Goal: Task Accomplishment & Management: Use online tool/utility

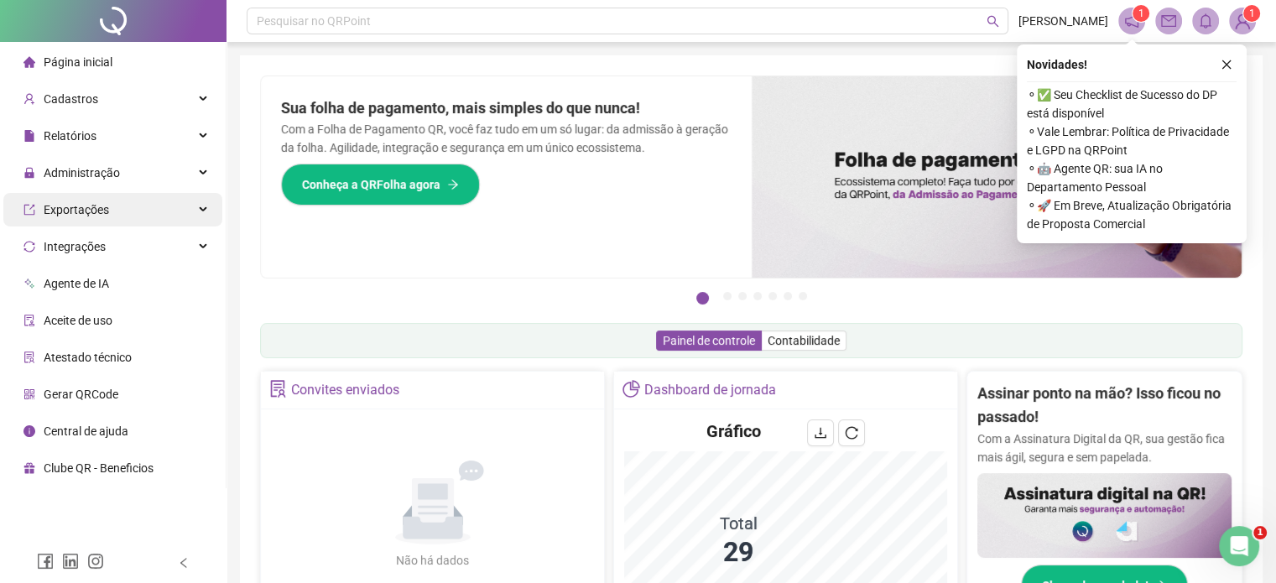
drag, startPoint x: 164, startPoint y: 167, endPoint x: 104, endPoint y: 222, distance: 81.9
click at [164, 167] on div "Administração" at bounding box center [112, 173] width 219 height 34
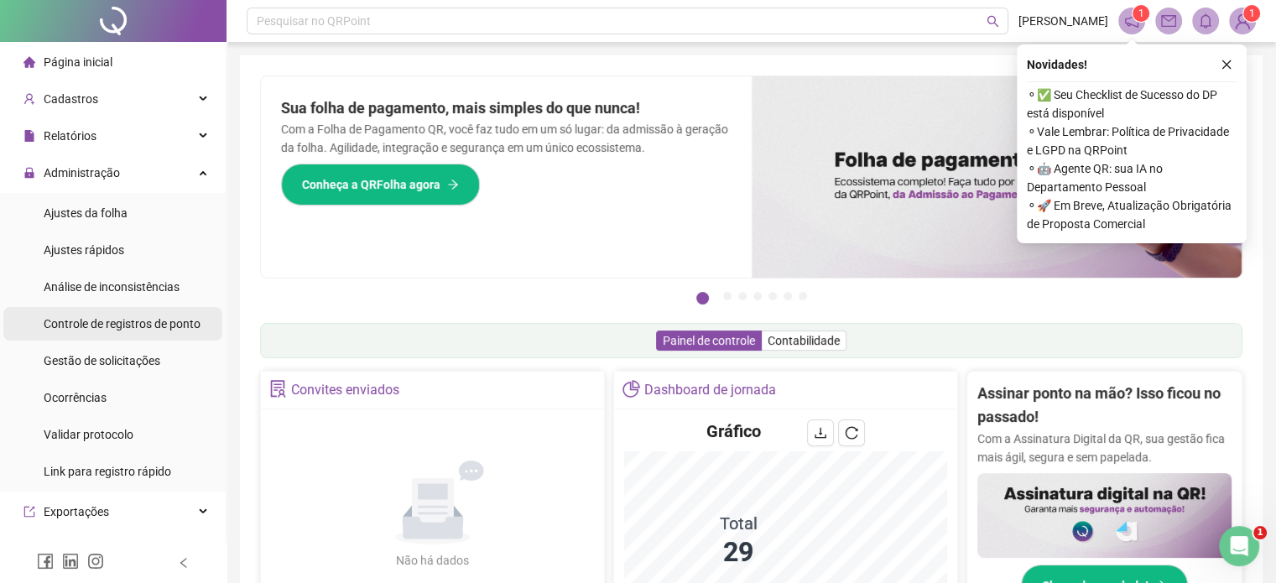
drag, startPoint x: 102, startPoint y: 352, endPoint x: 134, endPoint y: 311, distance: 51.9
click at [104, 354] on span "Gestão de solicitações" at bounding box center [102, 360] width 117 height 13
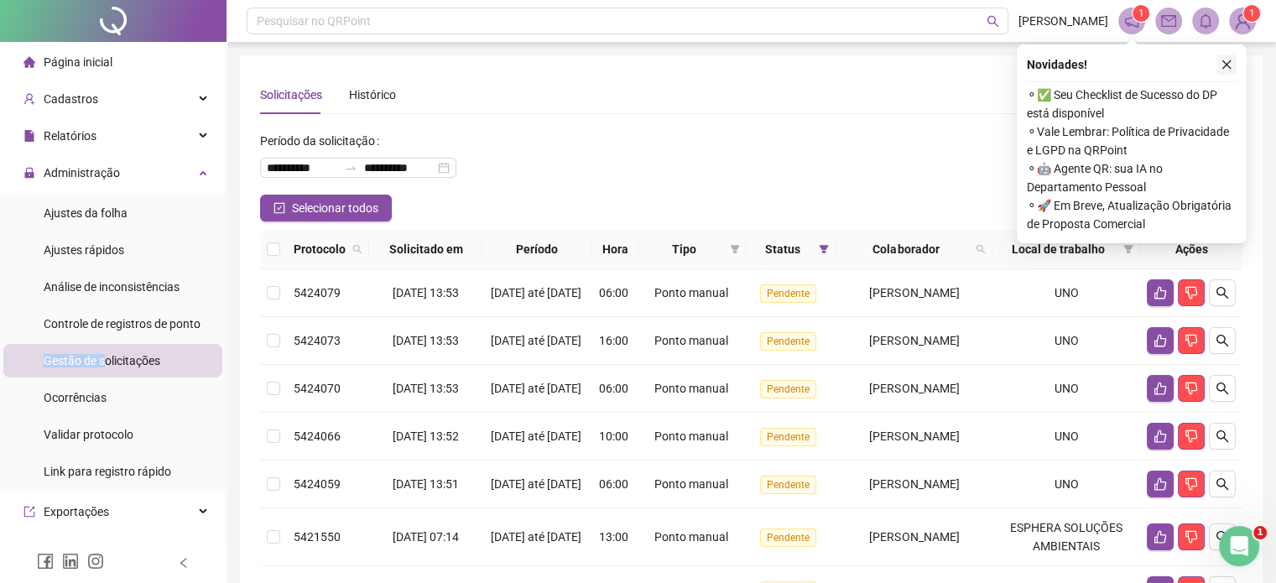
click at [1222, 67] on icon "close" at bounding box center [1226, 64] width 9 height 9
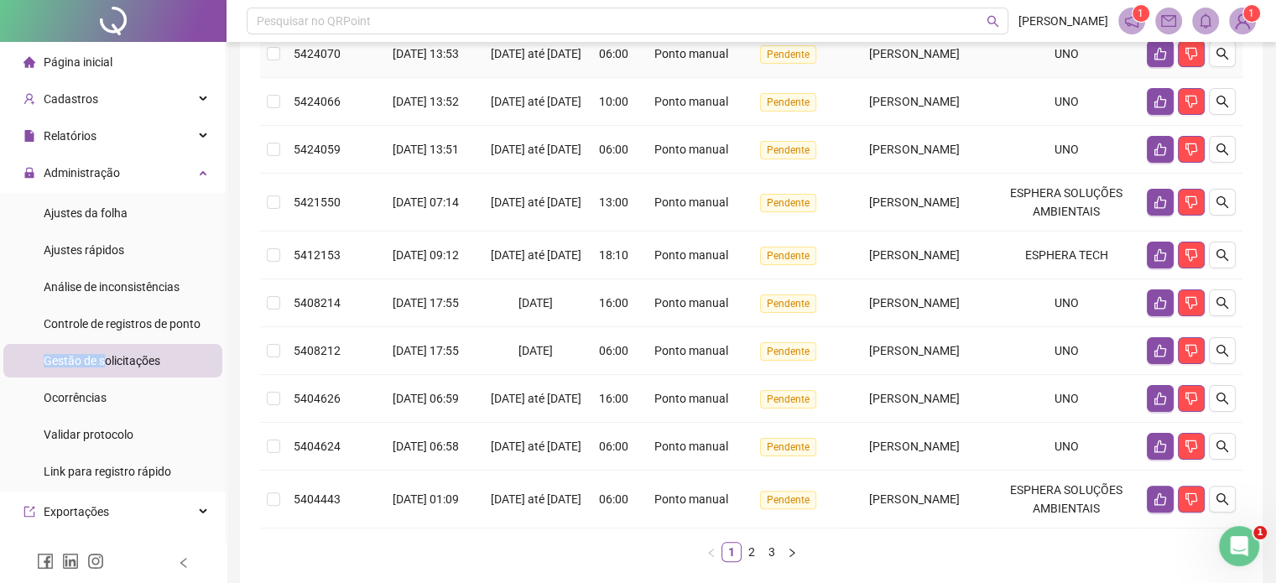
scroll to position [336, 0]
click at [1148, 215] on button "button" at bounding box center [1160, 201] width 27 height 27
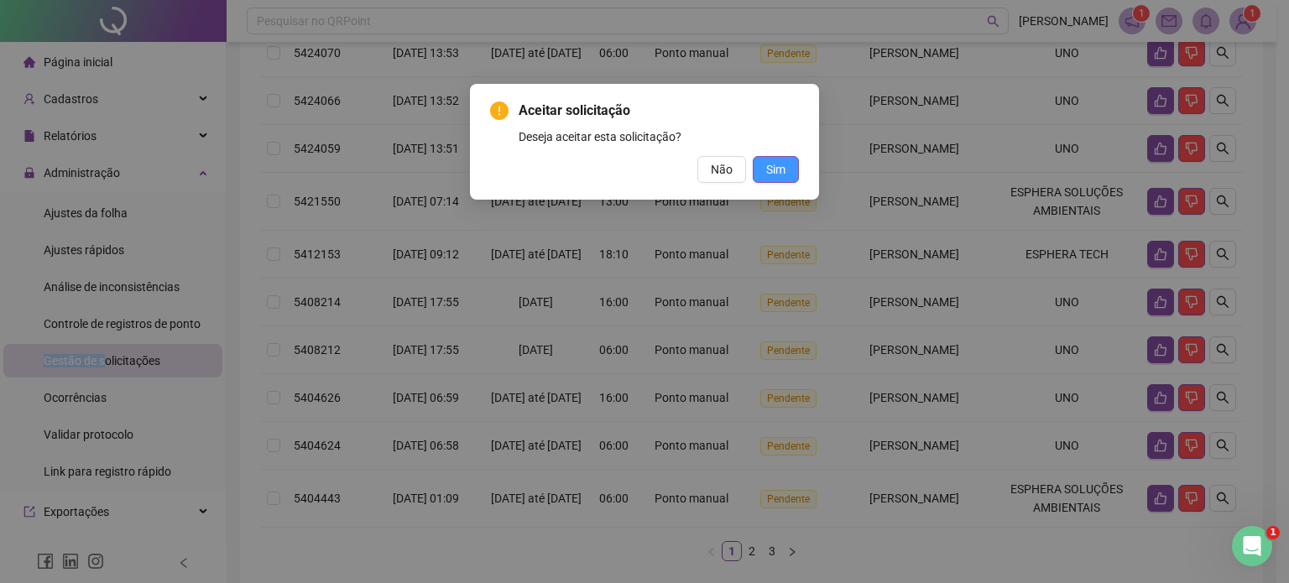
click at [771, 175] on span "Sim" at bounding box center [775, 169] width 19 height 18
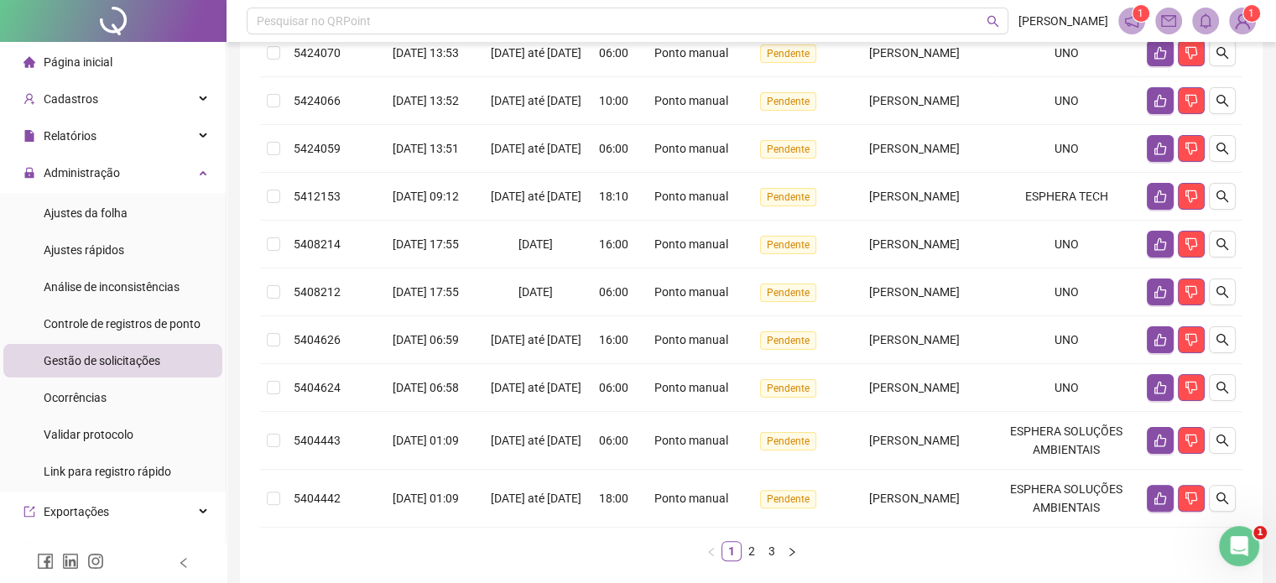
click at [235, 406] on div "**********" at bounding box center [751, 165] width 1049 height 1003
click at [128, 247] on li "Ajustes rápidos" at bounding box center [112, 250] width 219 height 34
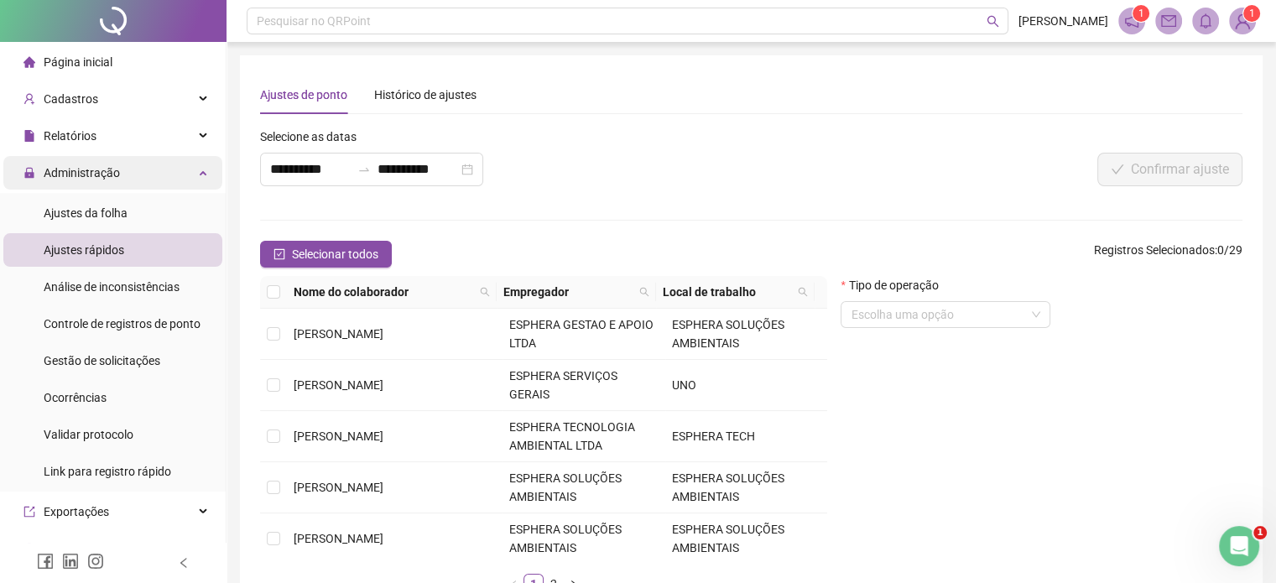
click at [127, 172] on div "Administração" at bounding box center [112, 173] width 219 height 34
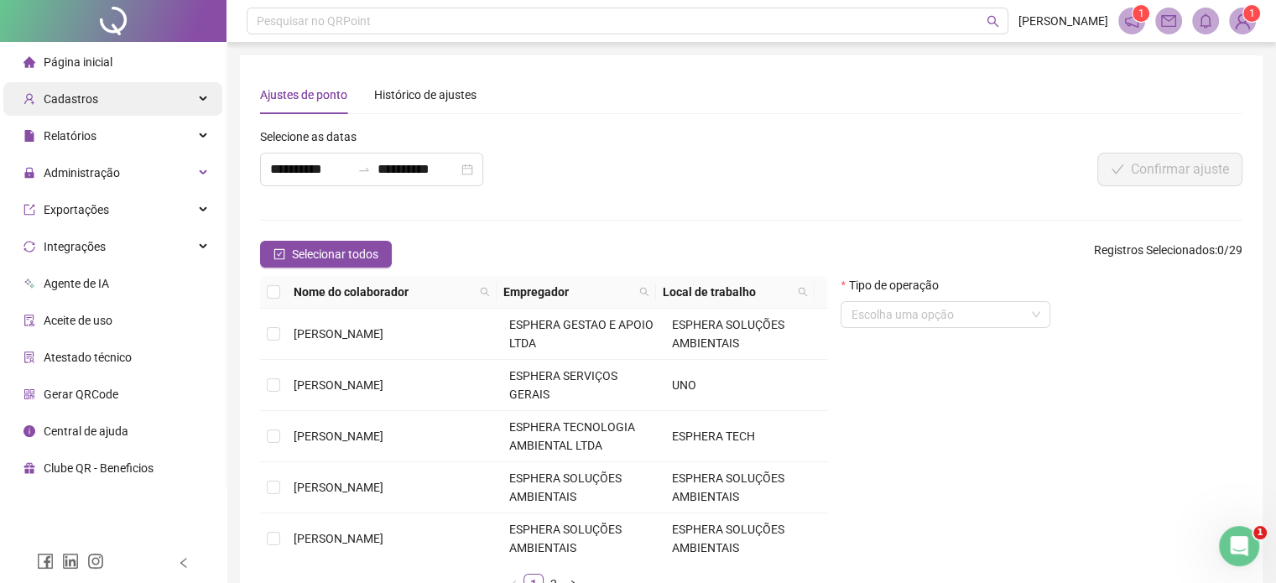
click at [130, 107] on div "Cadastros" at bounding box center [112, 99] width 219 height 34
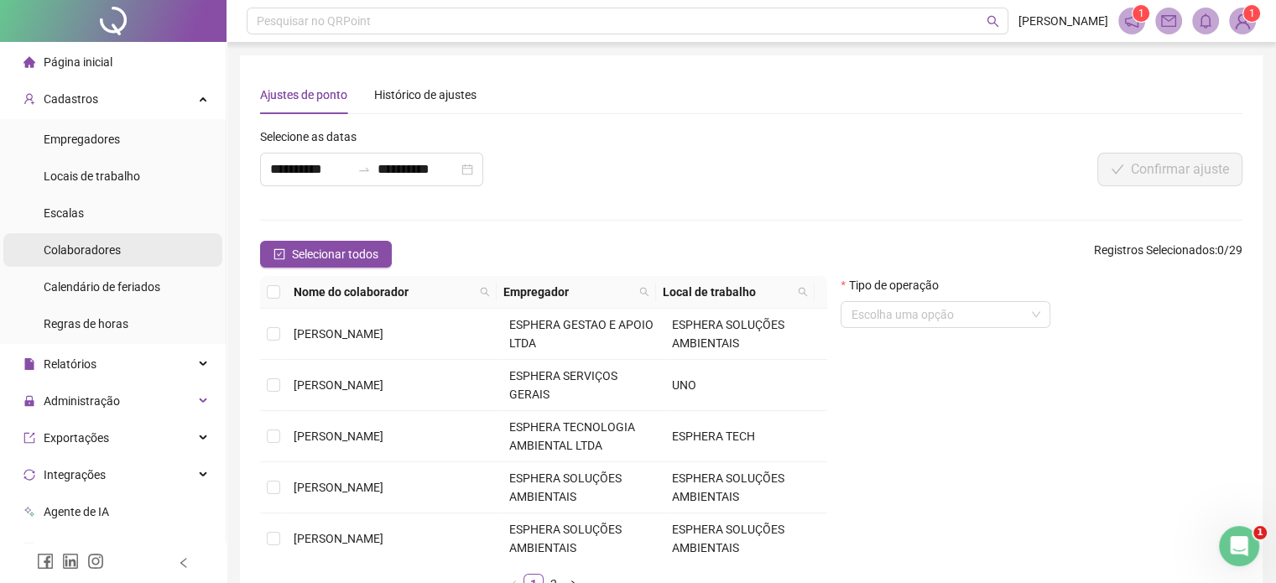
click at [109, 254] on span "Colaboradores" at bounding box center [82, 249] width 77 height 13
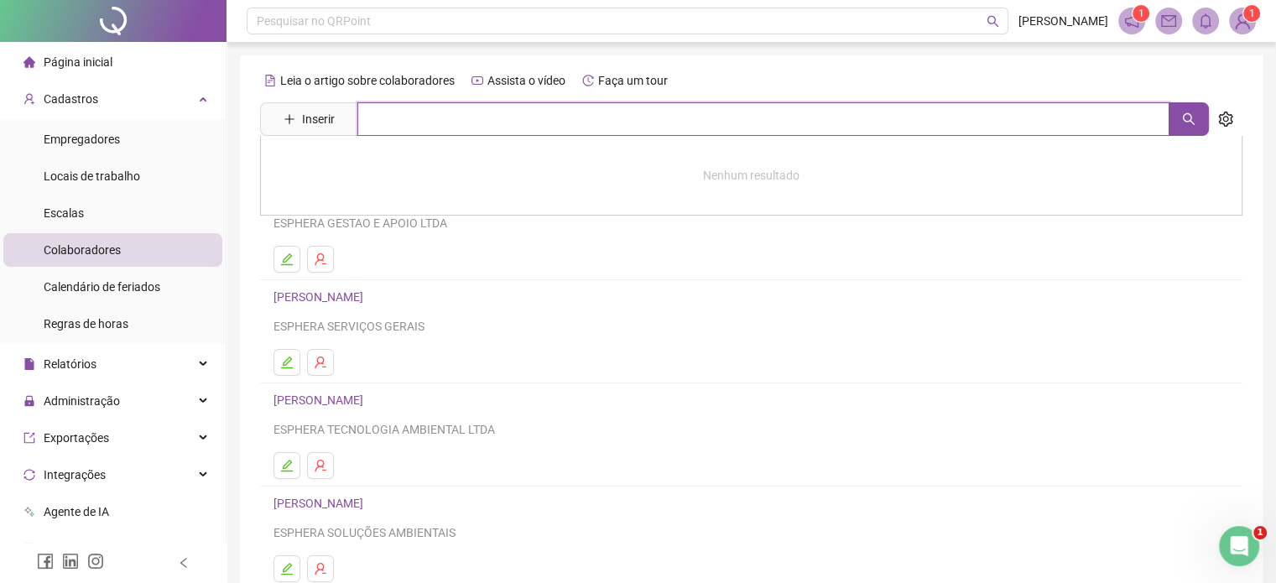
click at [419, 105] on input "text" at bounding box center [763, 119] width 812 height 34
type input "*****"
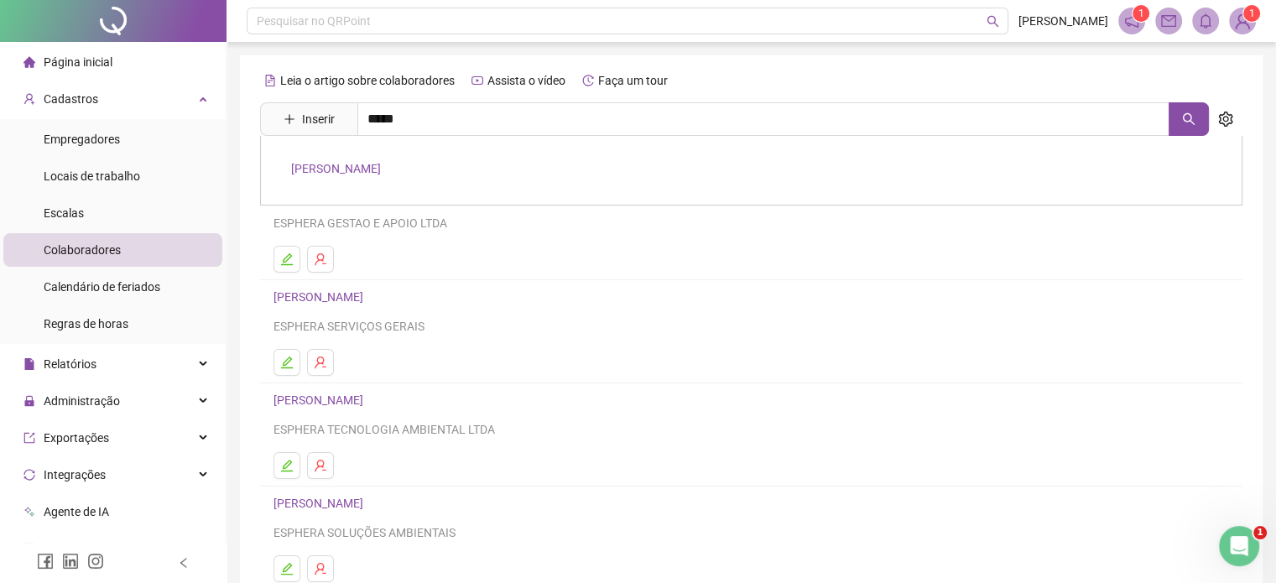
click at [381, 167] on link "[PERSON_NAME]" at bounding box center [336, 168] width 90 height 13
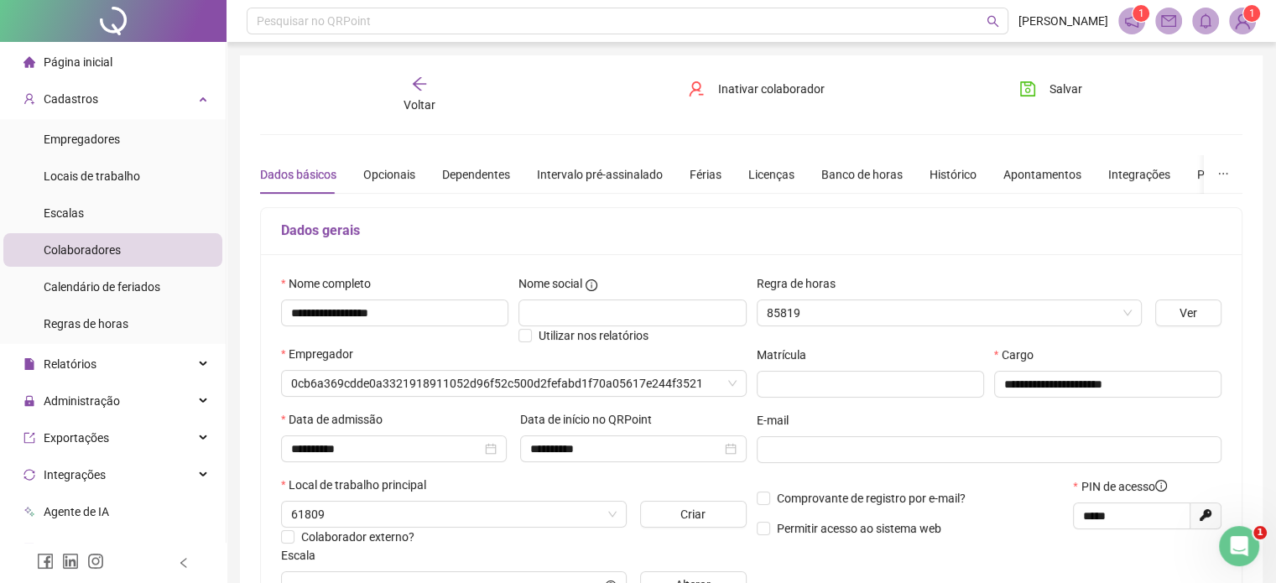
type input "*****"
click at [583, 171] on div "Intervalo pré-assinalado" at bounding box center [600, 174] width 126 height 18
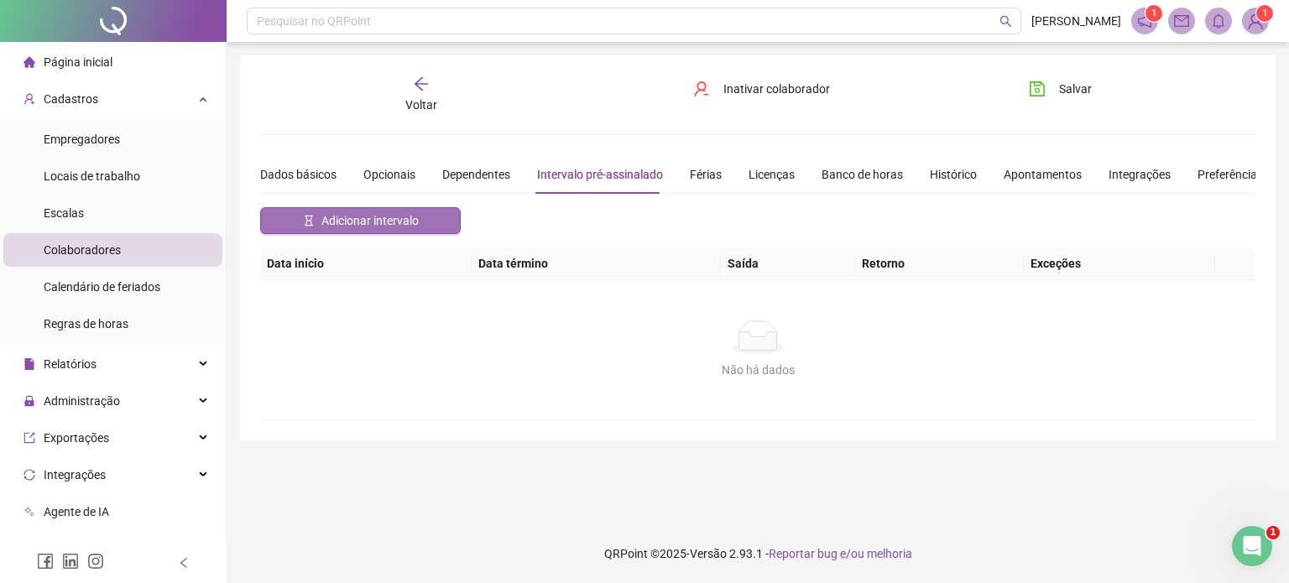
click at [399, 226] on span "Adicionar intervalo" at bounding box center [369, 220] width 97 height 18
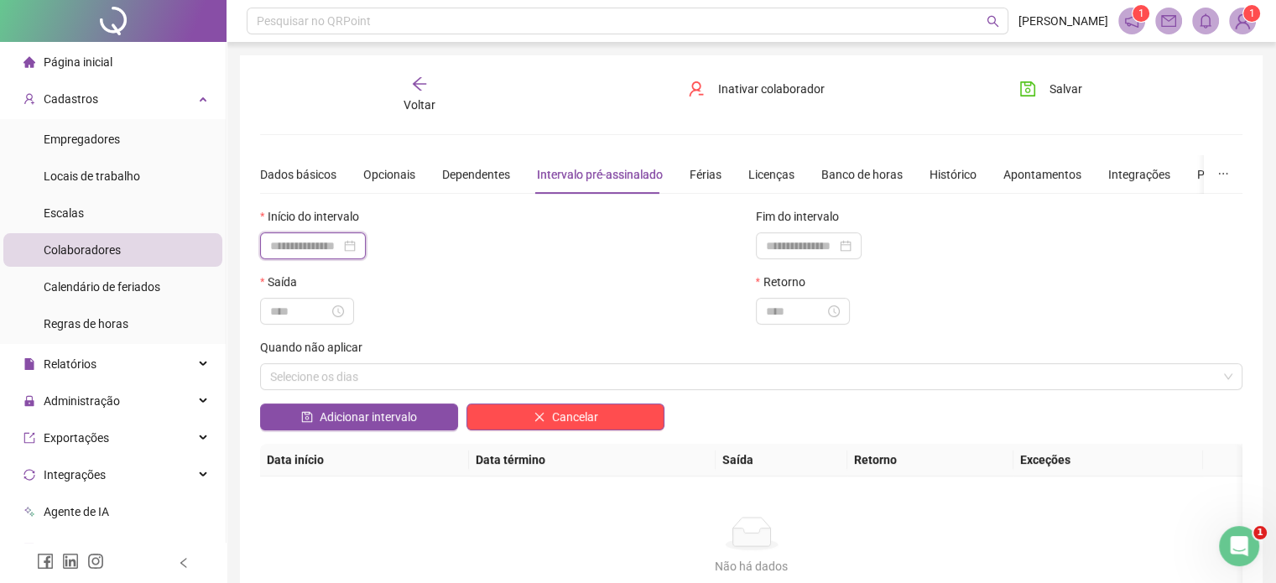
click at [305, 237] on input at bounding box center [305, 246] width 70 height 18
click at [331, 247] on input at bounding box center [305, 246] width 70 height 18
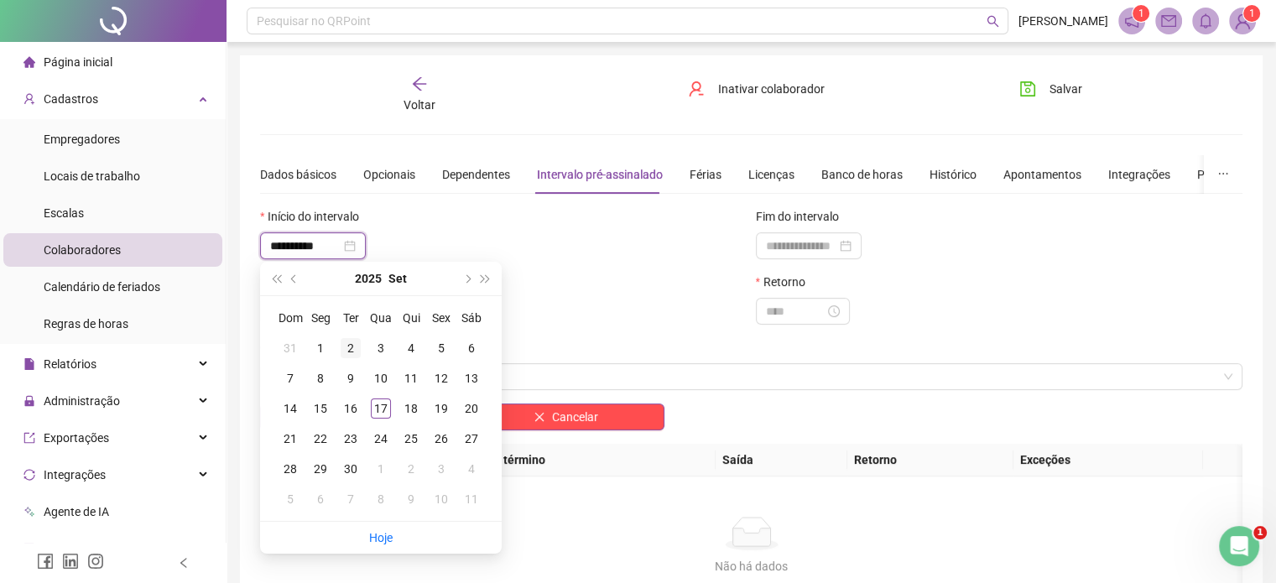
type input "**********"
click at [356, 351] on div "2" at bounding box center [351, 348] width 20 height 20
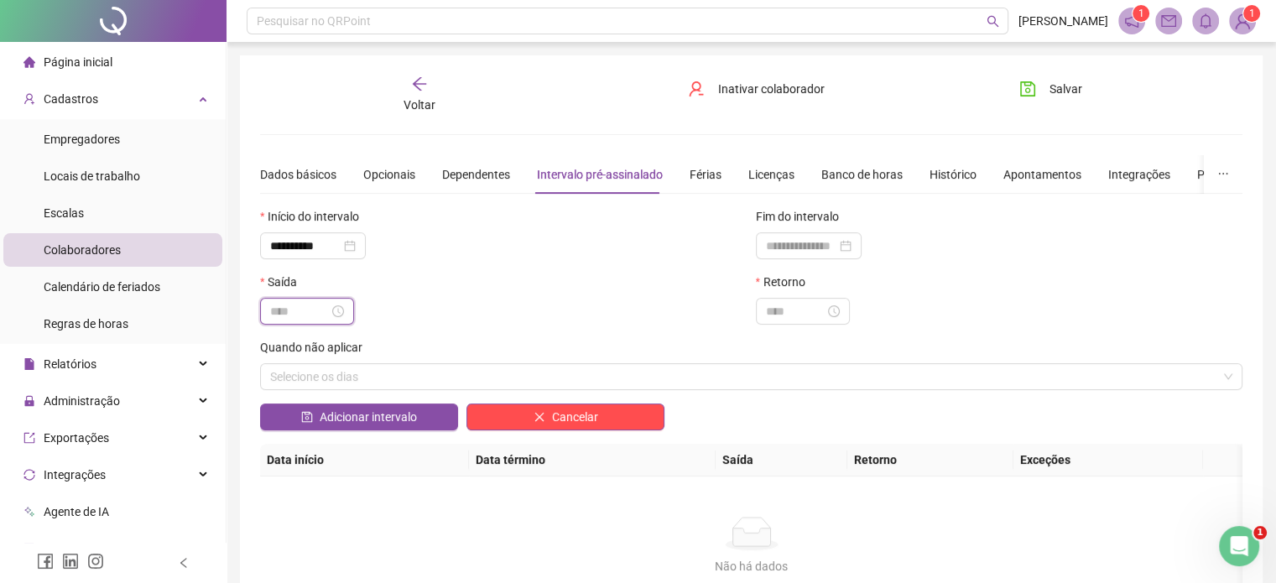
click at [309, 308] on input at bounding box center [299, 311] width 59 height 18
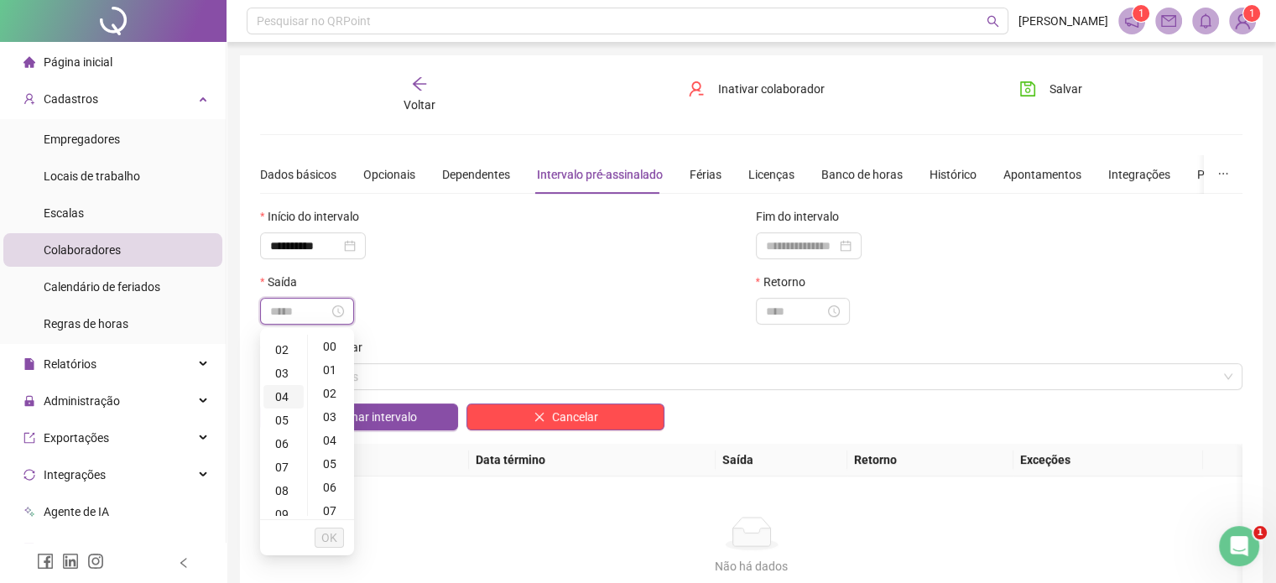
scroll to position [168, 0]
click at [286, 503] on div "14" at bounding box center [283, 507] width 40 height 23
type input "*****"
drag, startPoint x: 330, startPoint y: 537, endPoint x: 342, endPoint y: 539, distance: 12.8
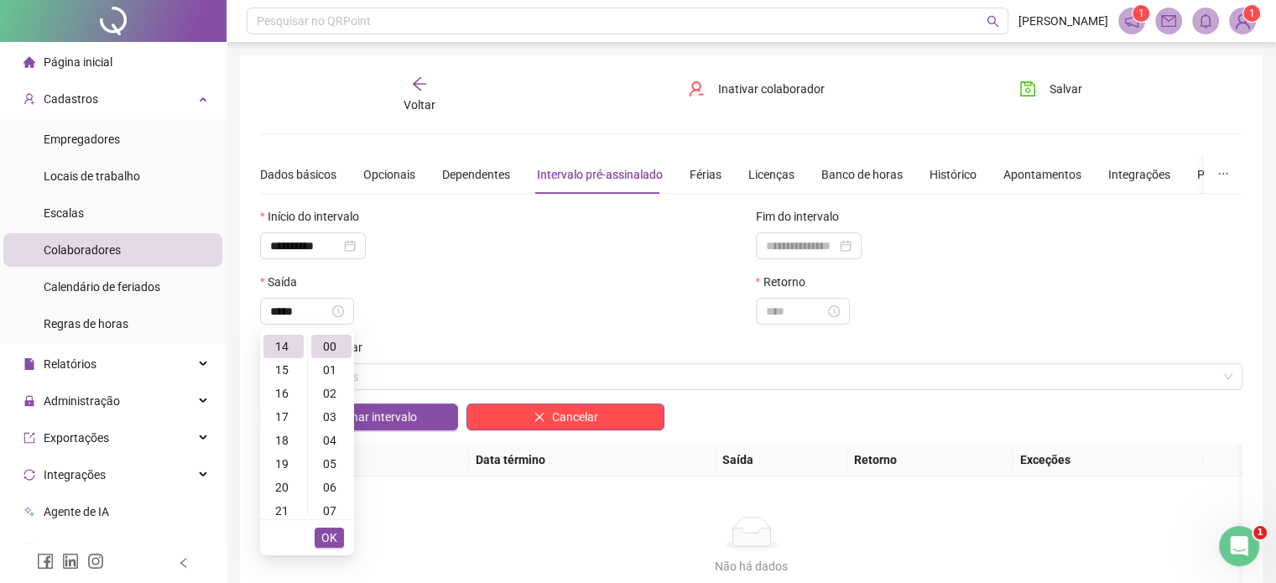
click at [332, 537] on span "OK" at bounding box center [329, 538] width 16 height 18
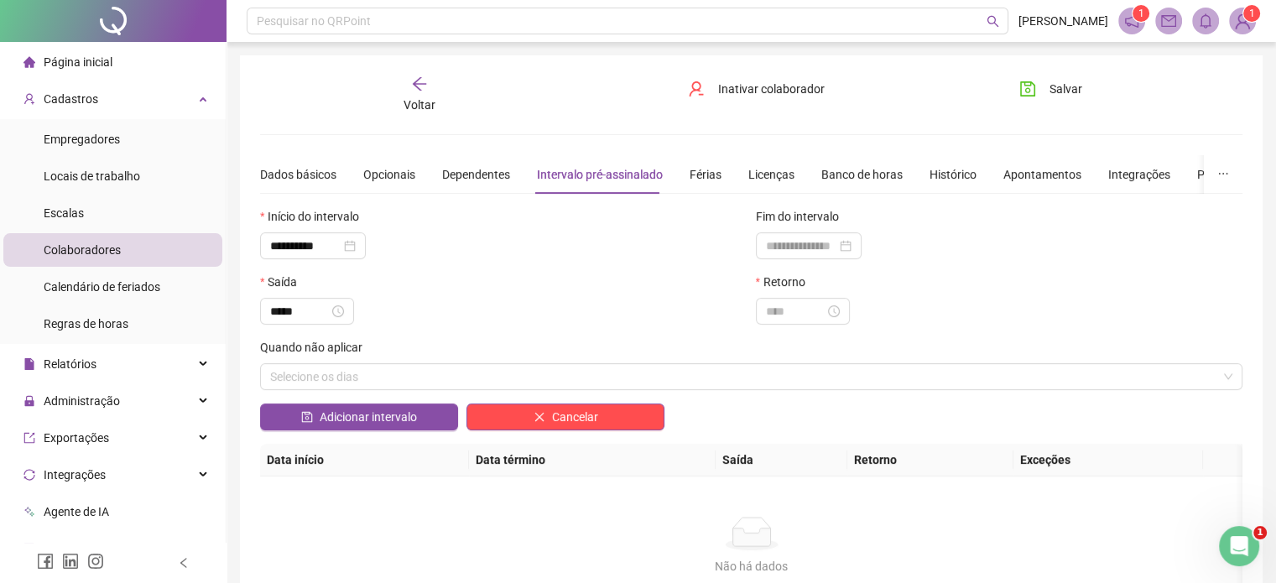
click at [816, 326] on div "Retorno" at bounding box center [1000, 305] width 496 height 65
click at [812, 305] on input at bounding box center [795, 311] width 59 height 18
type input "*****"
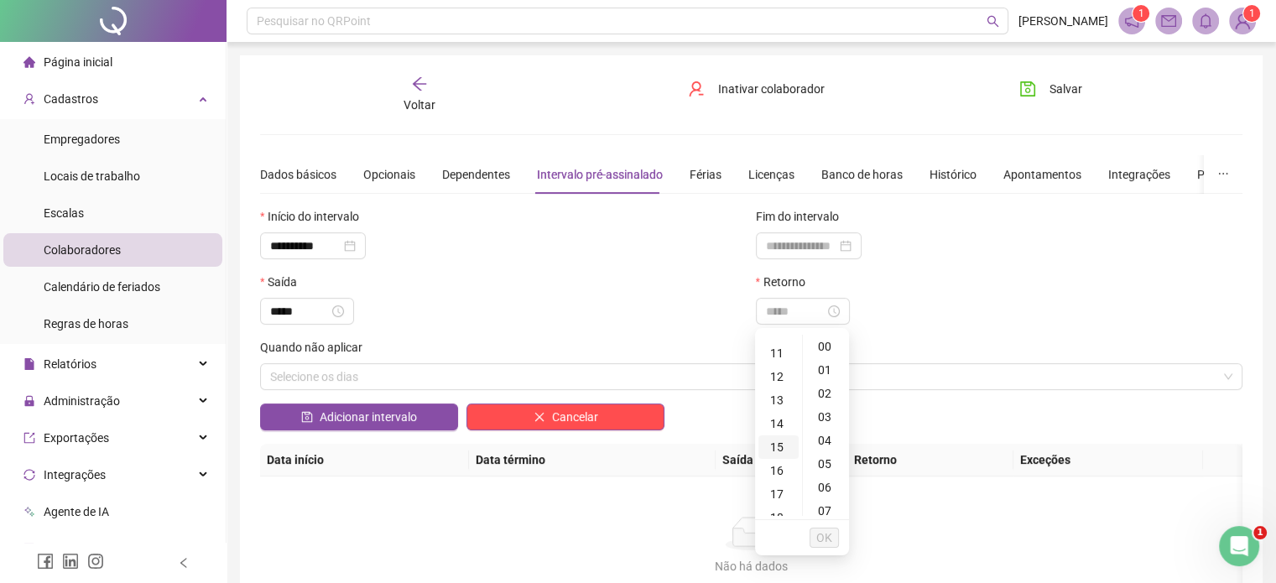
click at [782, 448] on div "15" at bounding box center [778, 446] width 40 height 23
type input "*****"
click at [825, 538] on span "OK" at bounding box center [824, 538] width 16 height 18
click at [418, 297] on div "Saída" at bounding box center [503, 285] width 487 height 25
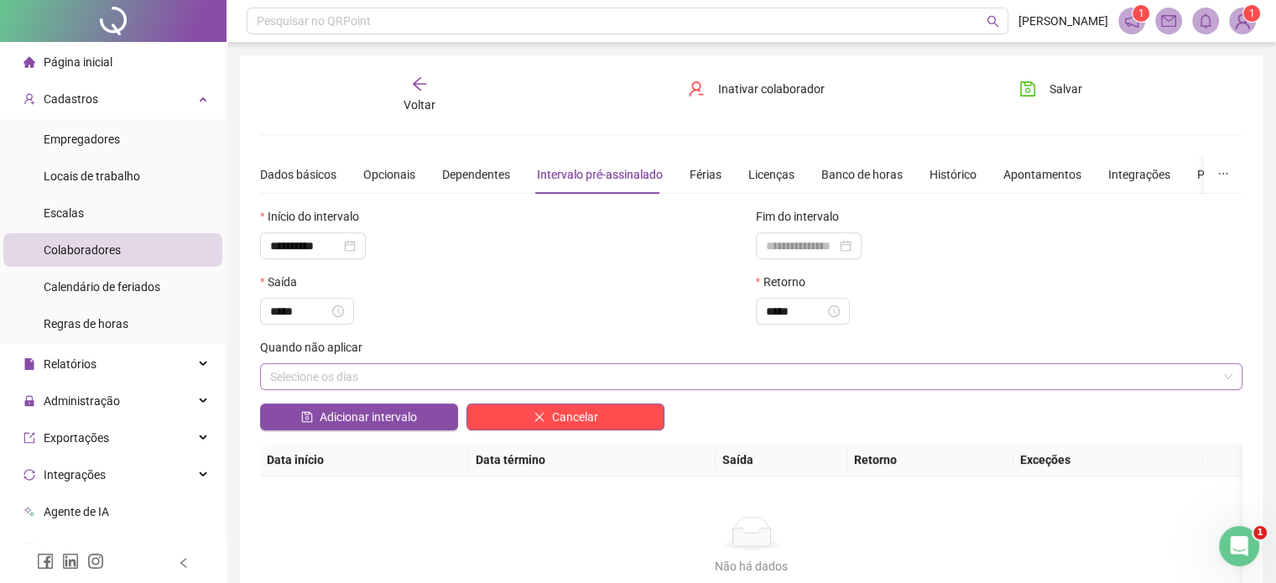
click at [367, 363] on div "Selecione os dias" at bounding box center [751, 376] width 982 height 27
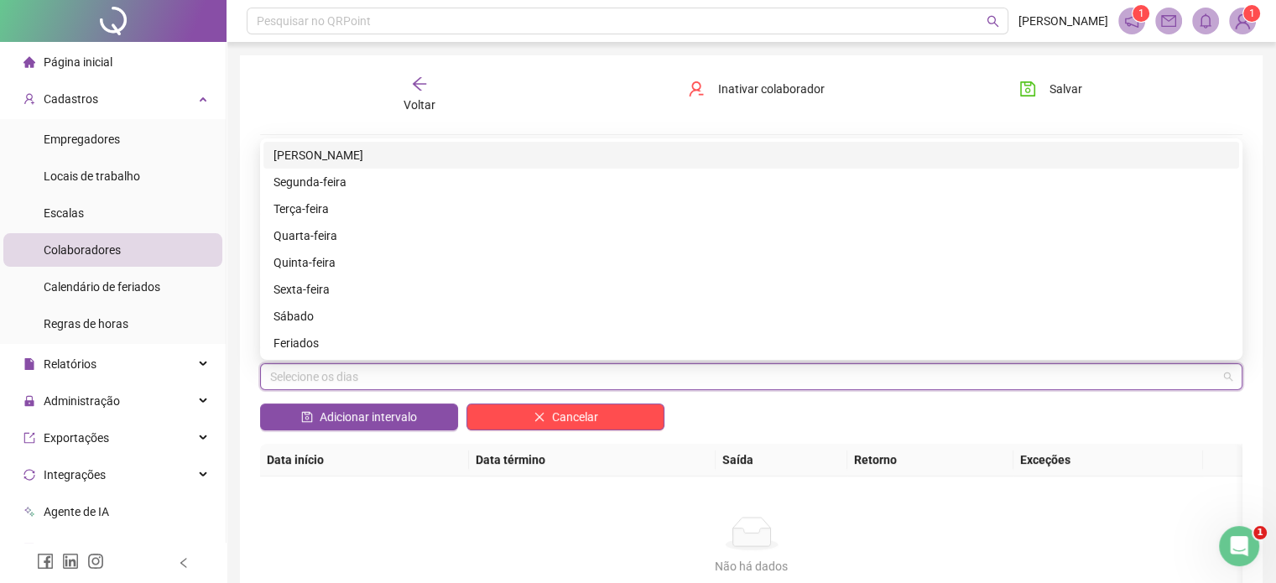
click at [421, 375] on div "Selecione os dias" at bounding box center [751, 376] width 982 height 27
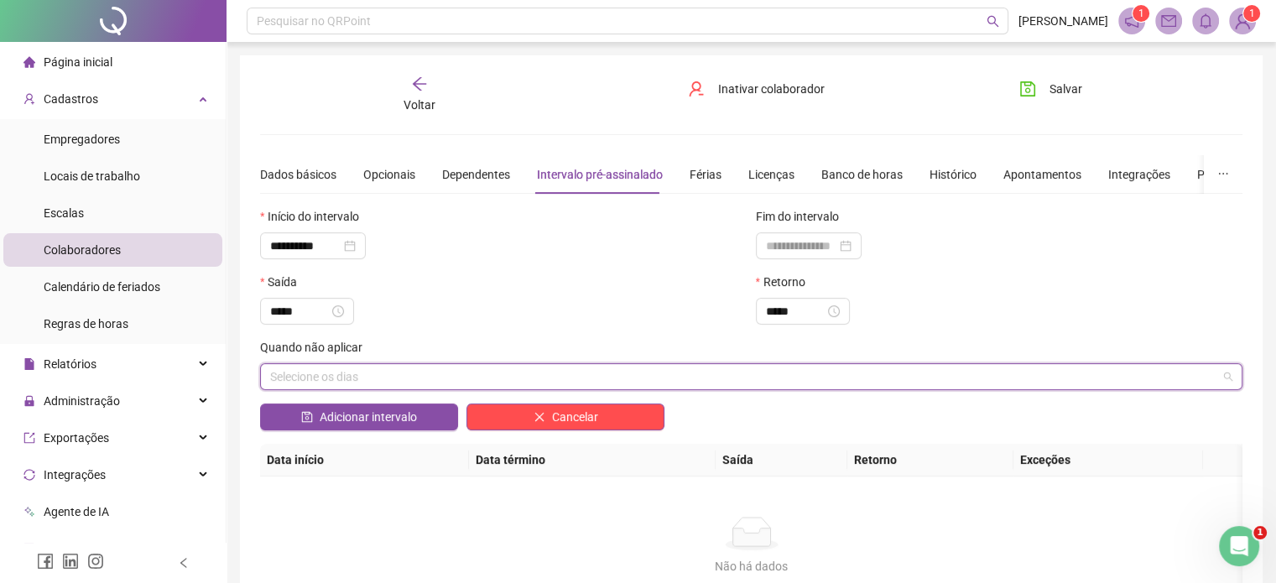
click at [357, 365] on div "Selecione os dias" at bounding box center [751, 376] width 982 height 27
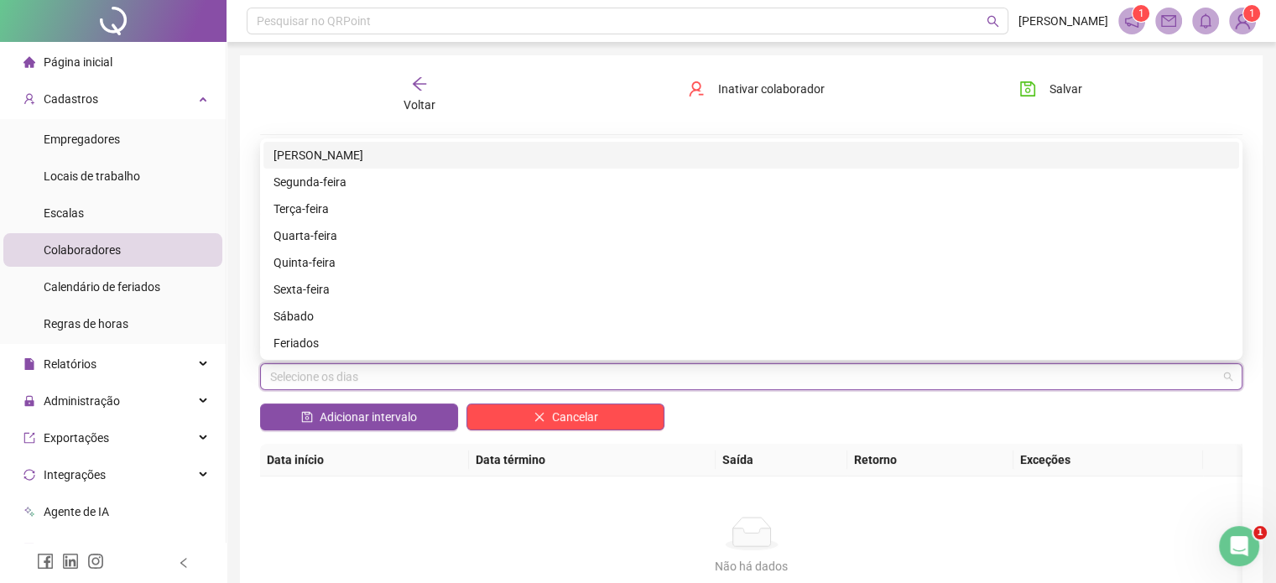
click at [466, 503] on div "Não há dados Não há dados" at bounding box center [751, 546] width 982 height 139
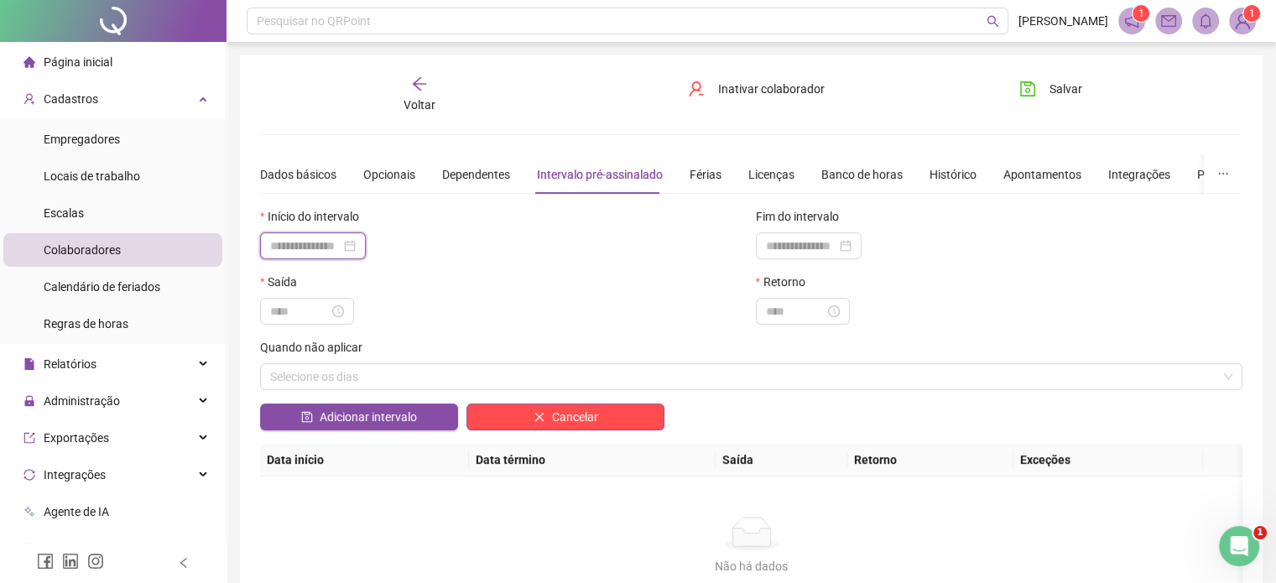
click at [313, 243] on input at bounding box center [305, 246] width 70 height 18
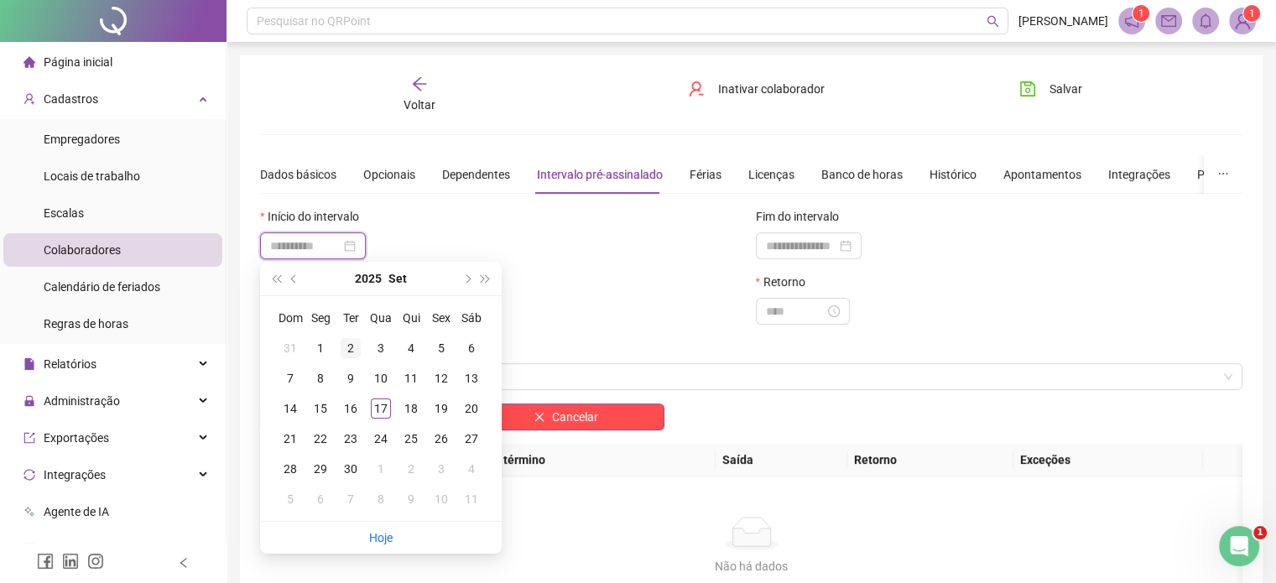
type input "**********"
click at [354, 350] on div "2" at bounding box center [351, 348] width 20 height 20
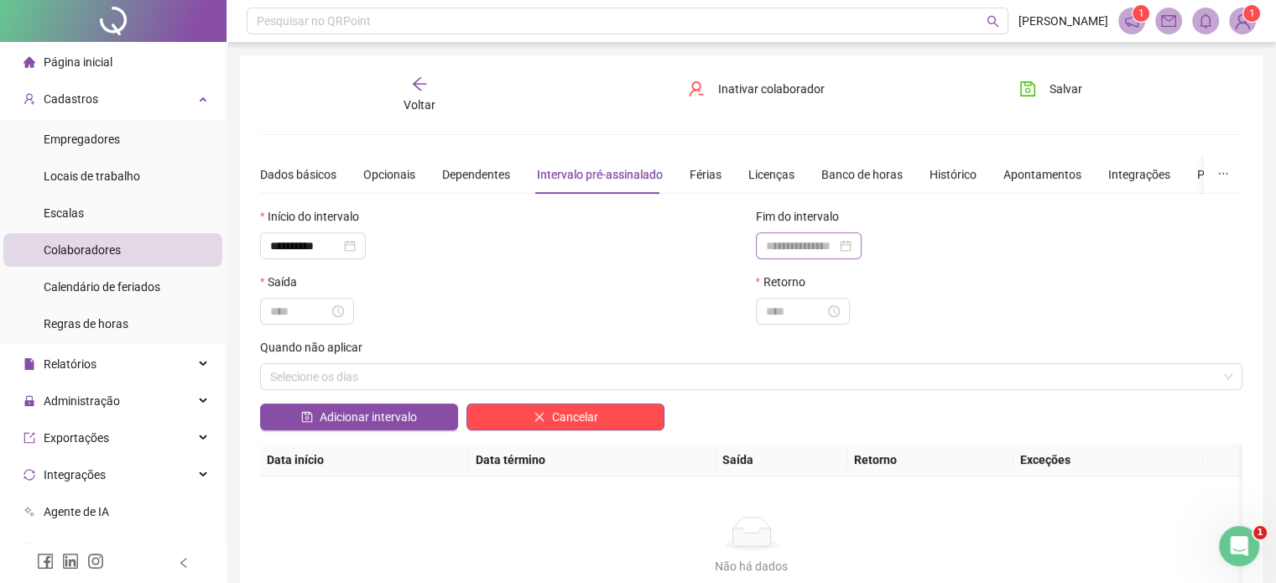
click at [756, 237] on div at bounding box center [809, 245] width 106 height 27
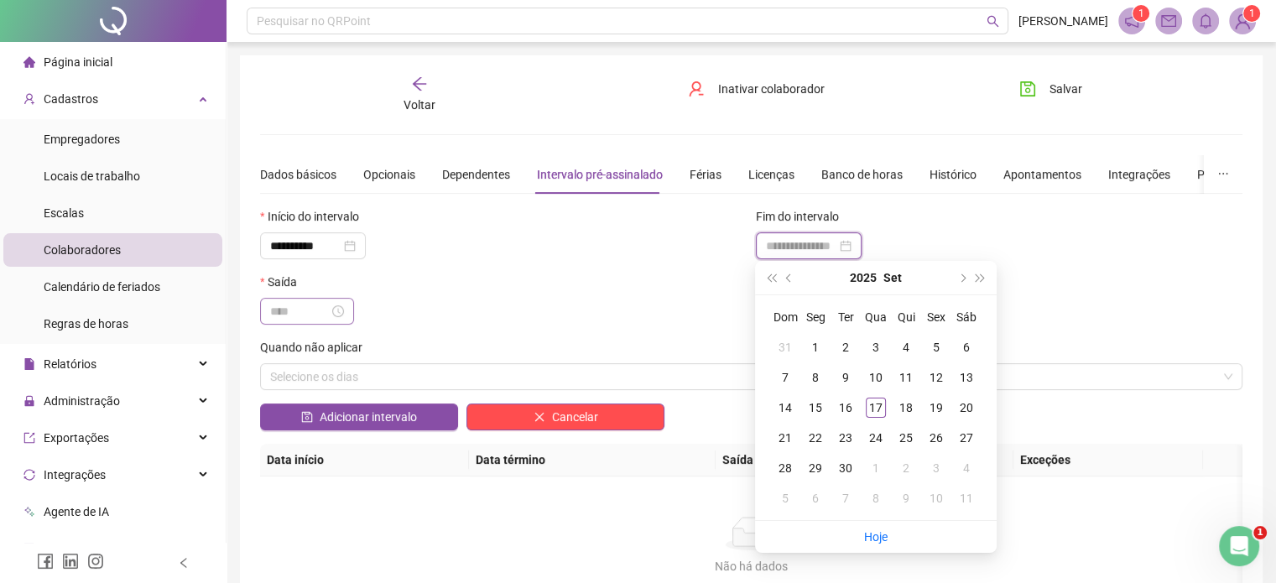
click at [292, 321] on div at bounding box center [307, 311] width 94 height 27
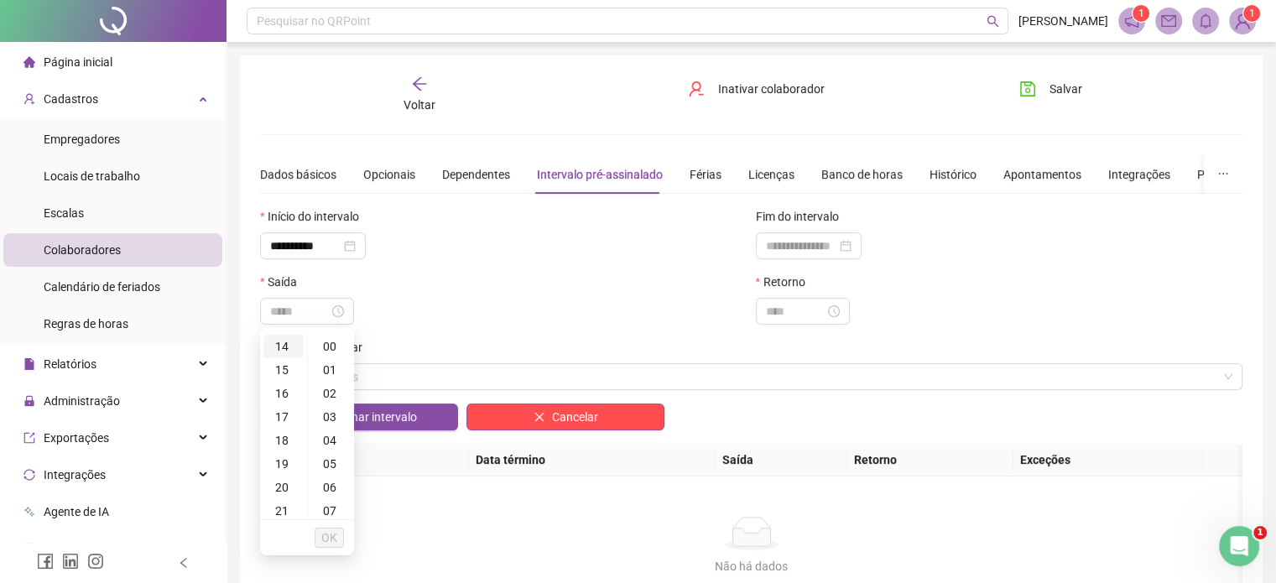
click at [286, 342] on div "14" at bounding box center [283, 346] width 40 height 23
type input "*****"
click at [337, 533] on button "OK" at bounding box center [329, 538] width 29 height 20
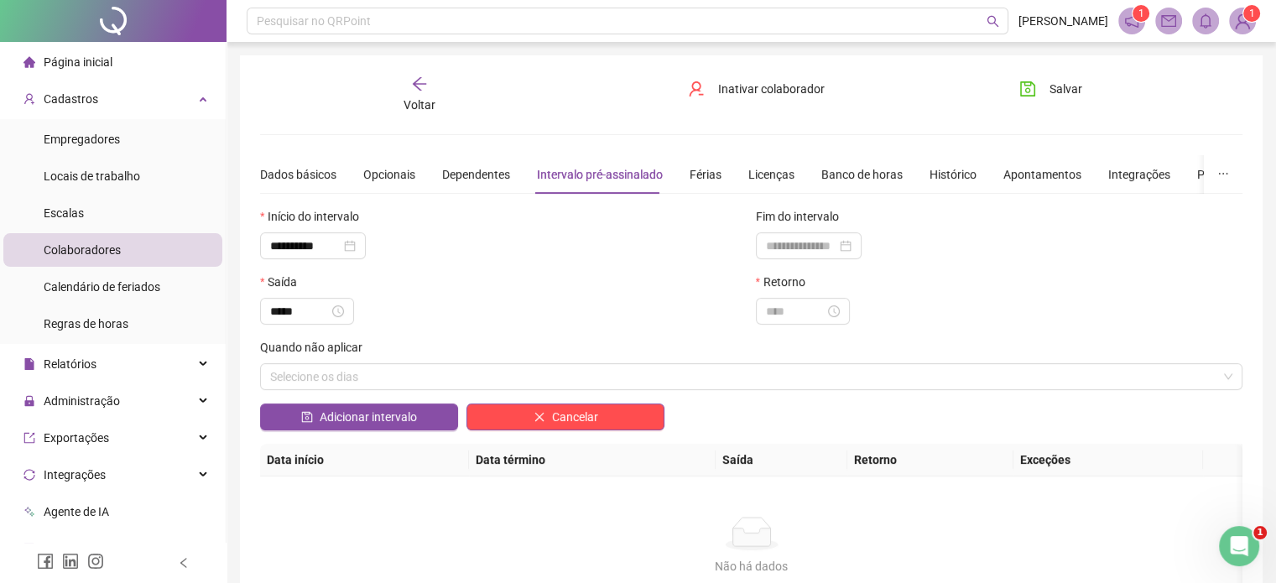
click at [789, 328] on div "Retorno" at bounding box center [1000, 305] width 496 height 65
click at [789, 314] on input at bounding box center [795, 311] width 59 height 18
type input "*****"
click at [782, 343] on div "15" at bounding box center [778, 346] width 40 height 23
type input "*****"
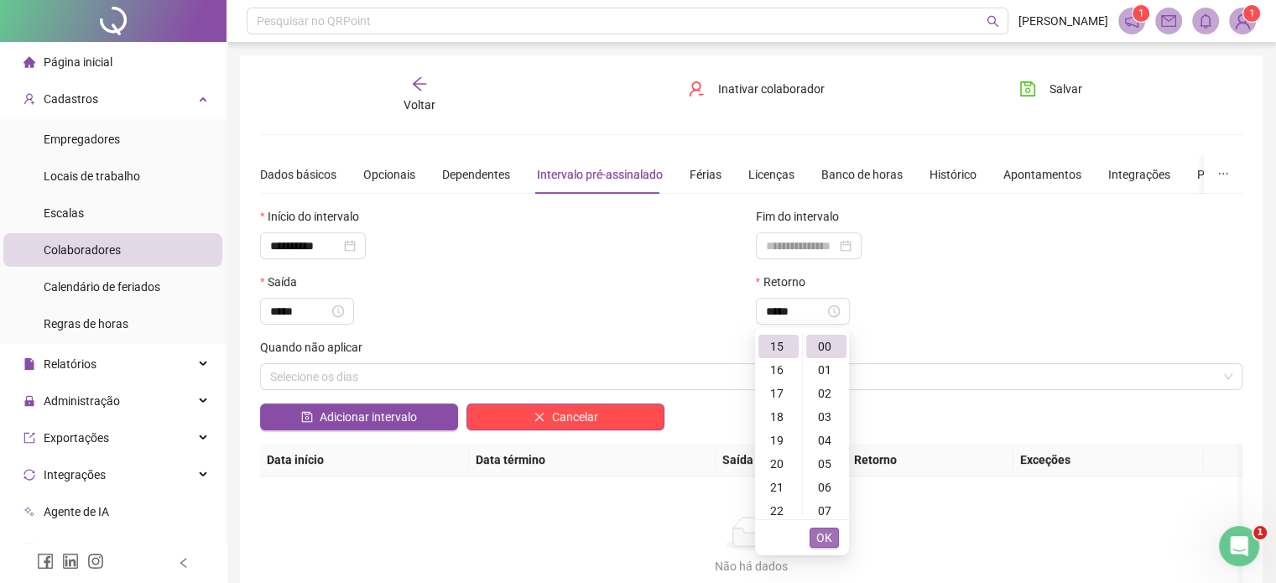
click at [820, 539] on span "OK" at bounding box center [824, 538] width 16 height 18
click at [432, 321] on div "*****" at bounding box center [503, 311] width 487 height 27
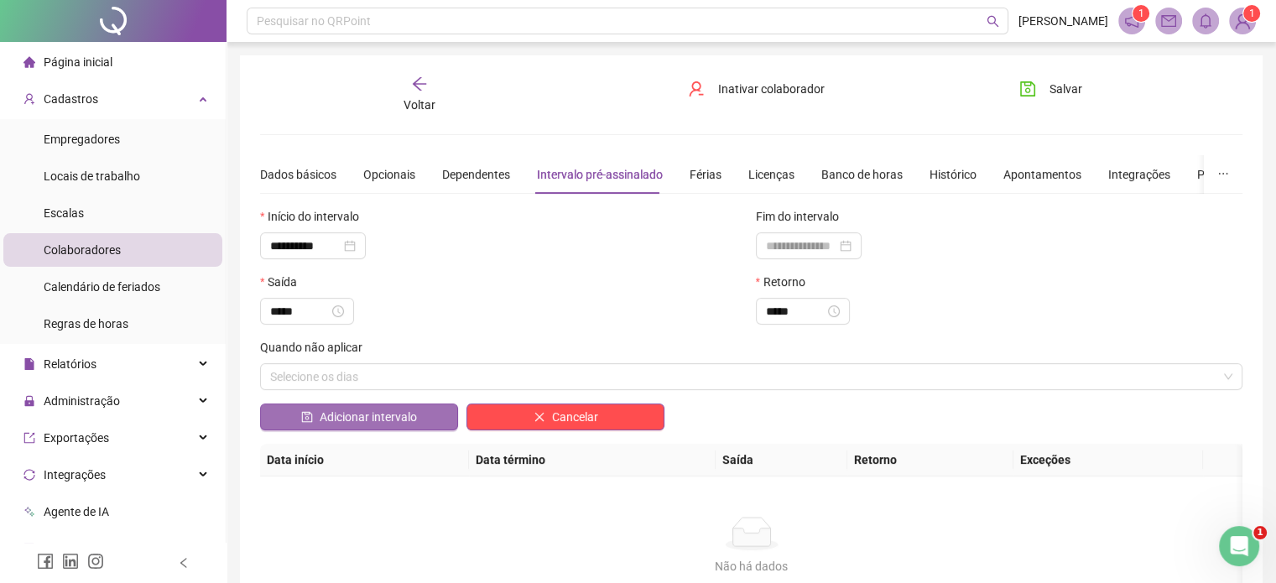
click at [374, 426] on button "Adicionar intervalo" at bounding box center [359, 417] width 198 height 27
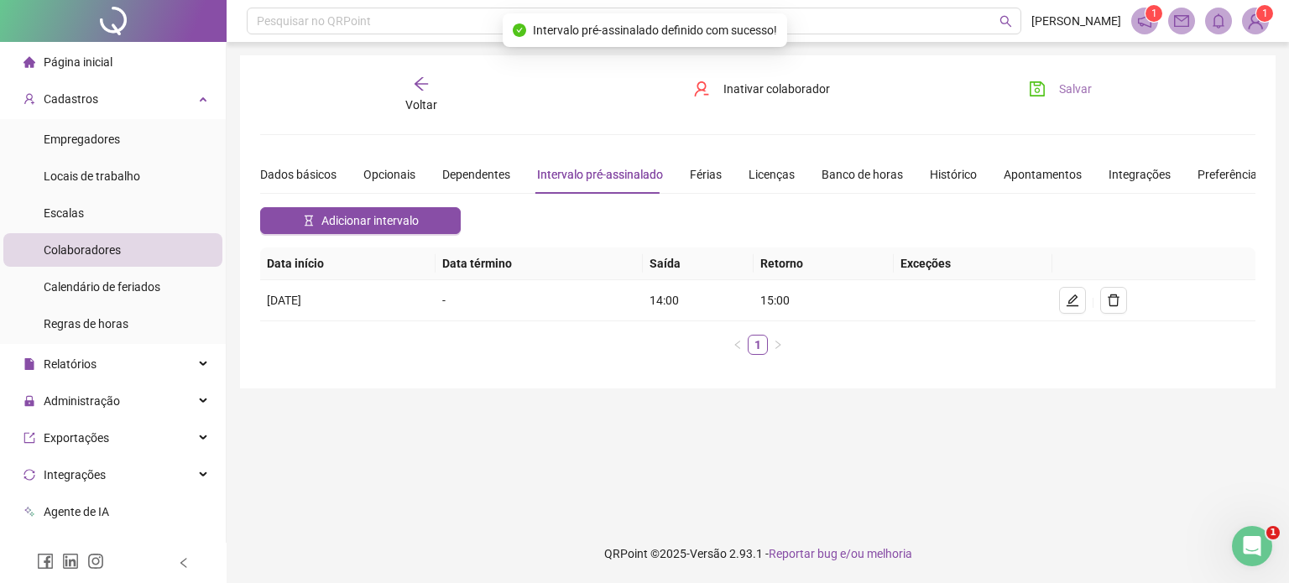
click at [1071, 86] on span "Salvar" at bounding box center [1075, 89] width 33 height 18
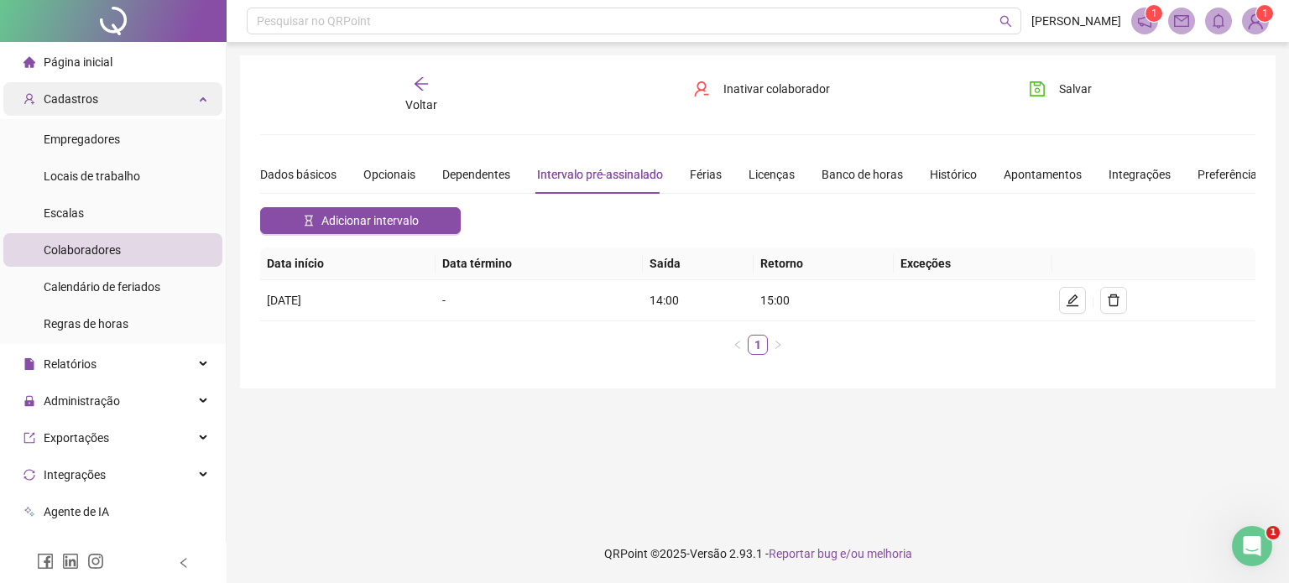
click at [164, 98] on div "Cadastros" at bounding box center [112, 99] width 219 height 34
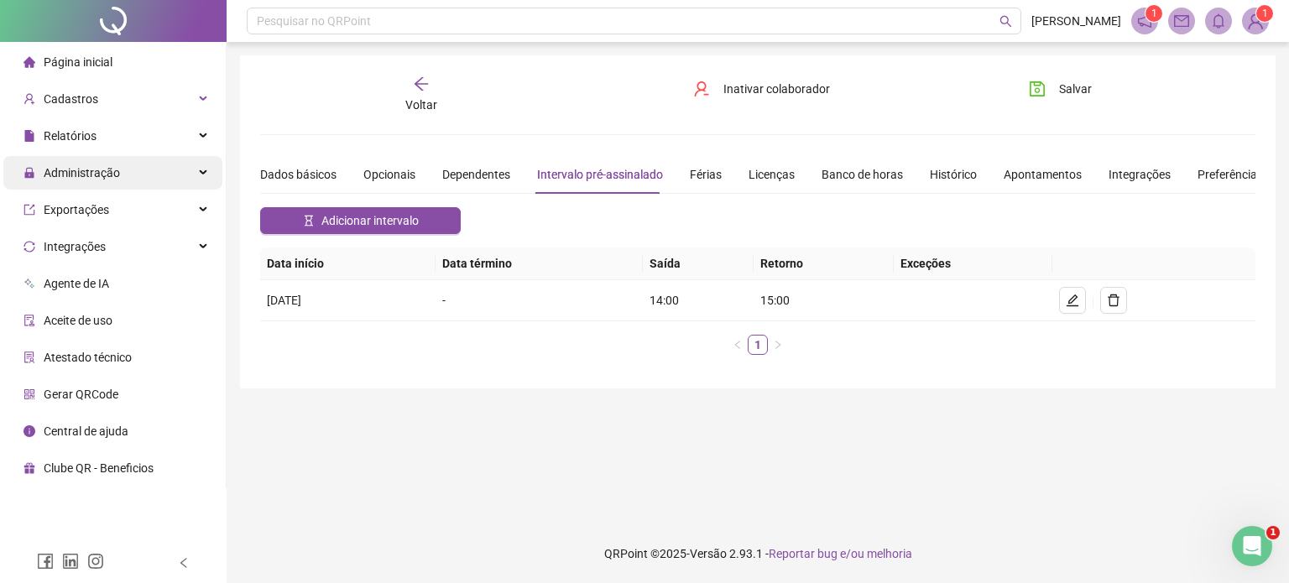
click at [159, 167] on div "Administração" at bounding box center [112, 173] width 219 height 34
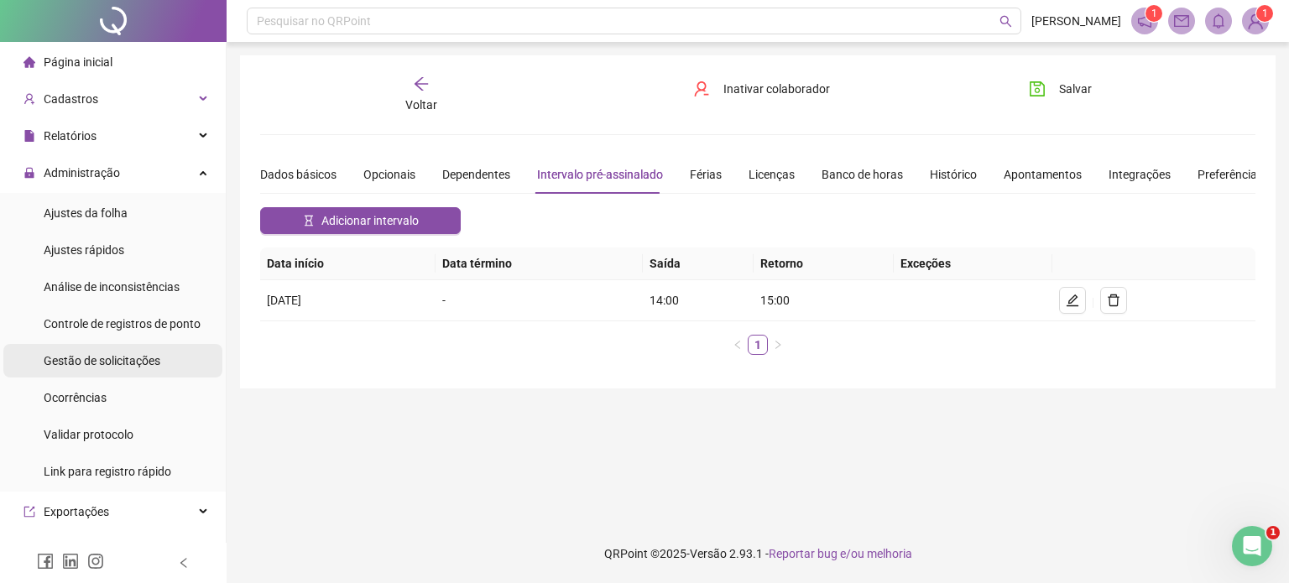
click at [143, 351] on div "Gestão de solicitações" at bounding box center [102, 361] width 117 height 34
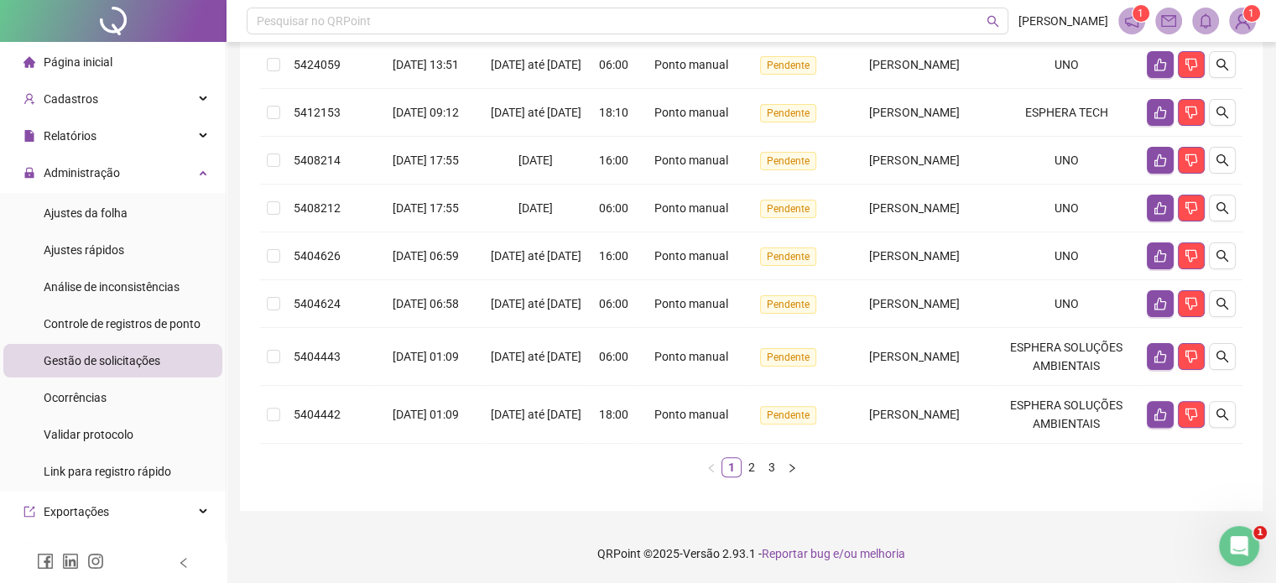
scroll to position [497, 0]
click at [749, 456] on div "Protocolo Solicitado em Período Hora Tipo Status Colaborador Local de trabalho …" at bounding box center [751, 143] width 982 height 667
click at [755, 467] on link "2" at bounding box center [751, 467] width 18 height 18
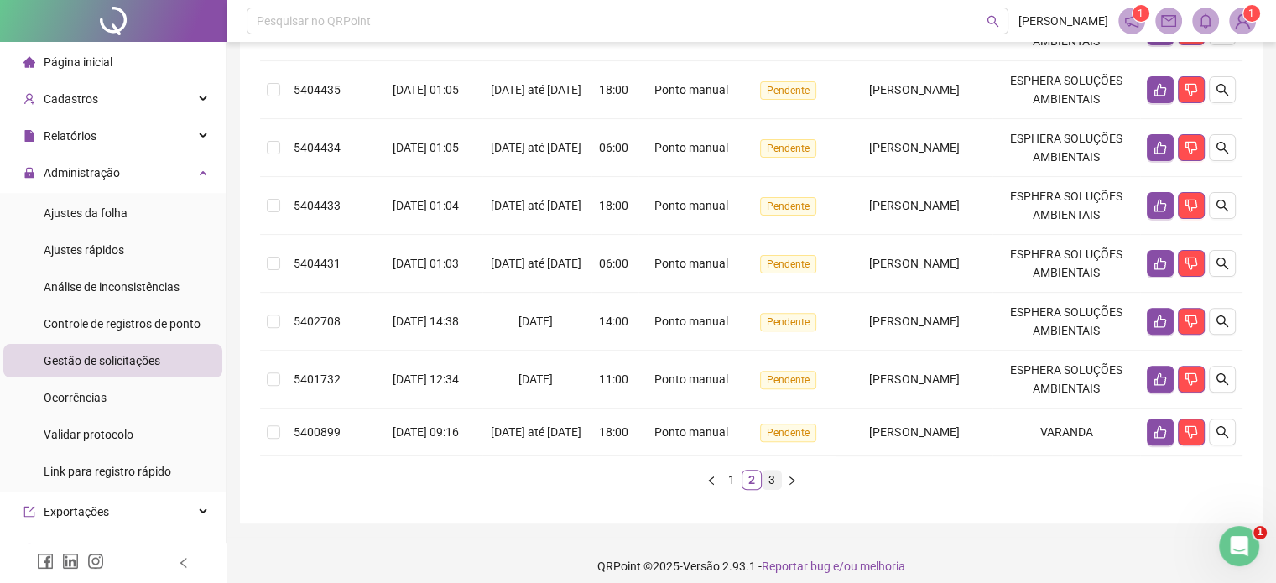
click at [773, 483] on link "3" at bounding box center [772, 480] width 18 height 18
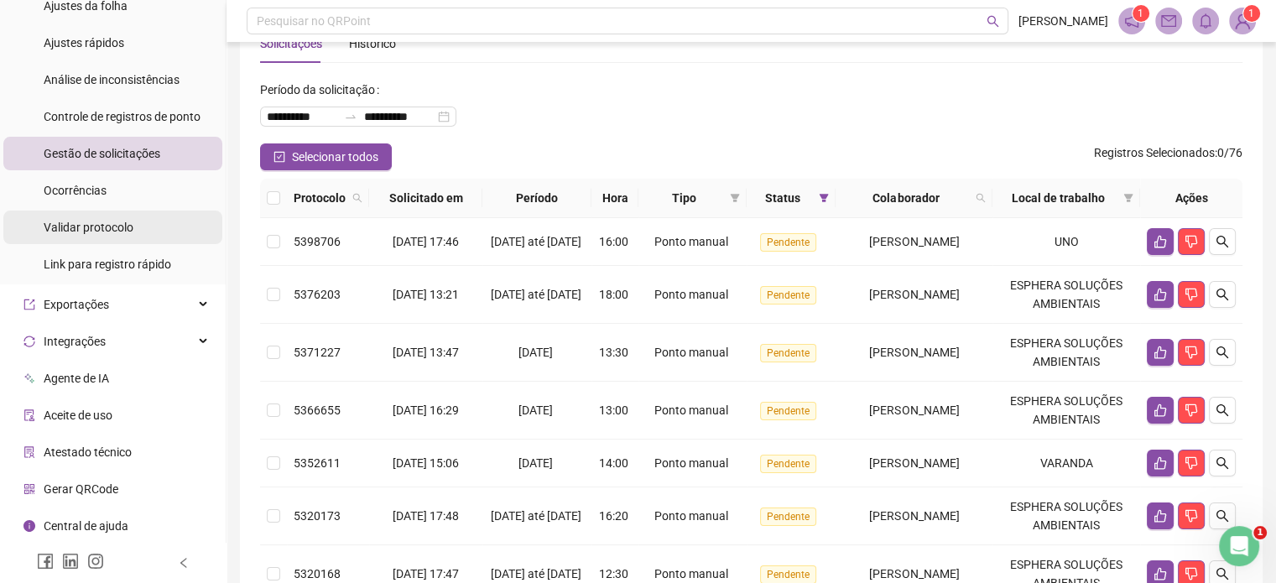
scroll to position [123, 0]
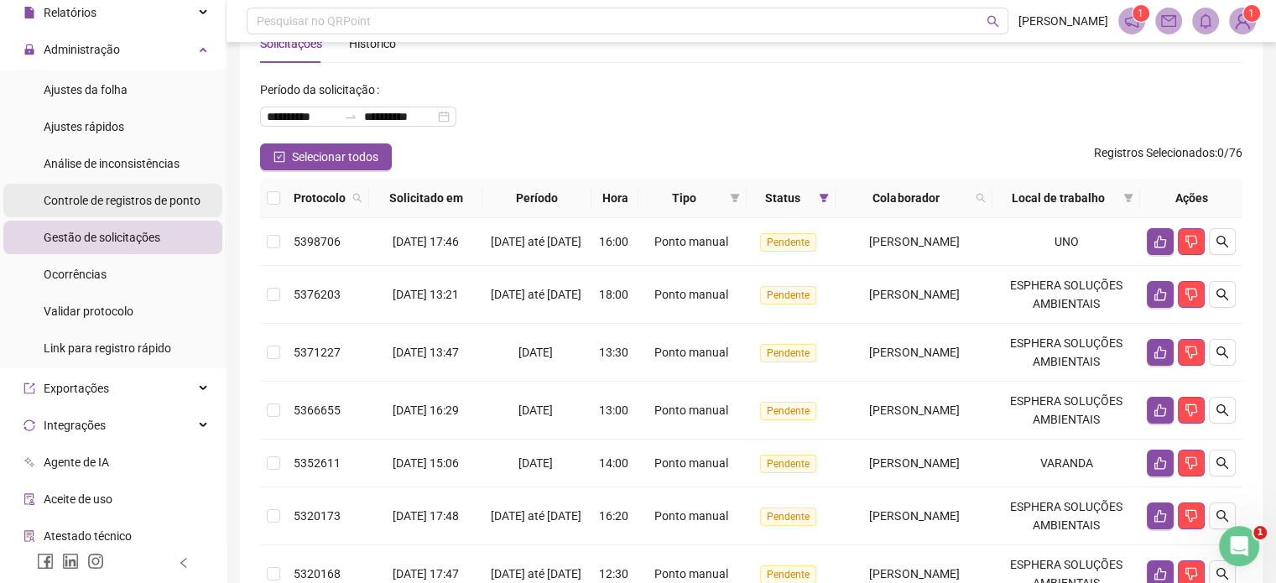
click at [131, 206] on span "Controle de registros de ponto" at bounding box center [122, 200] width 157 height 13
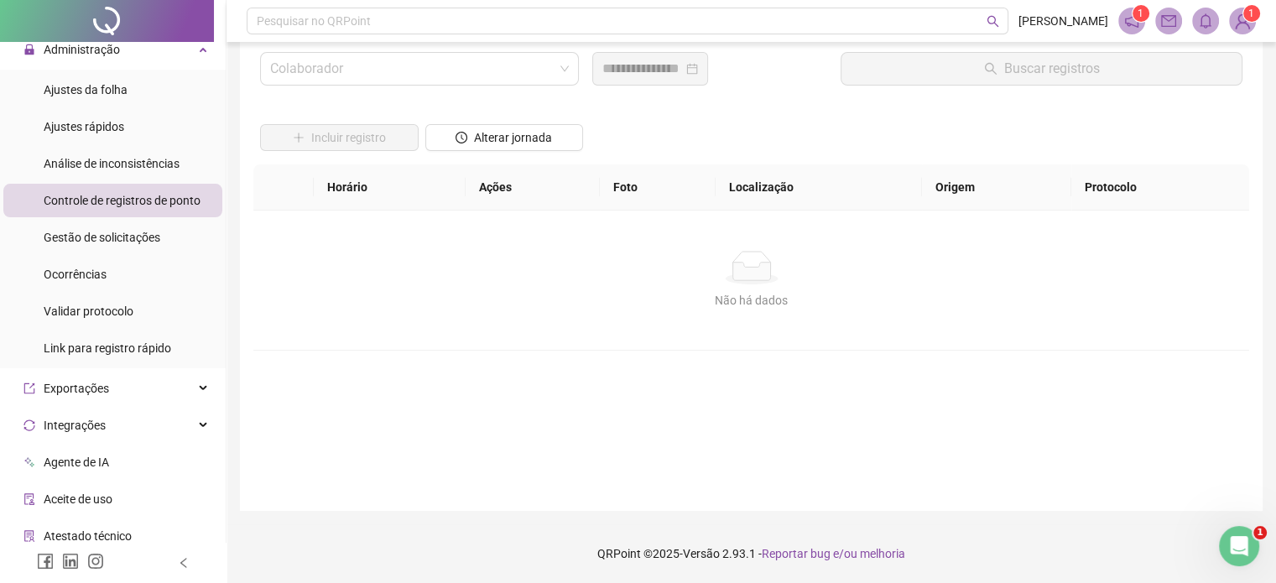
scroll to position [48, 0]
click at [375, 66] on input "search" at bounding box center [412, 70] width 284 height 32
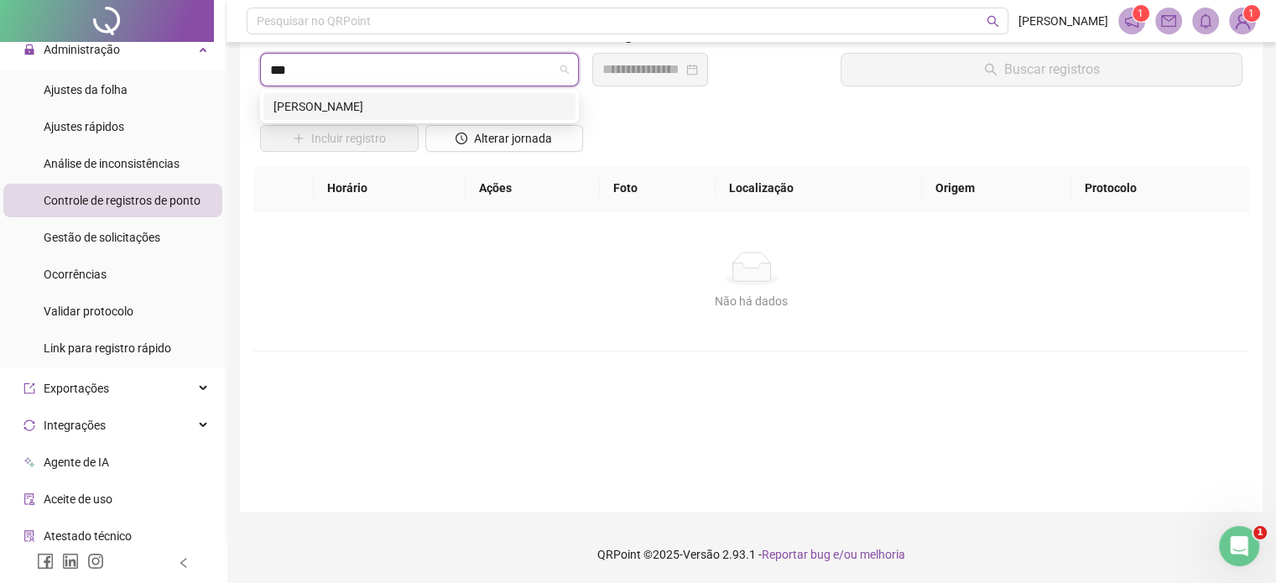
type input "****"
click at [403, 106] on div "[PERSON_NAME]" at bounding box center [419, 106] width 292 height 18
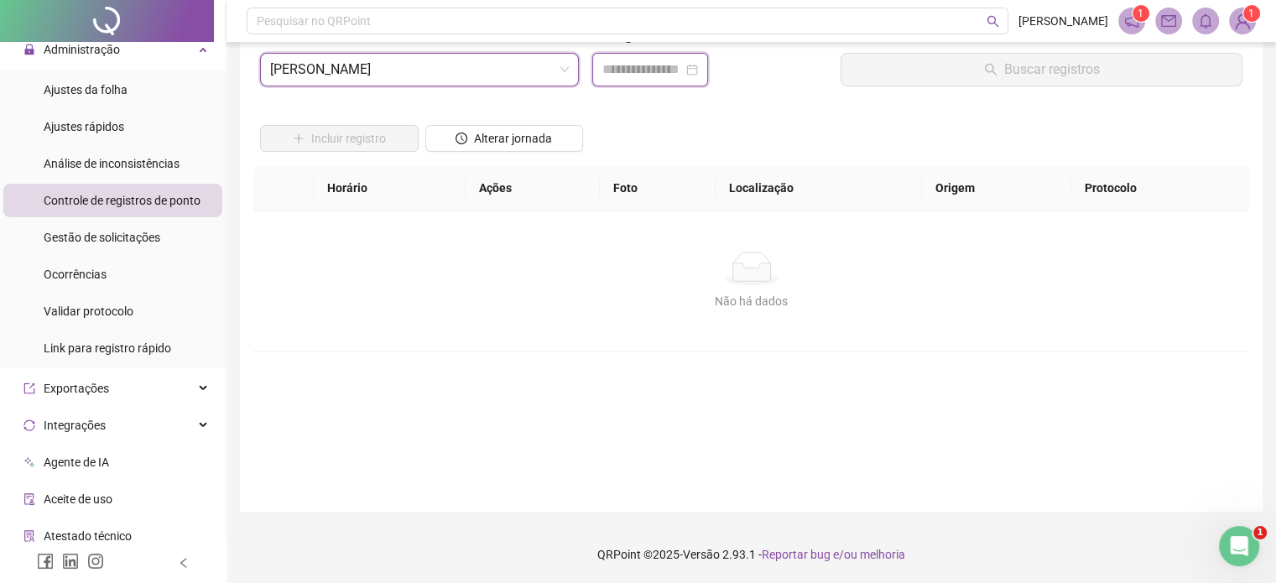
click at [622, 63] on input at bounding box center [642, 70] width 81 height 20
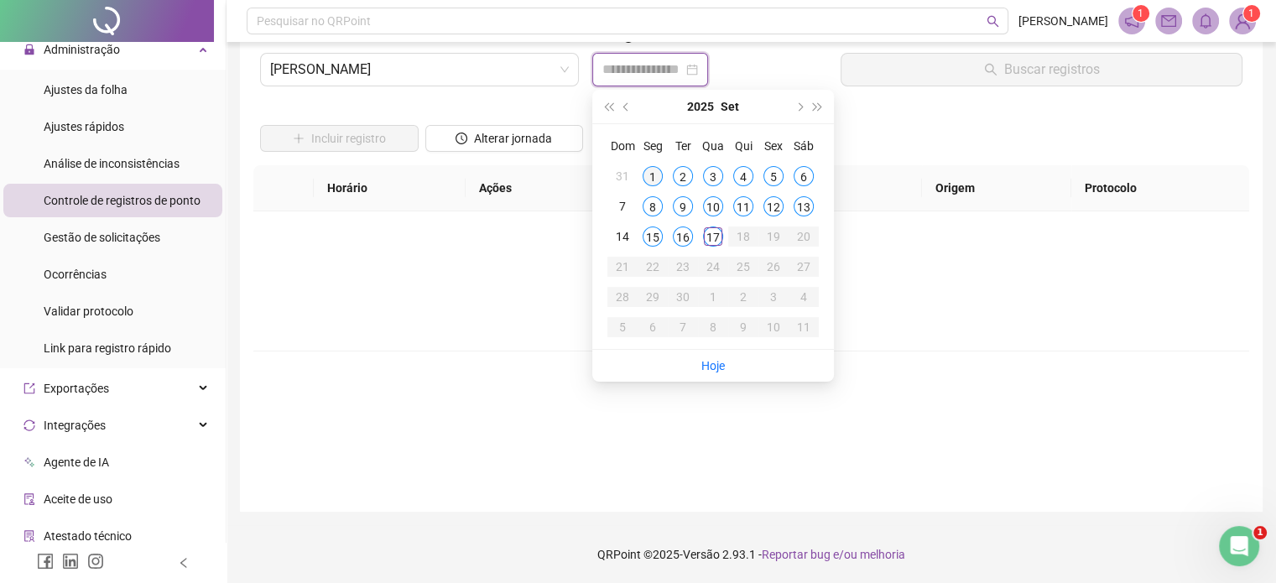
type input "**********"
click at [720, 204] on div "10" at bounding box center [713, 206] width 20 height 20
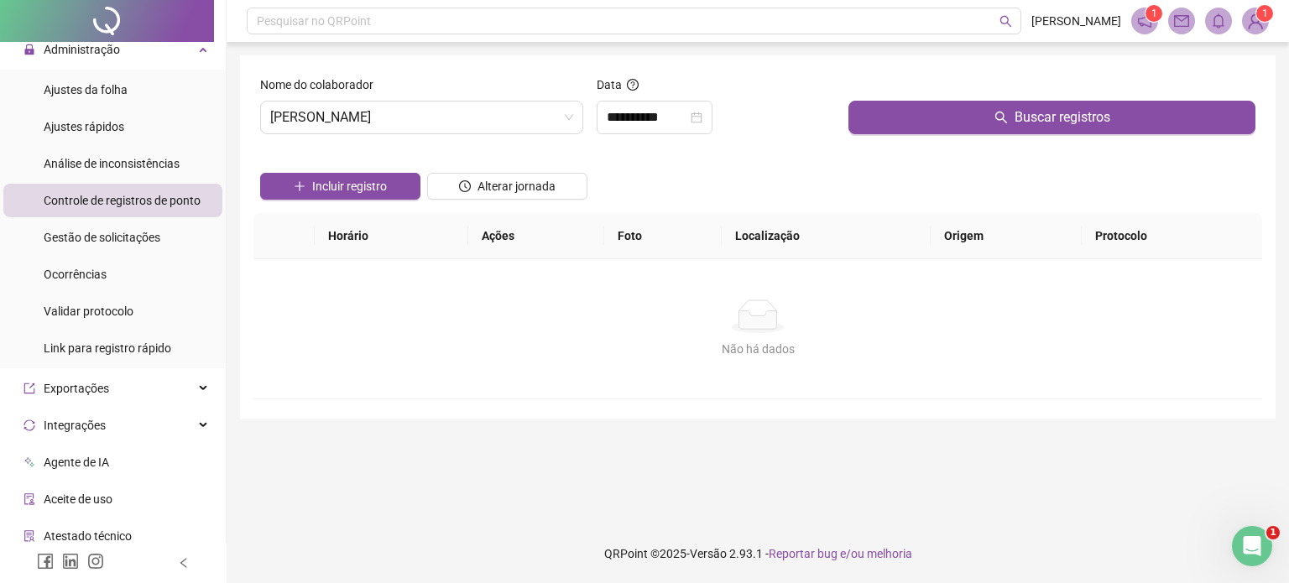
click at [954, 100] on div at bounding box center [1051, 88] width 407 height 25
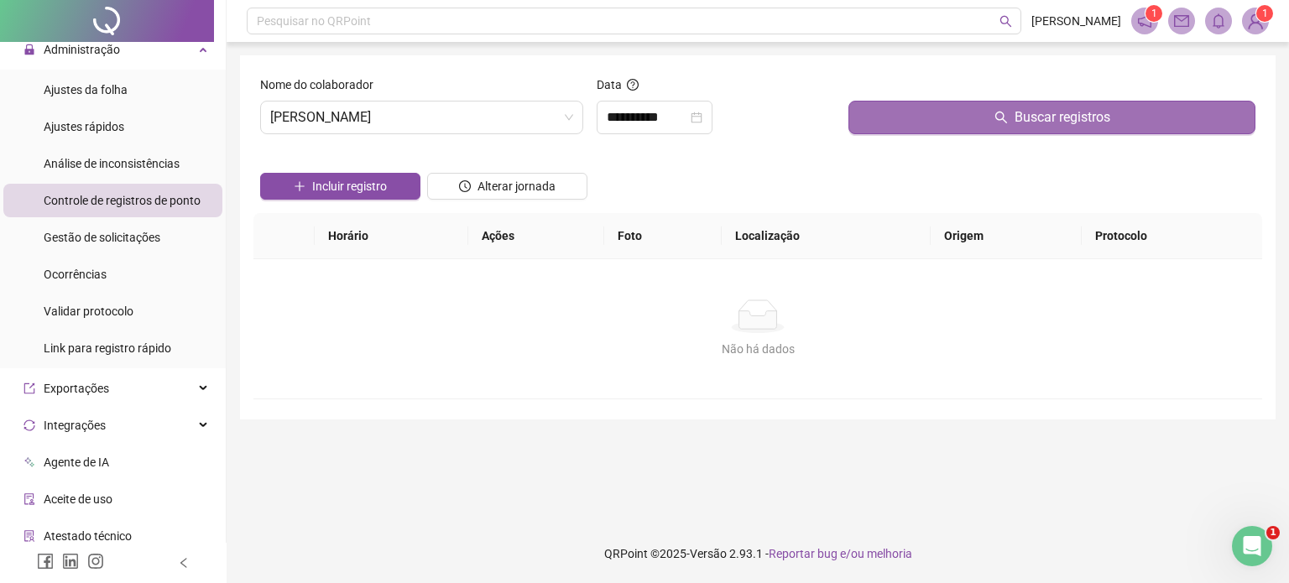
click at [1025, 120] on span "Buscar registros" at bounding box center [1062, 117] width 96 height 20
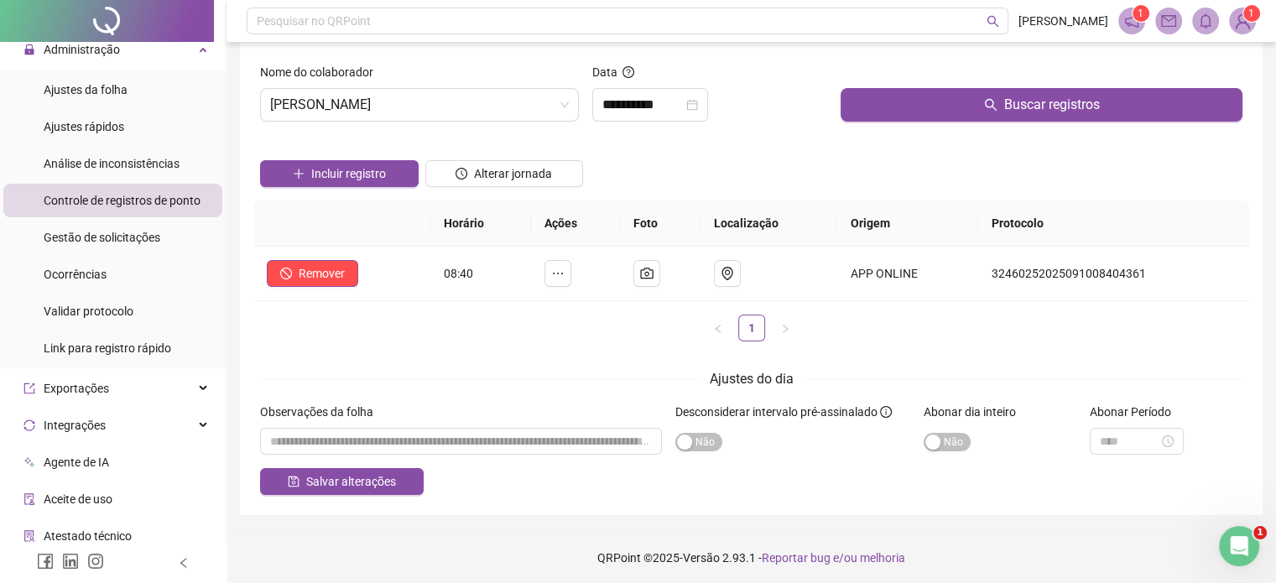
scroll to position [16, 0]
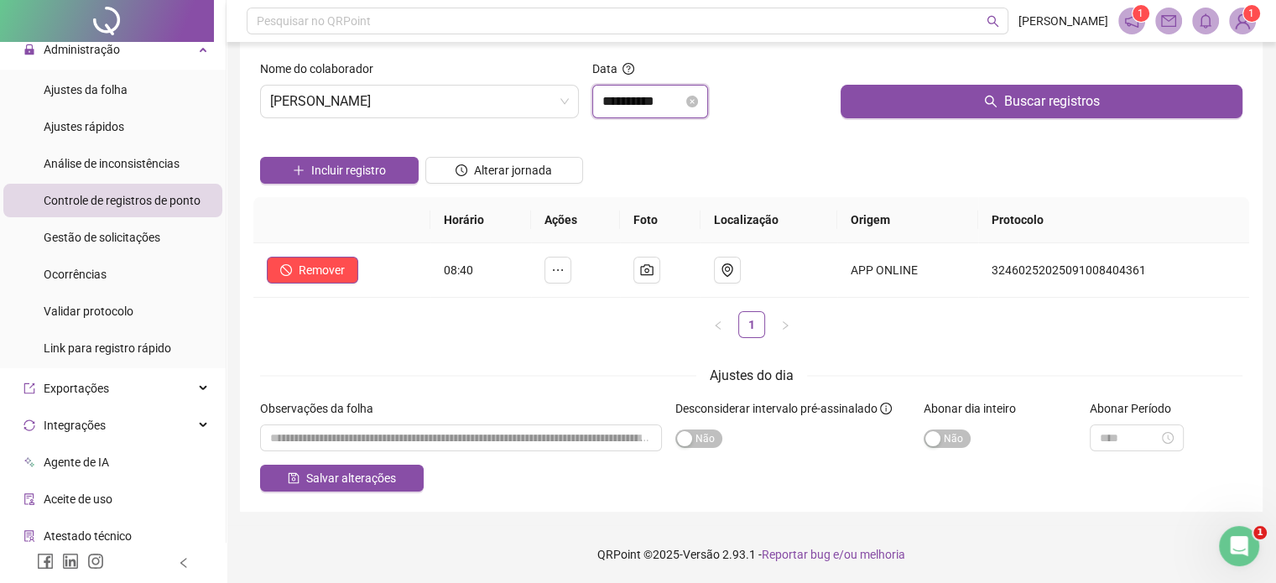
click at [628, 96] on input "**********" at bounding box center [642, 101] width 81 height 20
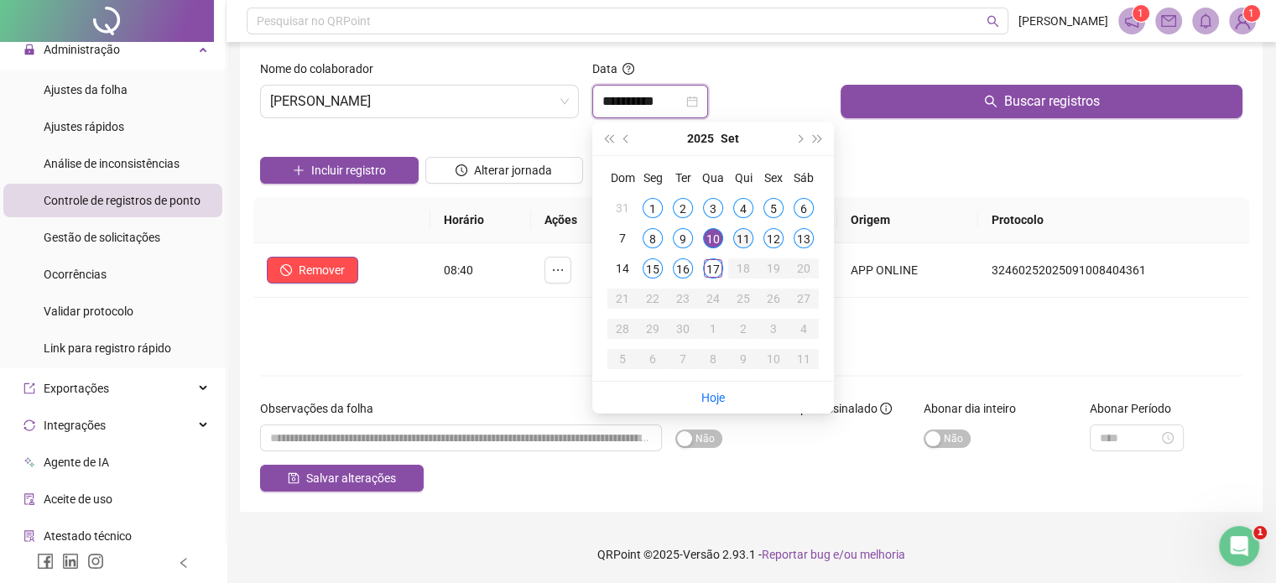
type input "**********"
click at [743, 238] on div "11" at bounding box center [743, 238] width 20 height 20
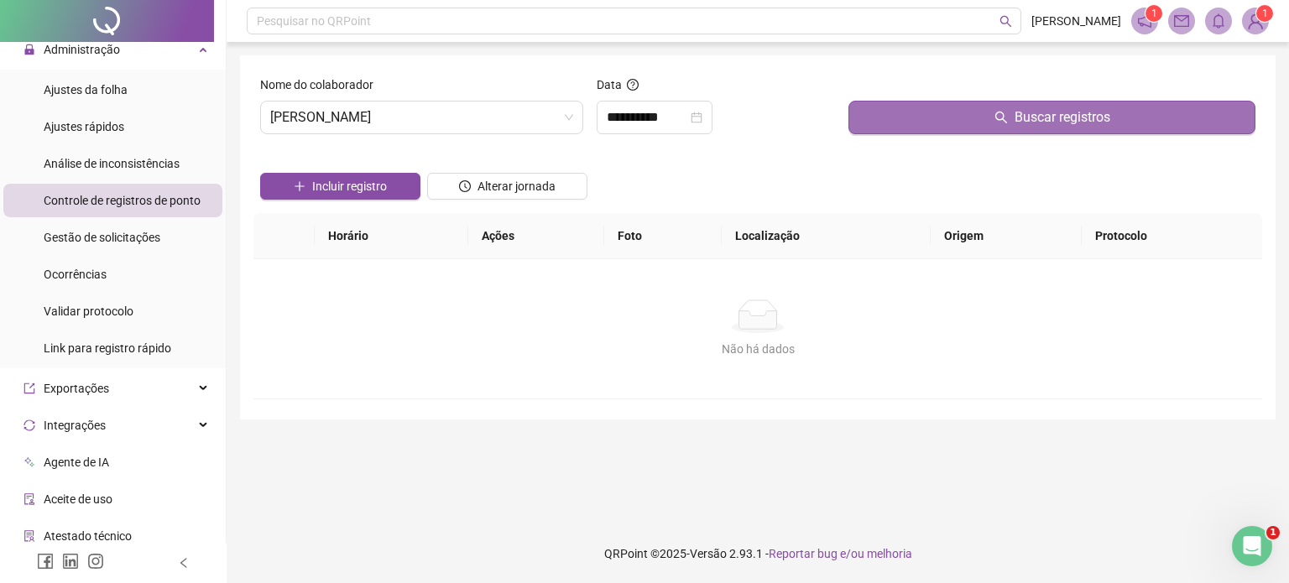
click at [956, 127] on button "Buscar registros" at bounding box center [1051, 118] width 407 height 34
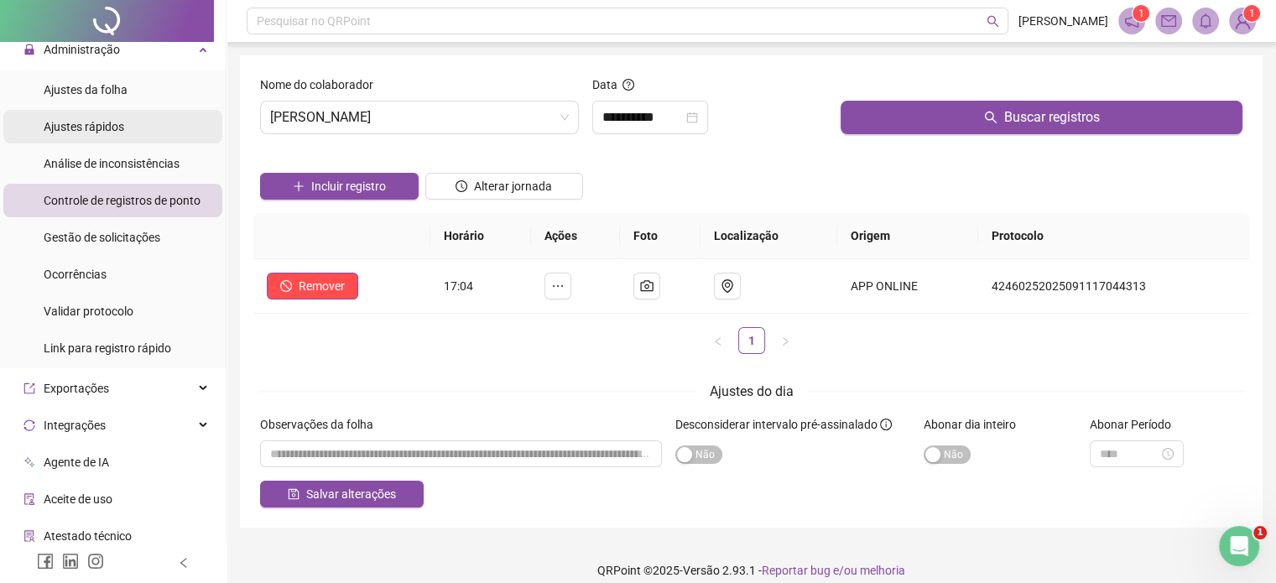
click at [136, 117] on li "Ajustes rápidos" at bounding box center [112, 127] width 219 height 34
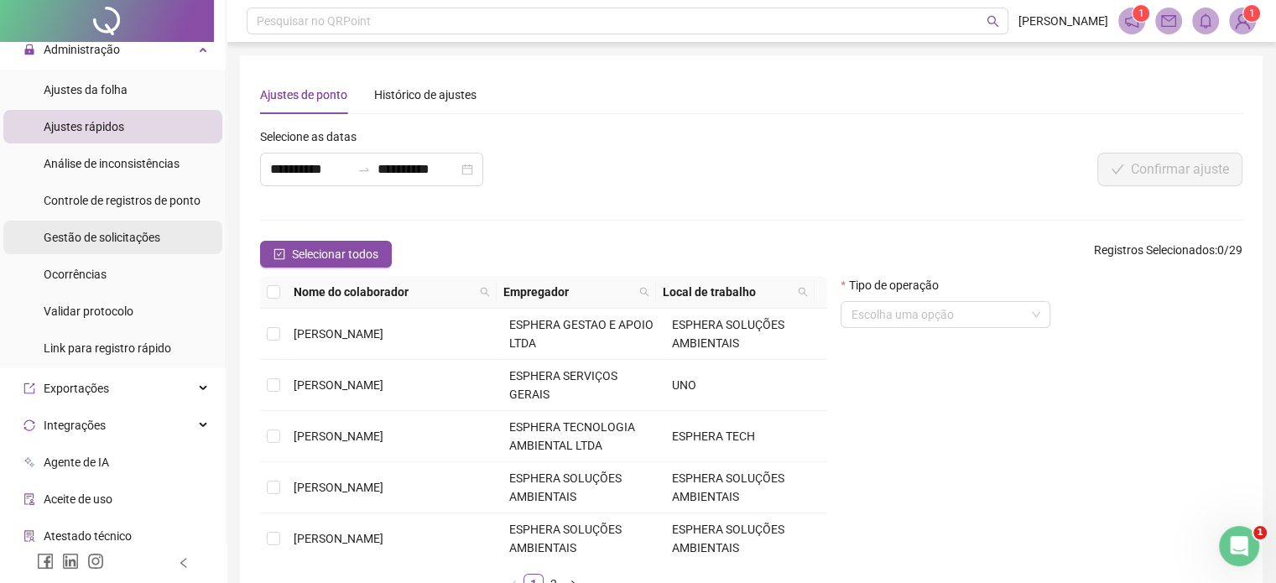
click at [148, 226] on div "Gestão de solicitações" at bounding box center [102, 238] width 117 height 34
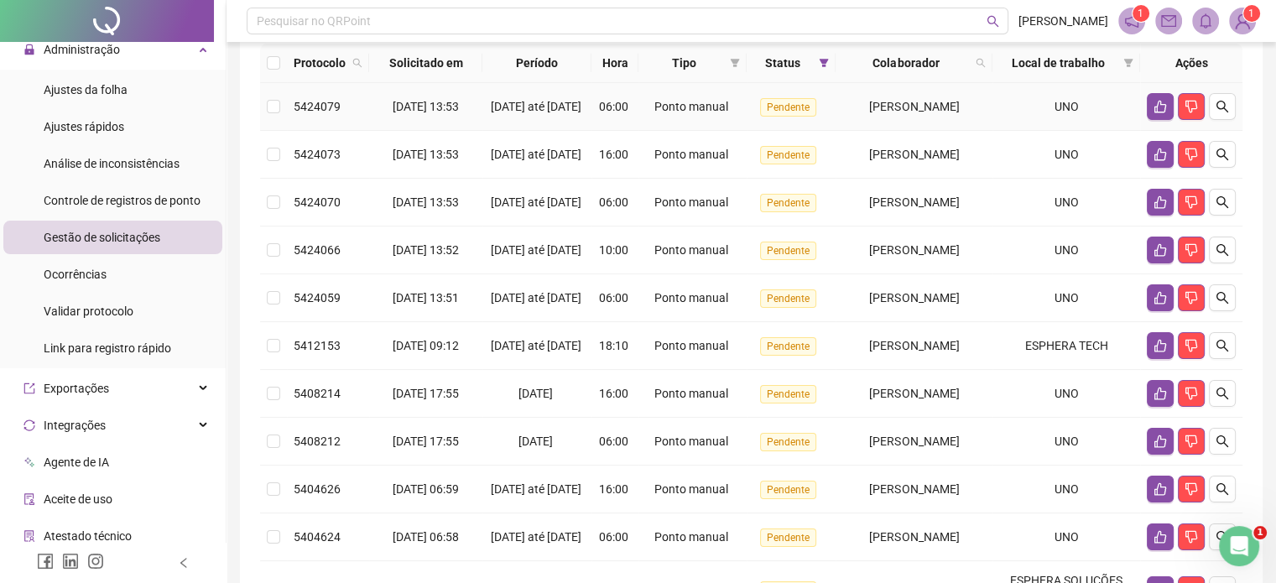
scroll to position [168, 0]
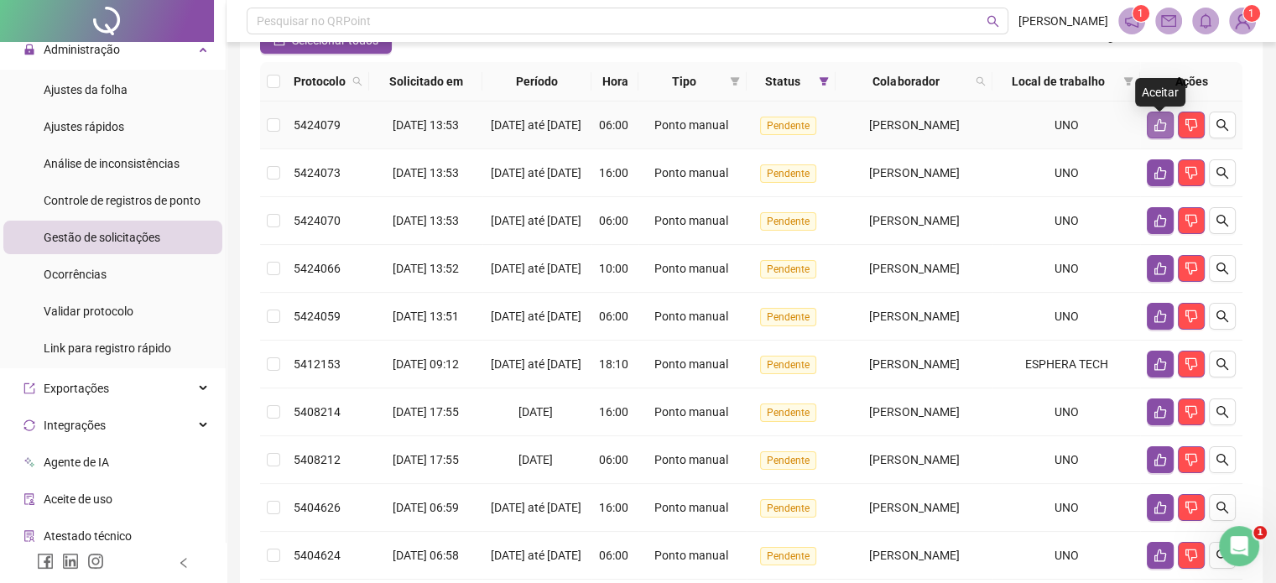
click at [1157, 132] on icon "like" at bounding box center [1160, 125] width 12 height 13
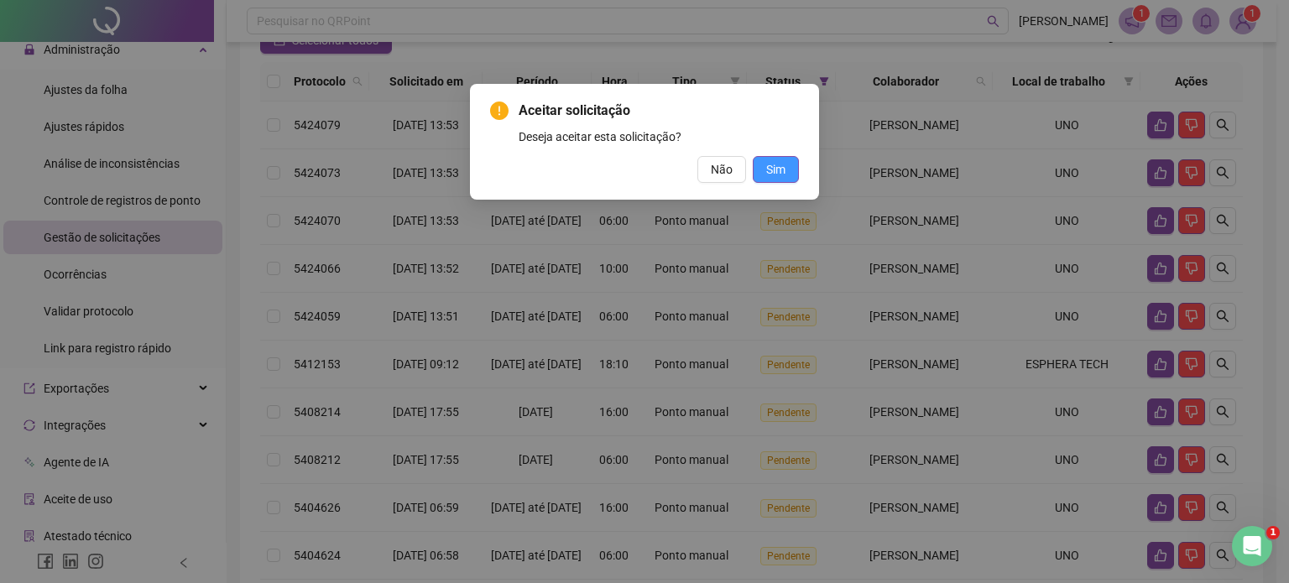
click at [782, 174] on span "Sim" at bounding box center [775, 169] width 19 height 18
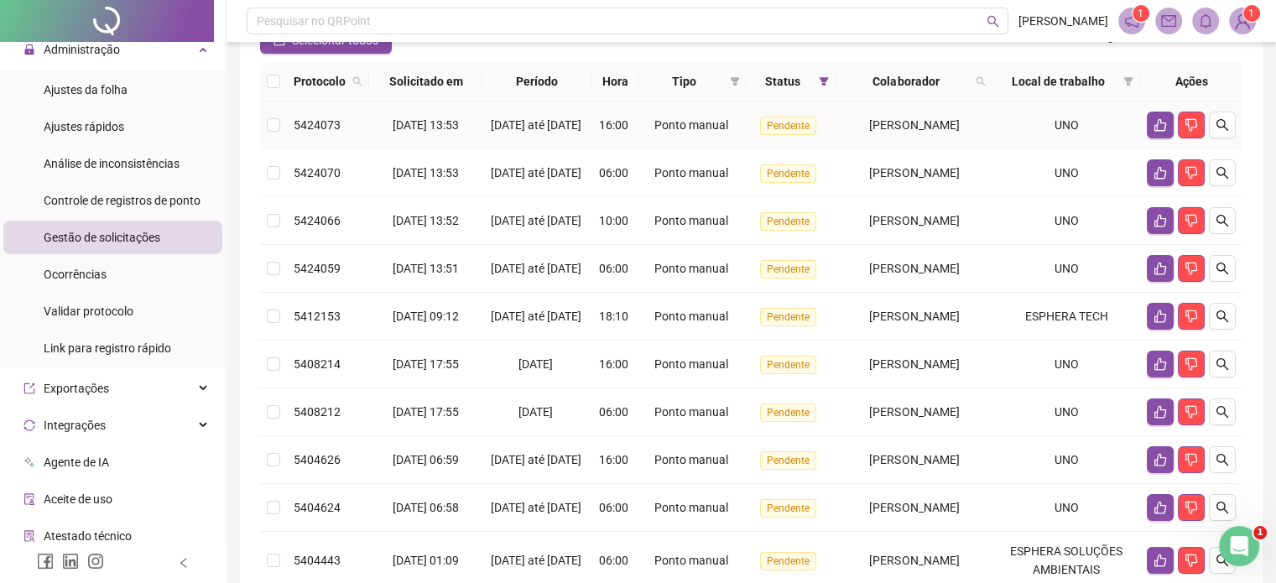
click at [282, 127] on td at bounding box center [273, 126] width 27 height 48
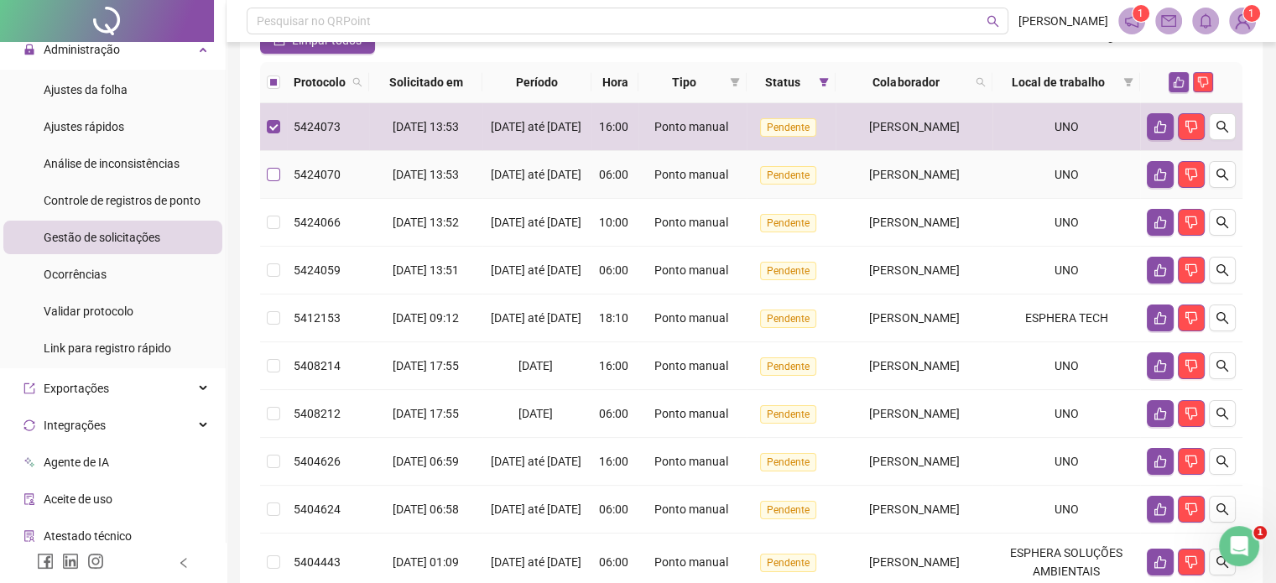
click at [273, 183] on label at bounding box center [273, 174] width 13 height 18
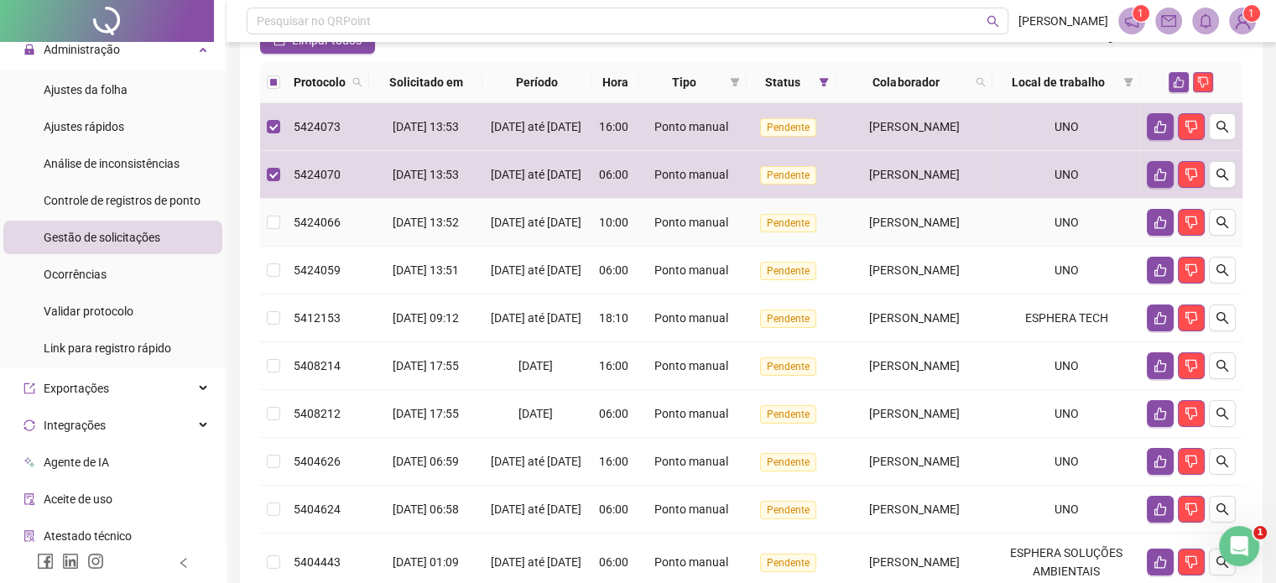
click at [265, 236] on td at bounding box center [273, 223] width 27 height 48
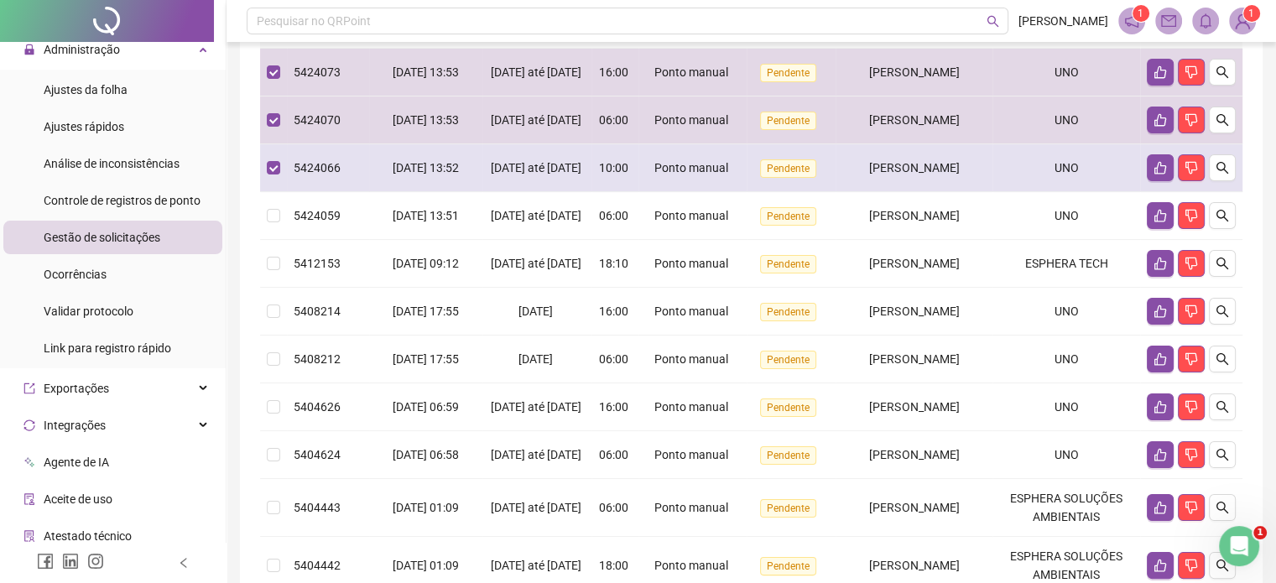
scroll to position [252, 0]
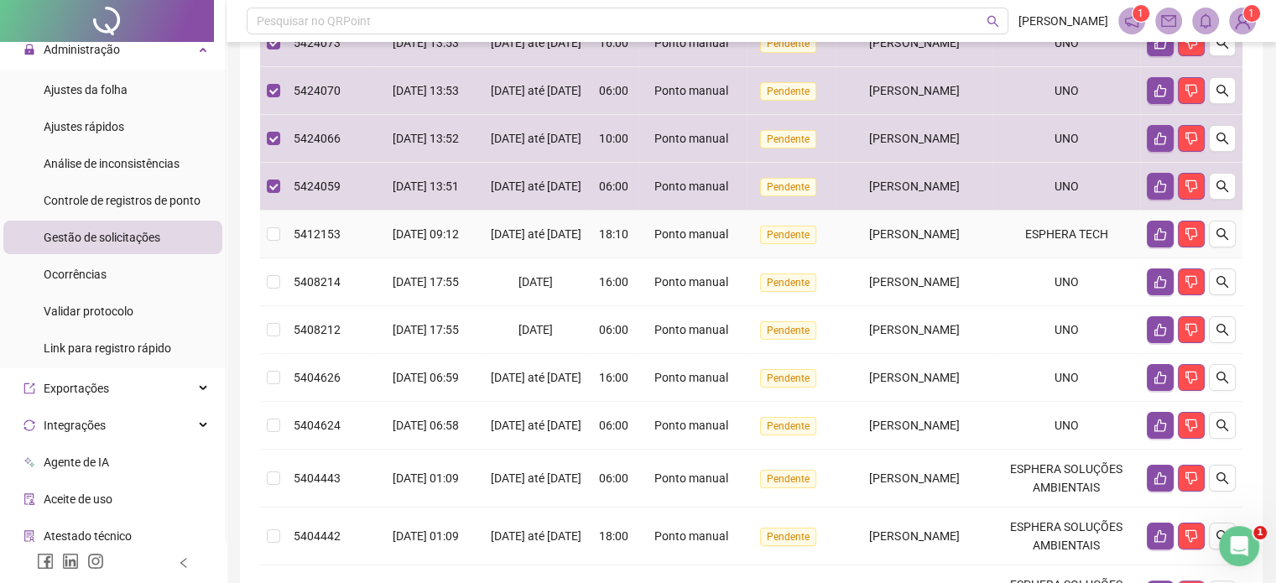
click at [275, 258] on td at bounding box center [273, 235] width 27 height 48
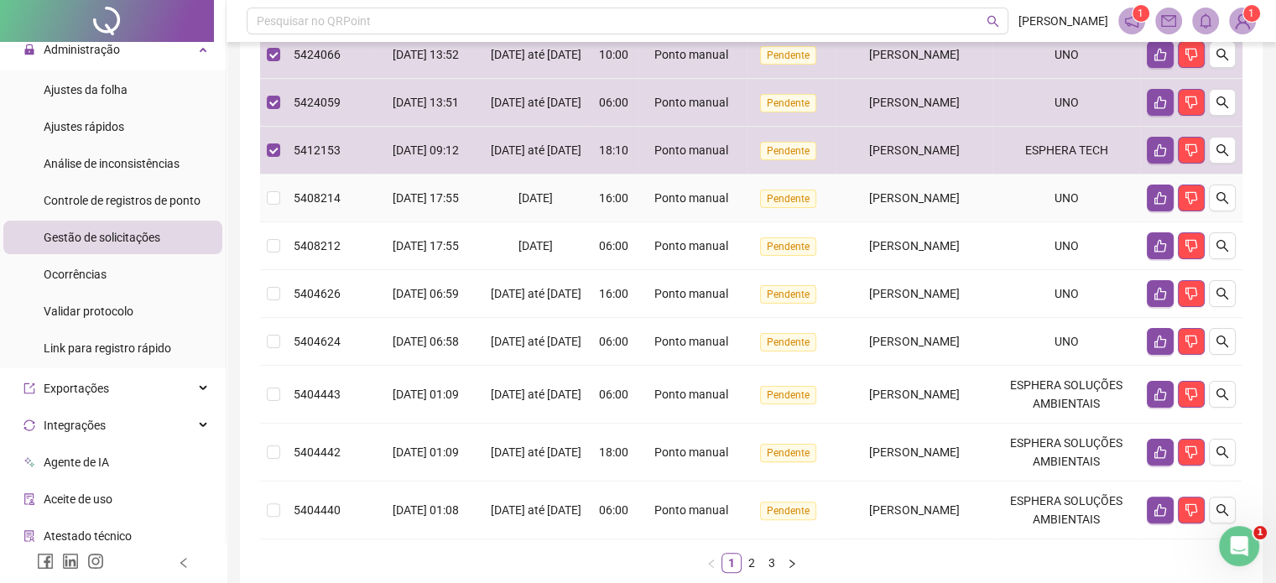
click at [273, 222] on td at bounding box center [273, 198] width 27 height 48
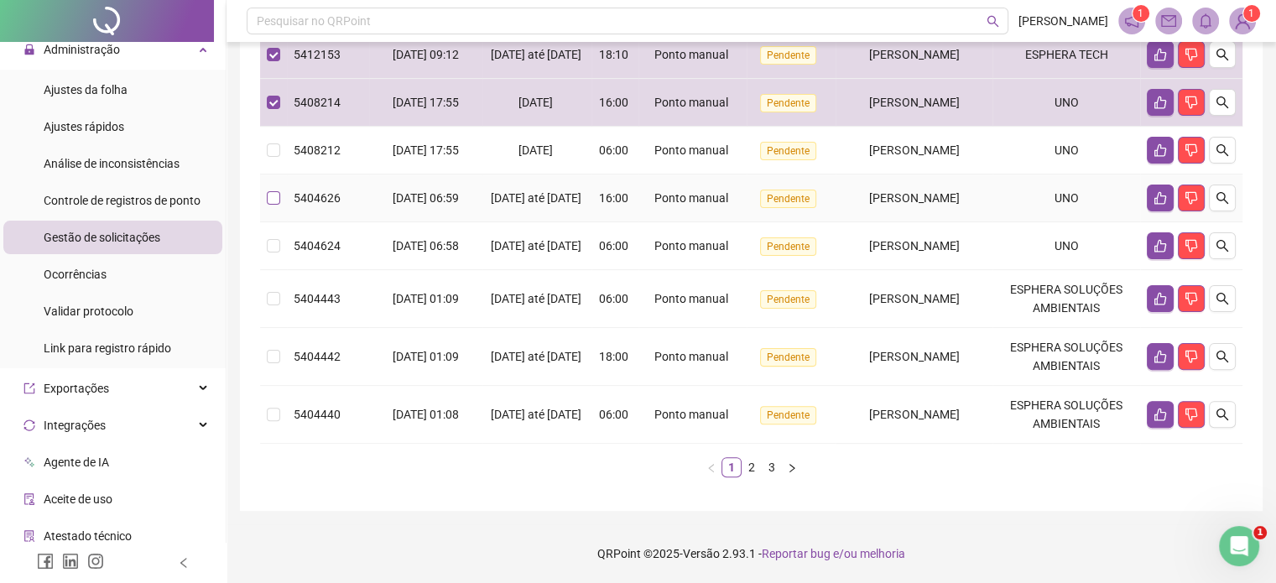
scroll to position [499, 0]
click at [271, 143] on td at bounding box center [273, 151] width 27 height 48
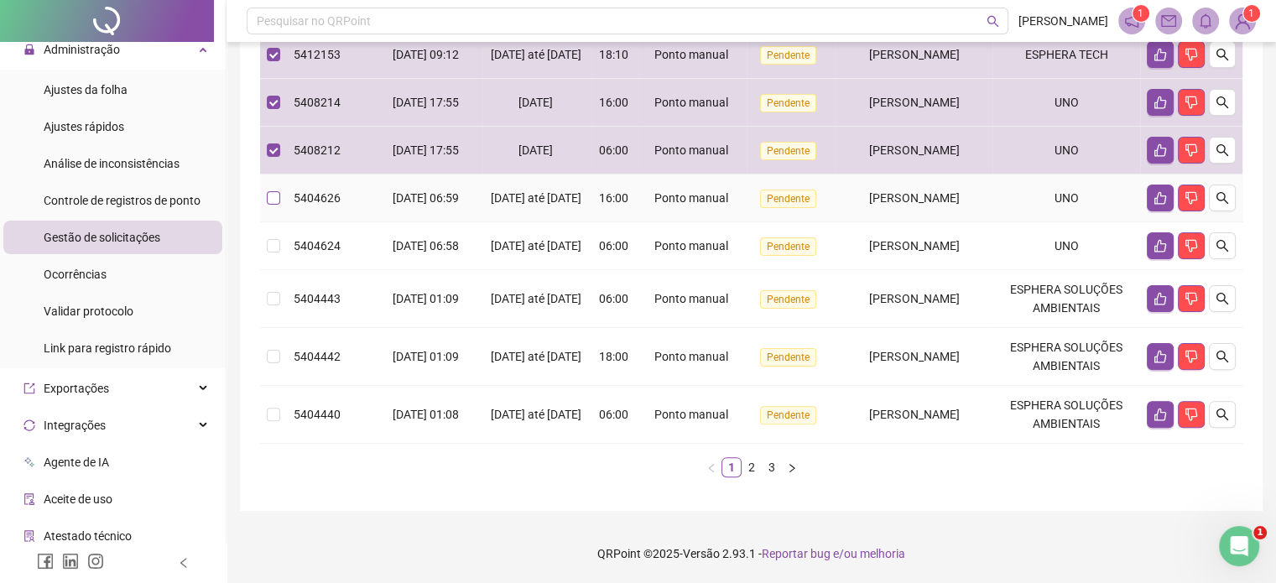
click at [270, 189] on label at bounding box center [273, 198] width 13 height 18
click at [281, 224] on td at bounding box center [273, 246] width 27 height 48
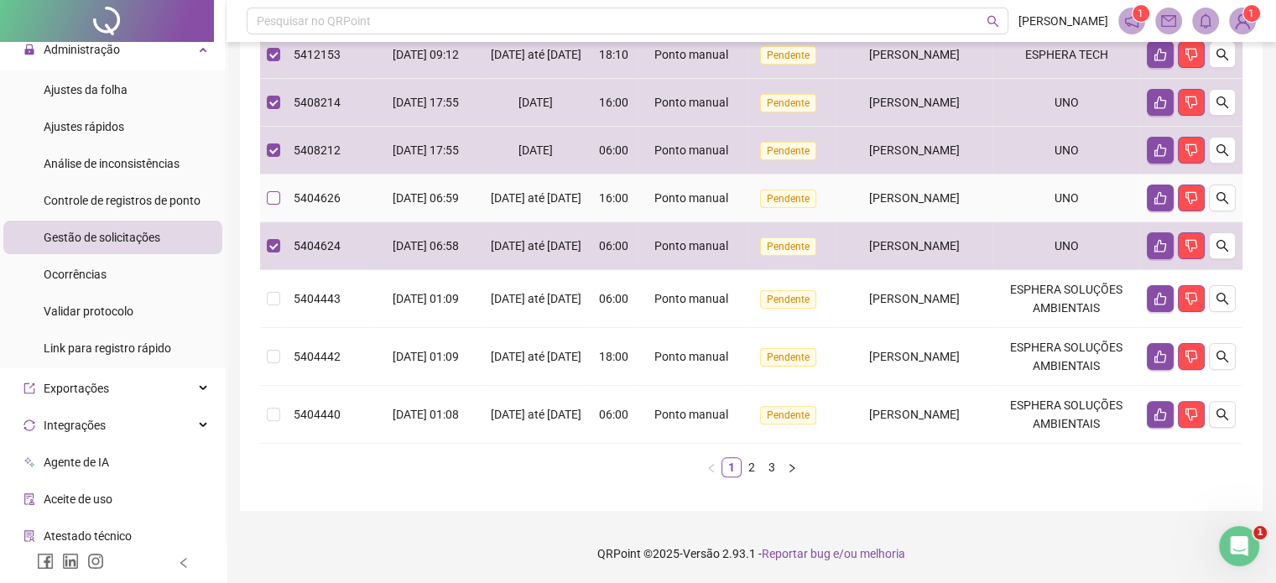
click at [275, 192] on label at bounding box center [273, 198] width 13 height 18
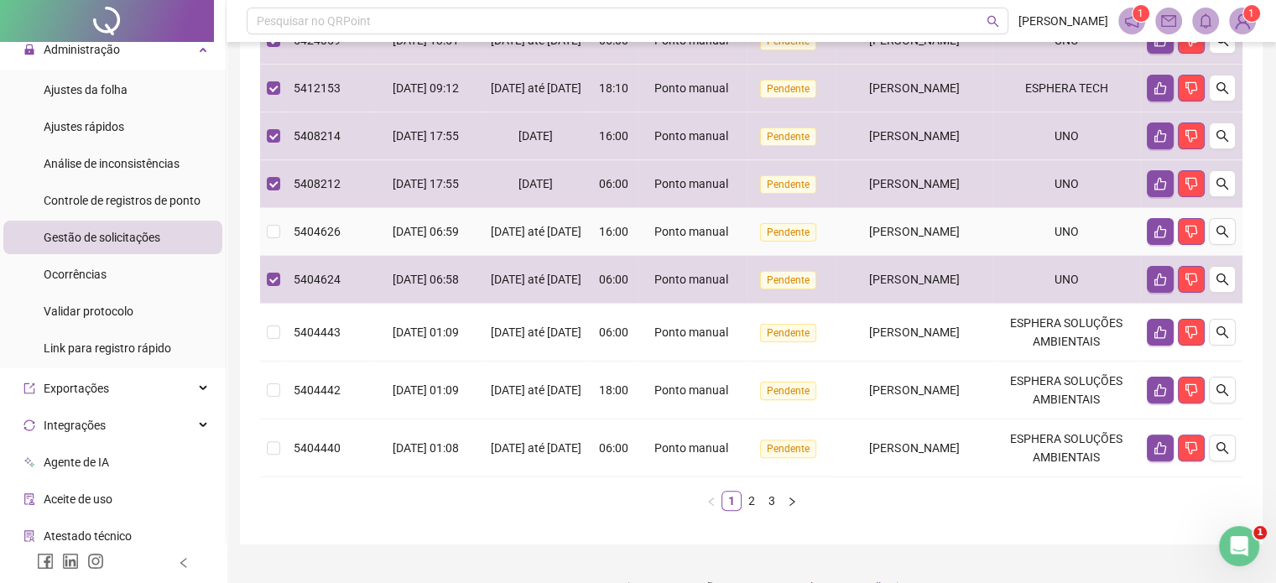
scroll to position [419, 0]
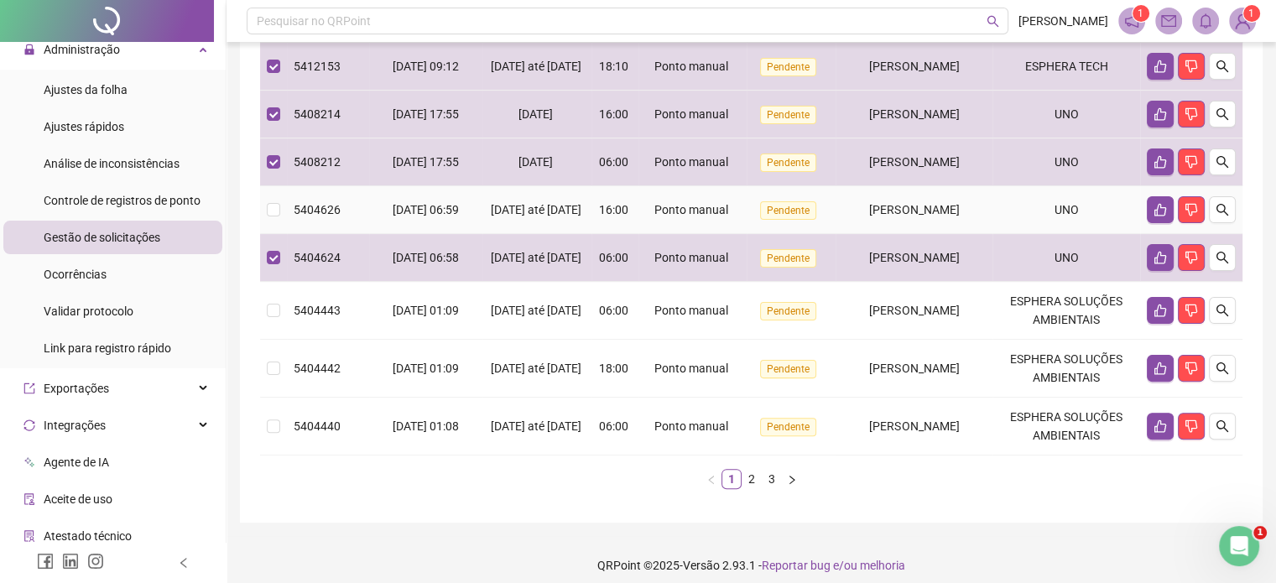
click at [276, 234] on td at bounding box center [273, 210] width 27 height 48
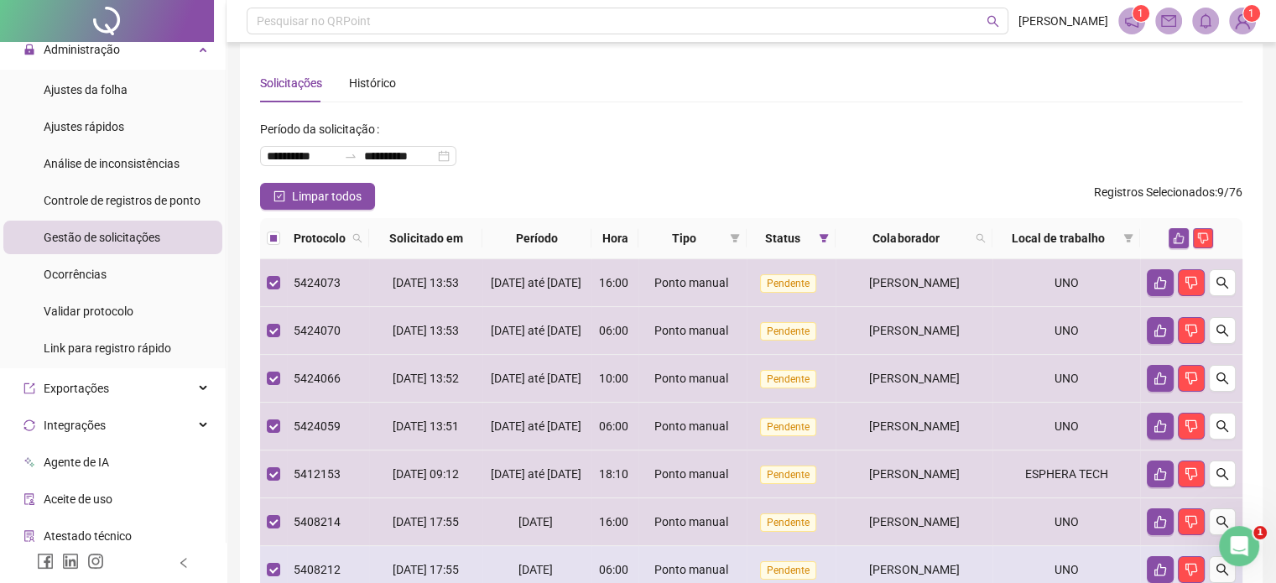
scroll to position [0, 0]
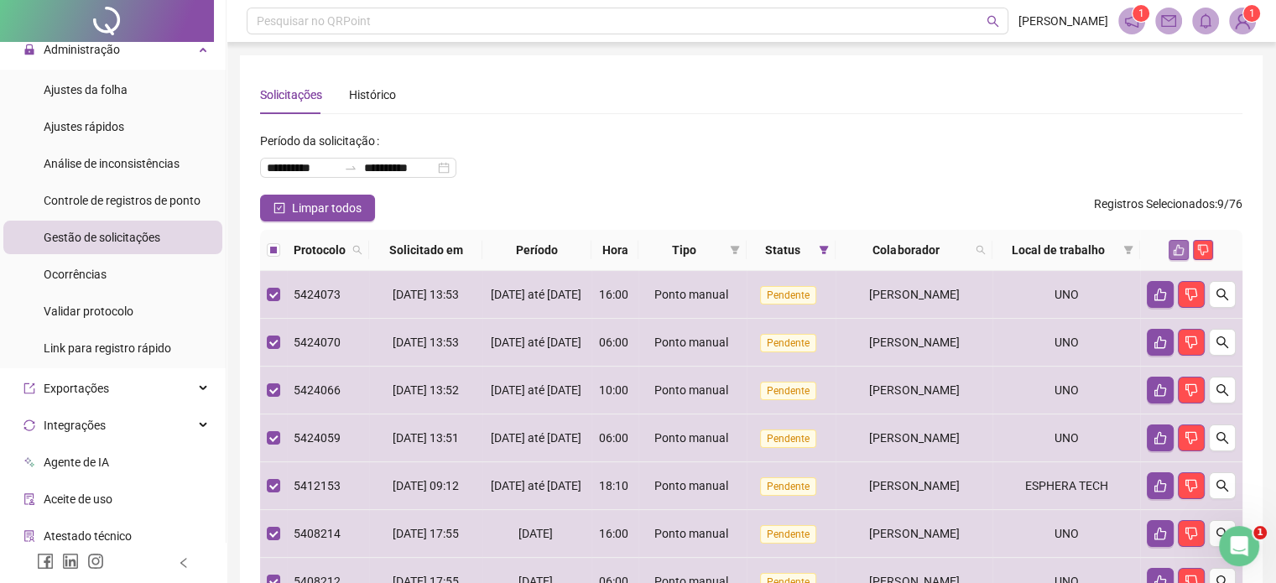
click at [1173, 251] on icon "like" at bounding box center [1179, 250] width 12 height 12
click at [276, 258] on label at bounding box center [273, 250] width 13 height 18
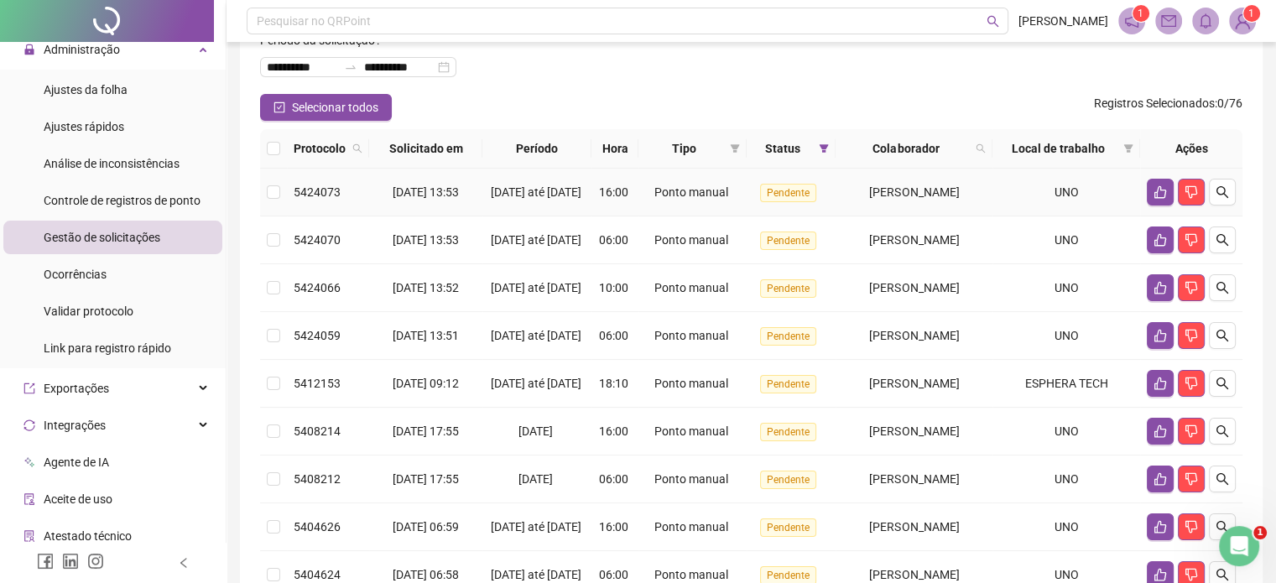
scroll to position [168, 0]
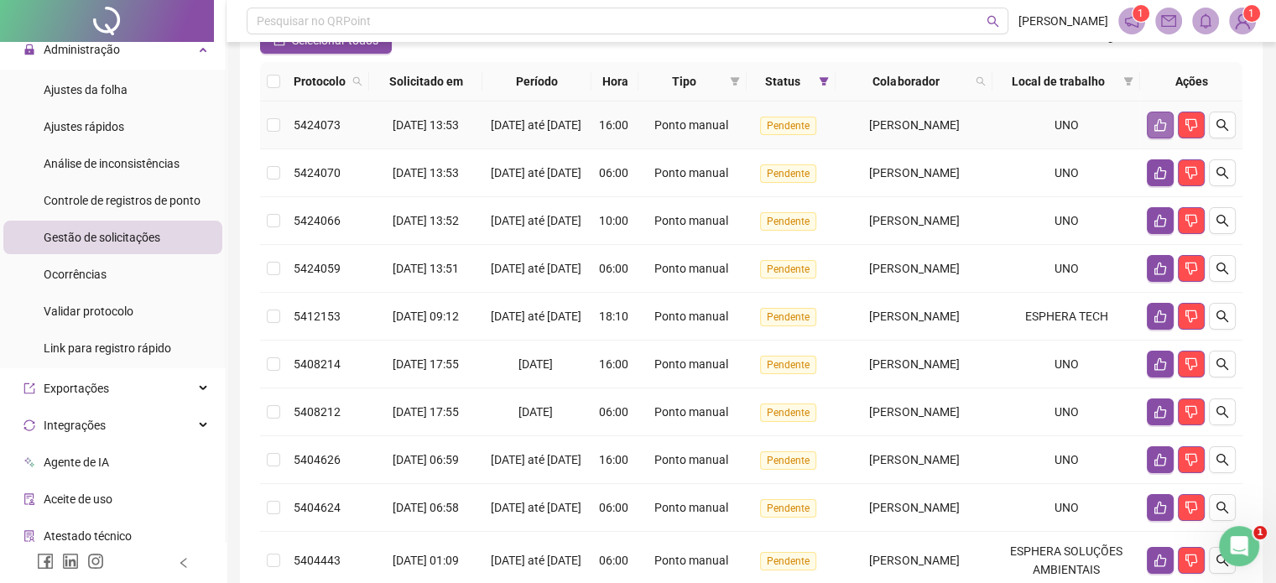
click at [1154, 128] on icon "like" at bounding box center [1160, 124] width 13 height 13
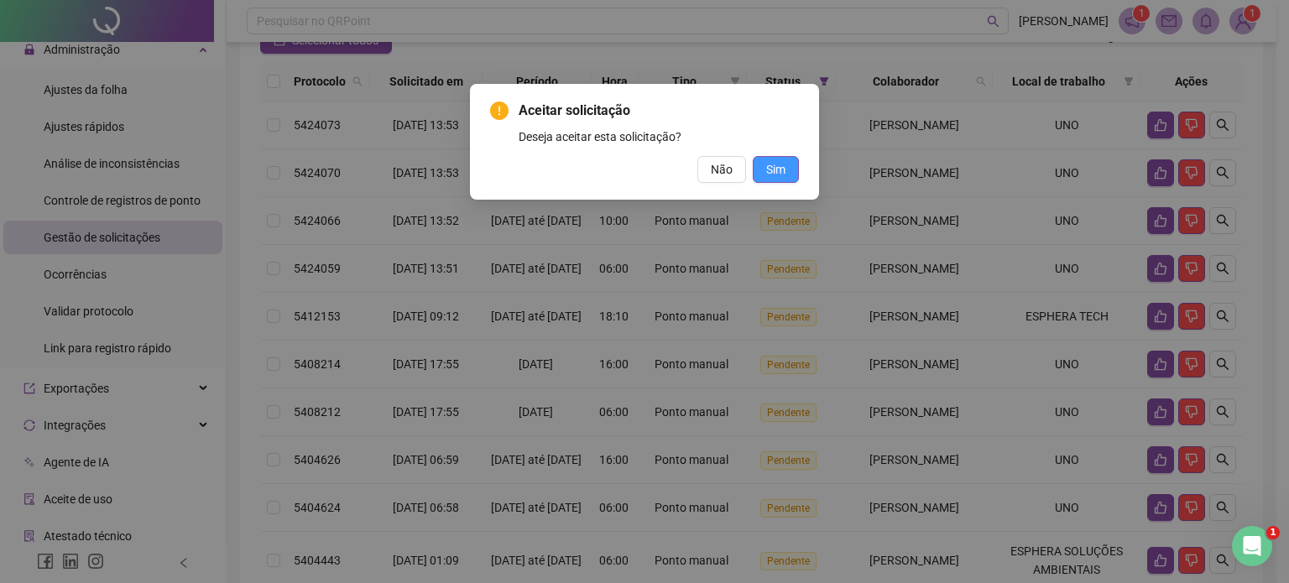
click at [790, 175] on button "Sim" at bounding box center [776, 169] width 46 height 27
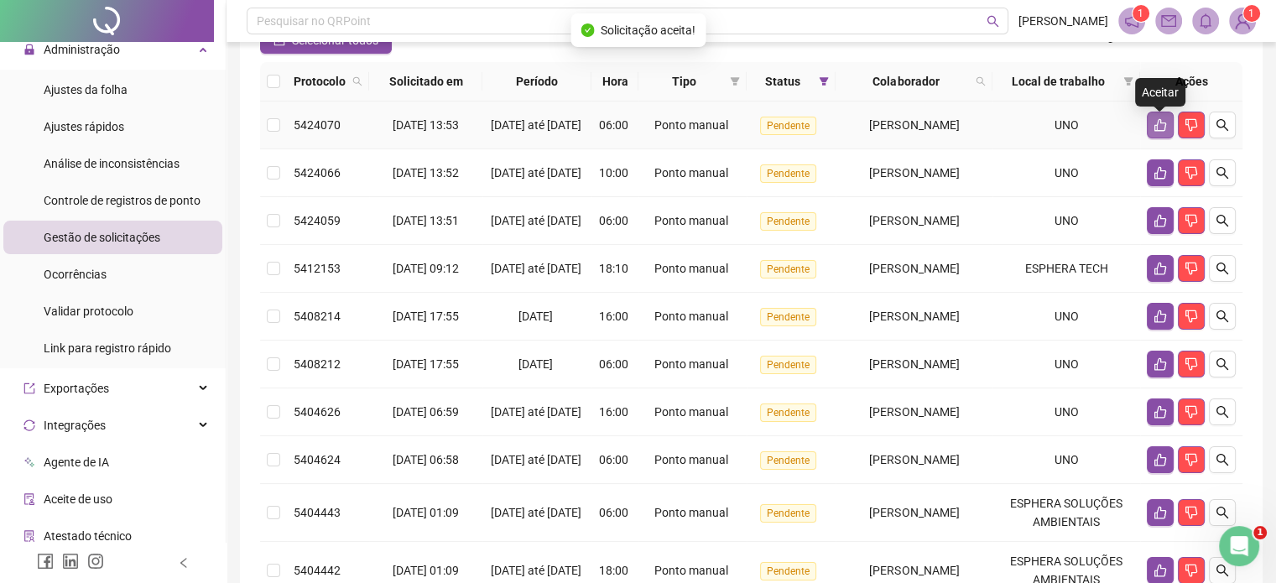
click at [1154, 132] on icon "like" at bounding box center [1160, 125] width 12 height 13
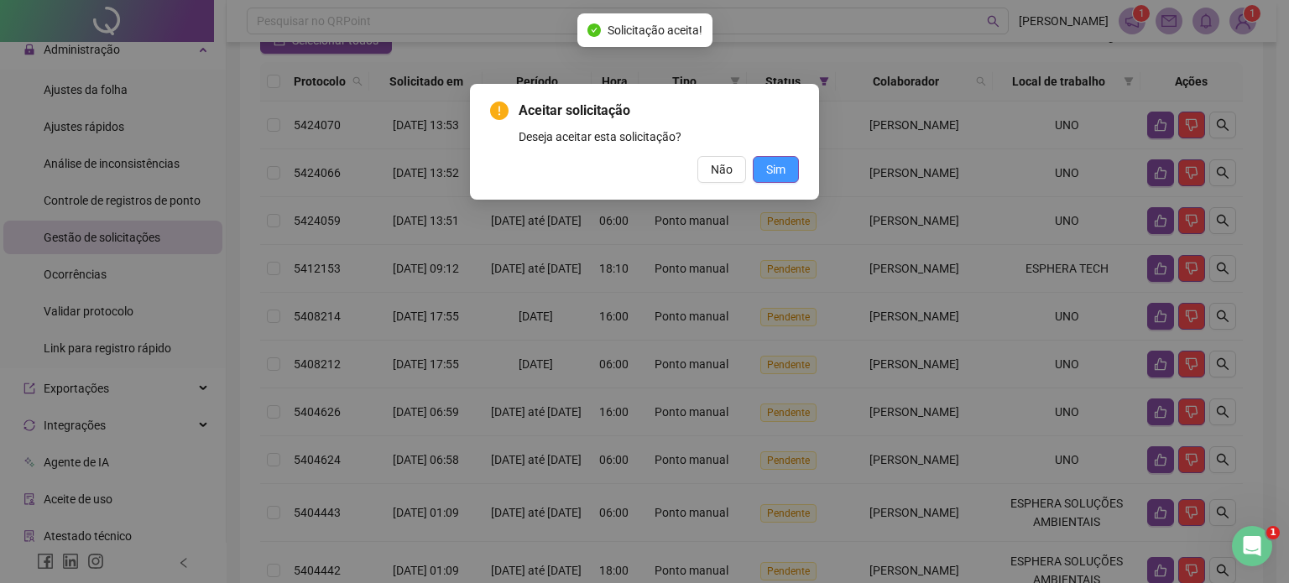
click at [780, 167] on span "Sim" at bounding box center [775, 169] width 19 height 18
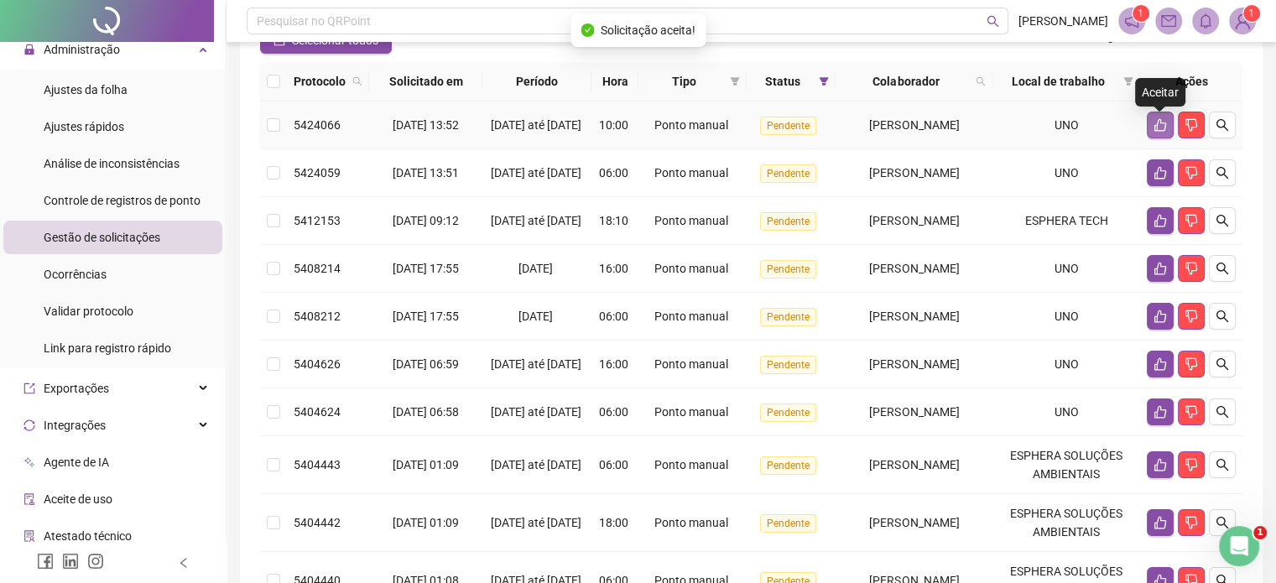
click at [1154, 132] on icon "like" at bounding box center [1160, 124] width 13 height 13
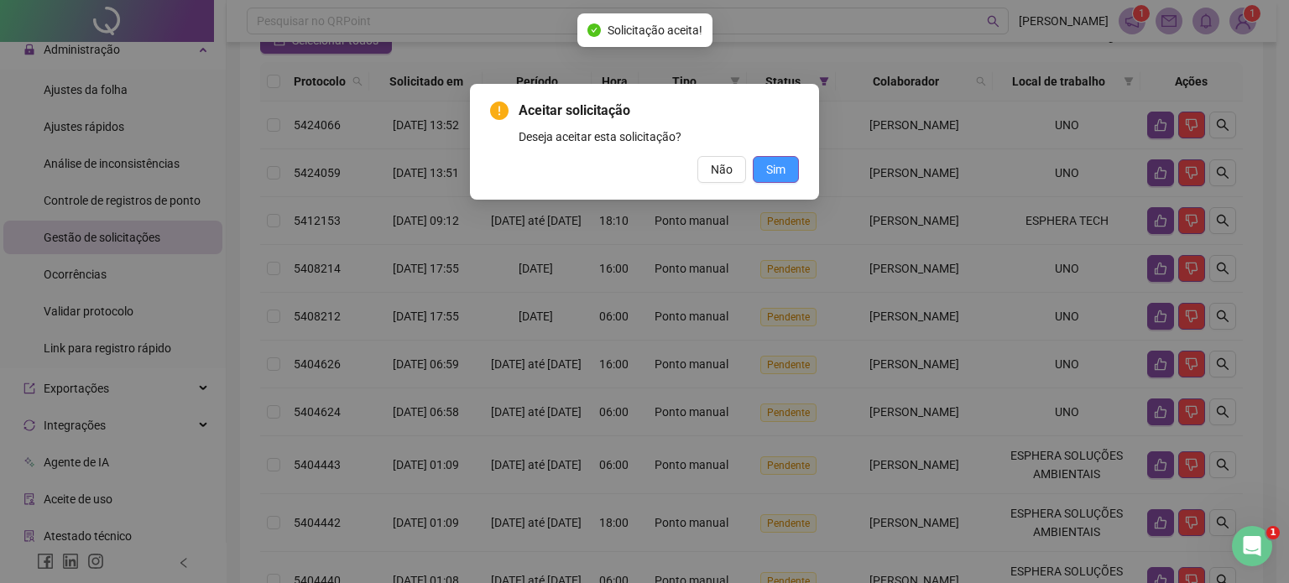
click at [780, 166] on span "Sim" at bounding box center [775, 169] width 19 height 18
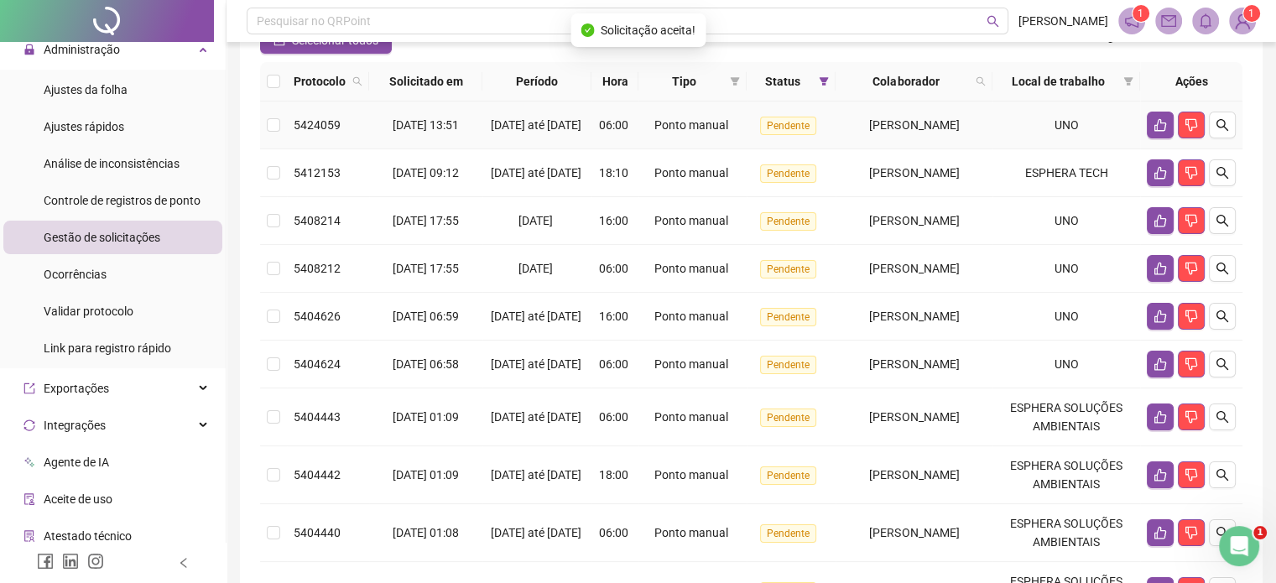
click at [1143, 132] on td at bounding box center [1191, 126] width 102 height 48
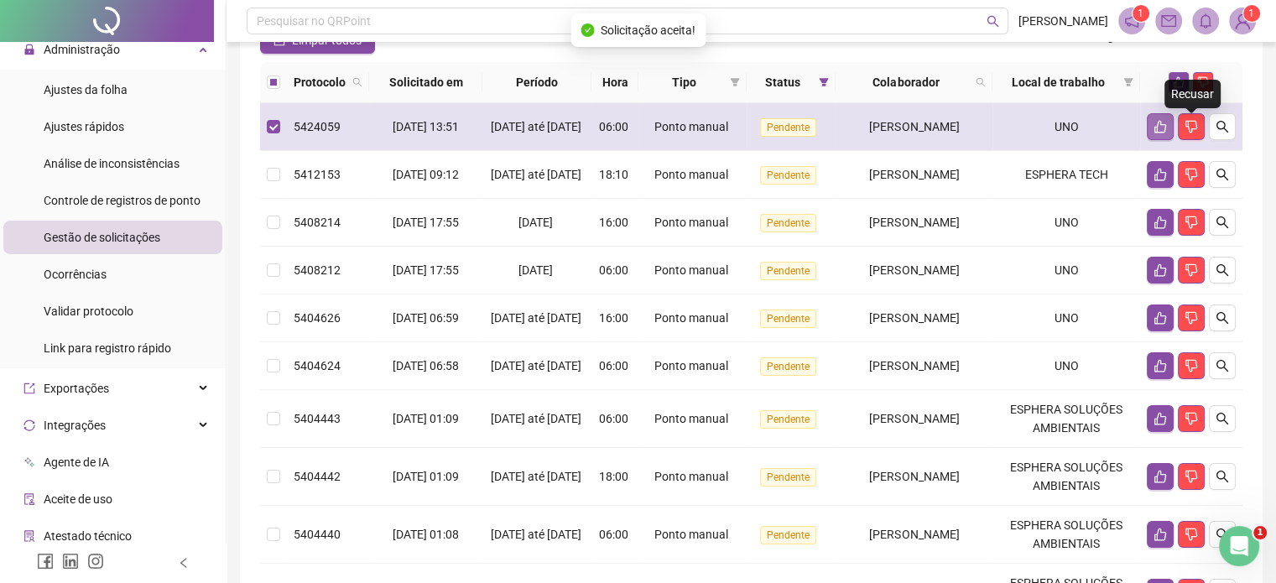
click at [1157, 133] on icon "like" at bounding box center [1160, 127] width 12 height 13
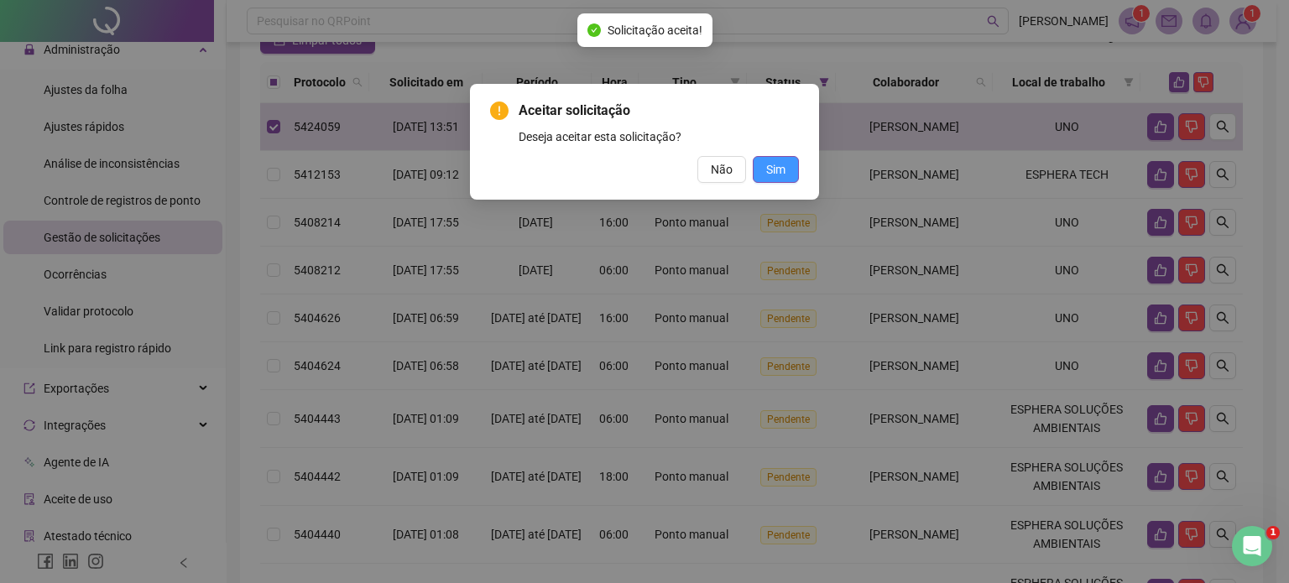
click at [785, 167] on span "Sim" at bounding box center [775, 169] width 19 height 18
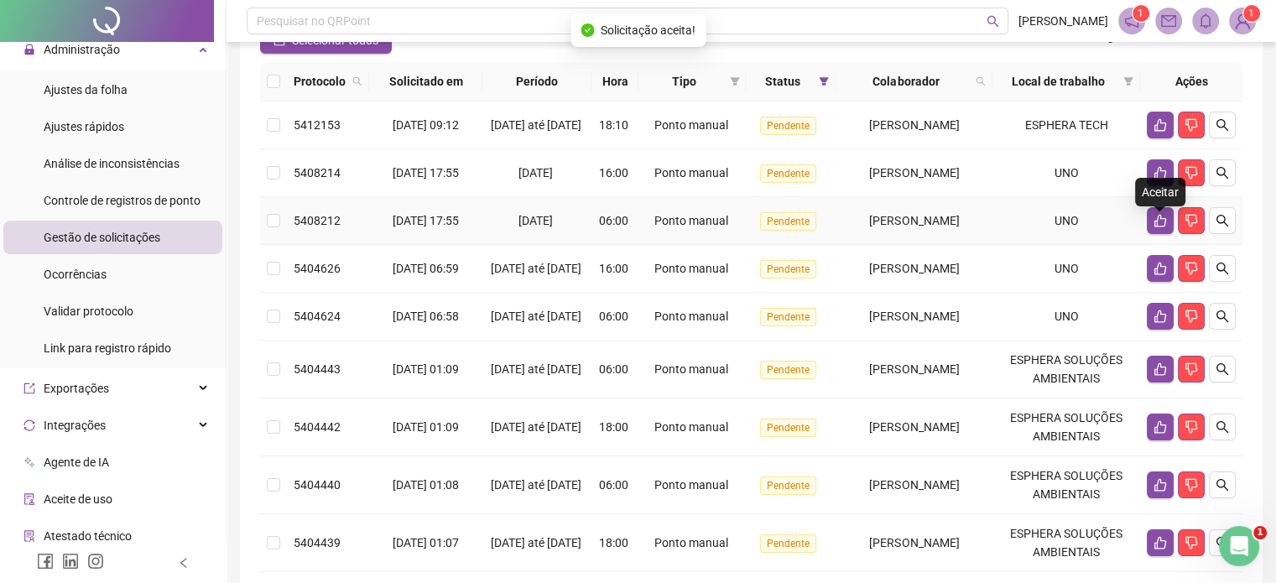
click at [1151, 183] on div "Aceitar" at bounding box center [1160, 192] width 50 height 29
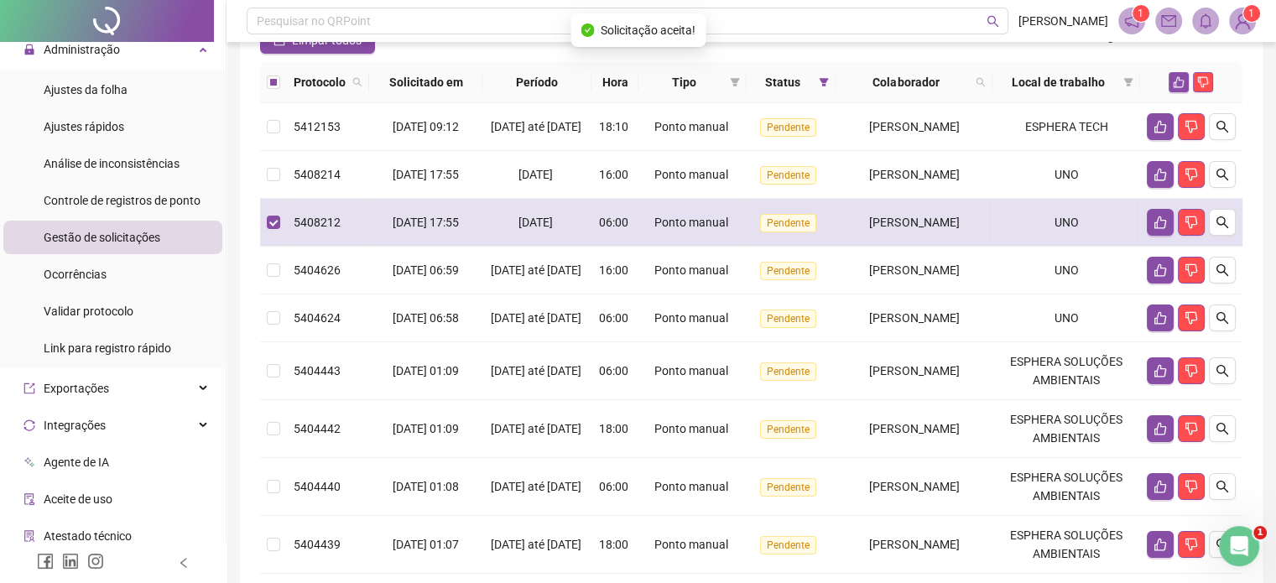
click at [1101, 232] on td "UNO" at bounding box center [1066, 223] width 148 height 48
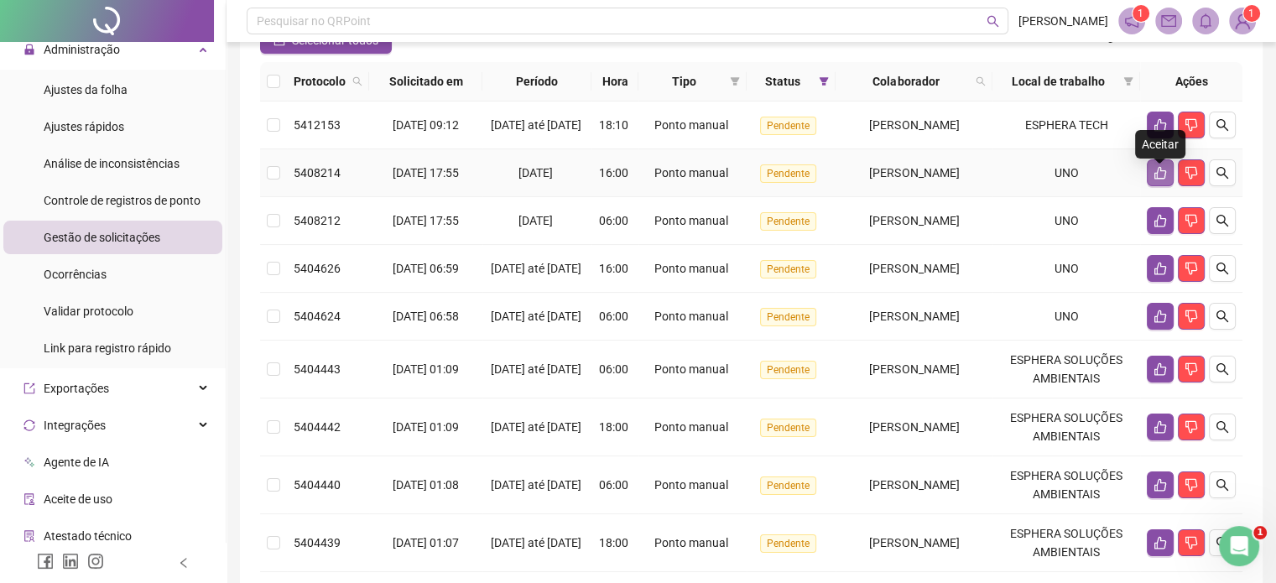
click at [1154, 180] on icon "like" at bounding box center [1160, 172] width 13 height 13
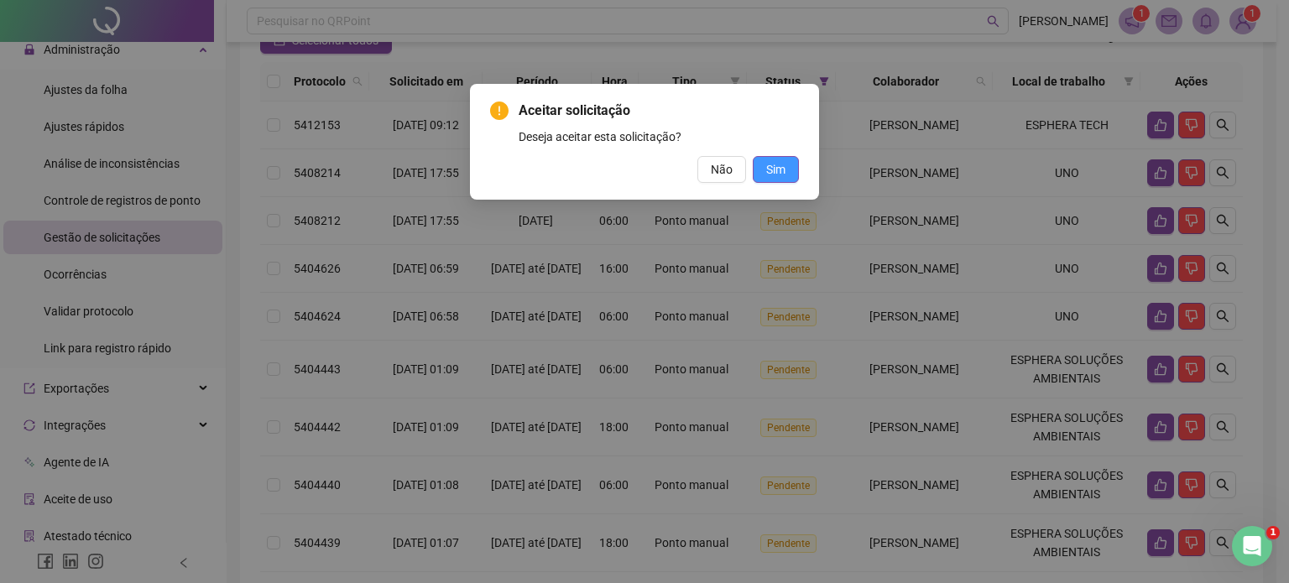
click at [782, 159] on button "Sim" at bounding box center [776, 169] width 46 height 27
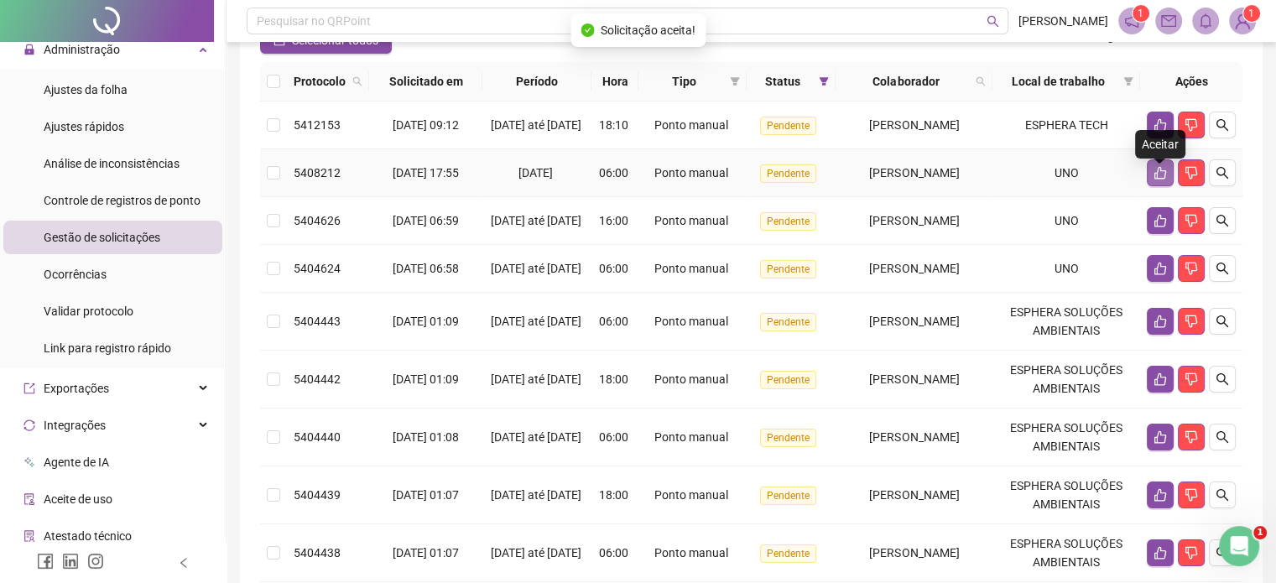
click at [1161, 174] on button "button" at bounding box center [1160, 172] width 27 height 27
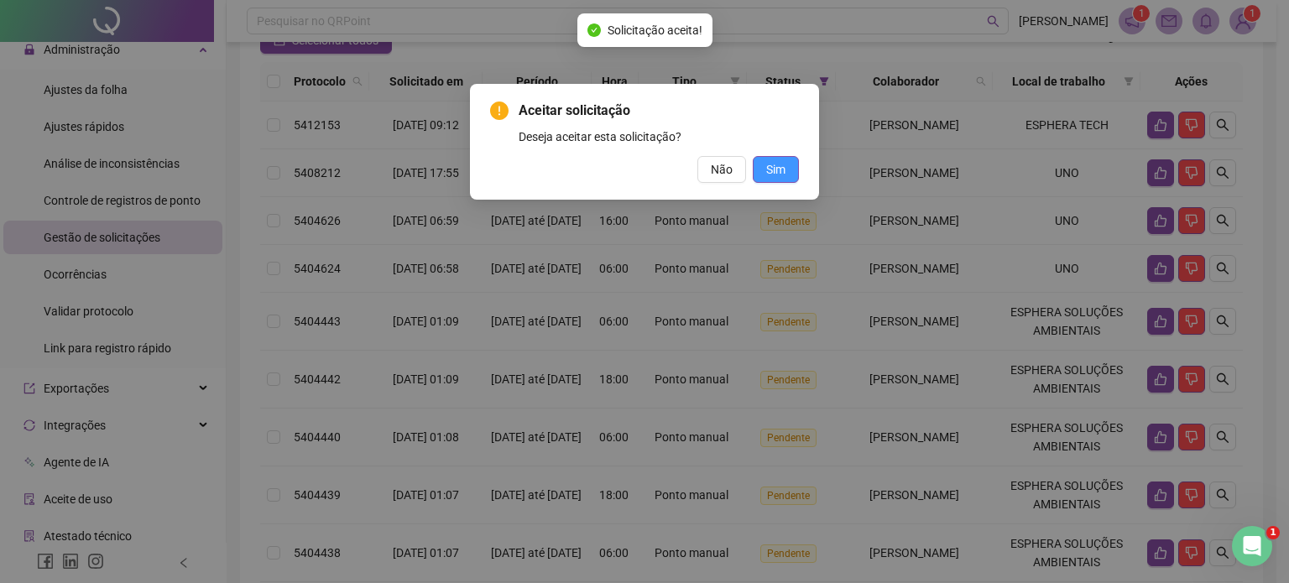
click at [786, 169] on button "Sim" at bounding box center [776, 169] width 46 height 27
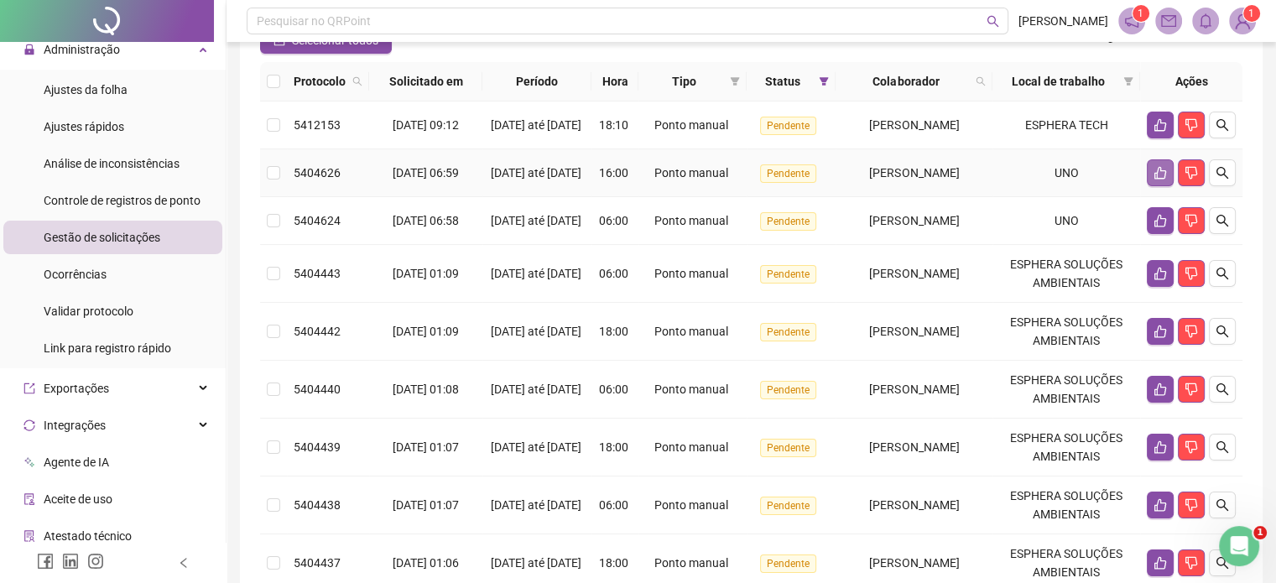
click at [1147, 185] on button "button" at bounding box center [1160, 172] width 27 height 27
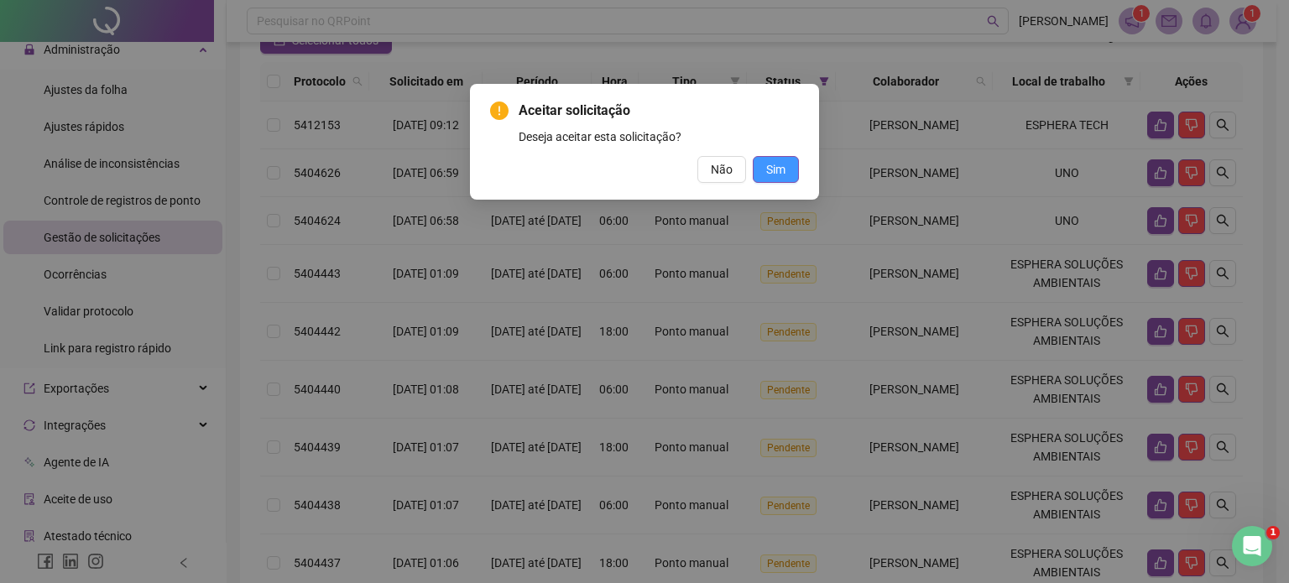
click at [781, 164] on span "Sim" at bounding box center [775, 169] width 19 height 18
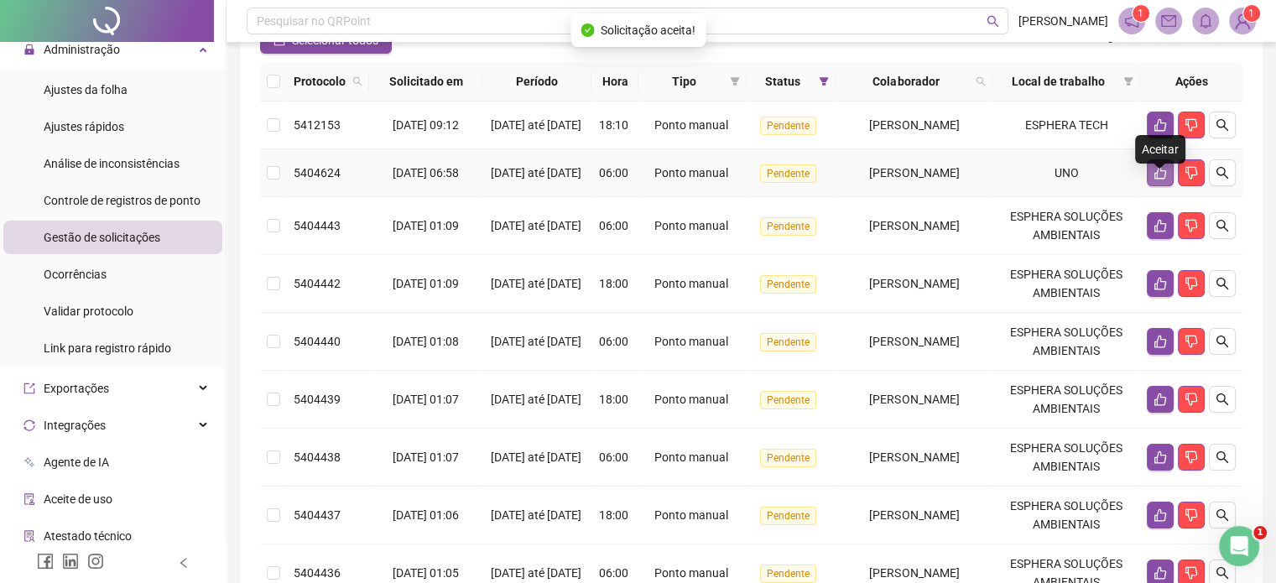
click at [1154, 180] on icon "like" at bounding box center [1160, 172] width 13 height 13
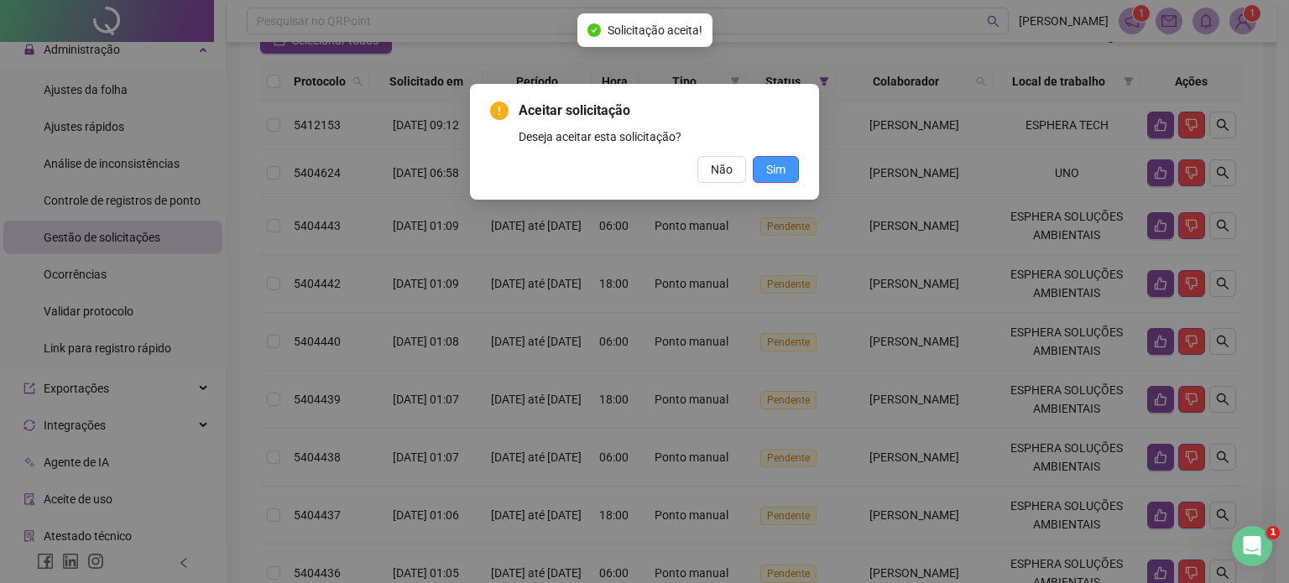
click at [782, 164] on span "Sim" at bounding box center [775, 169] width 19 height 18
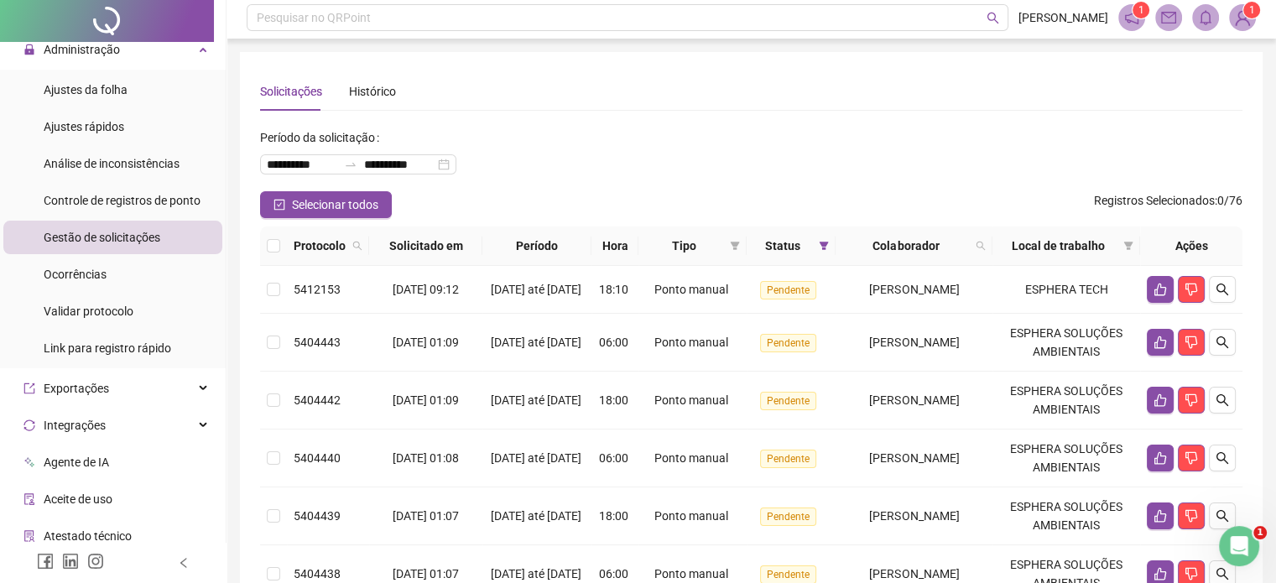
scroll to position [0, 0]
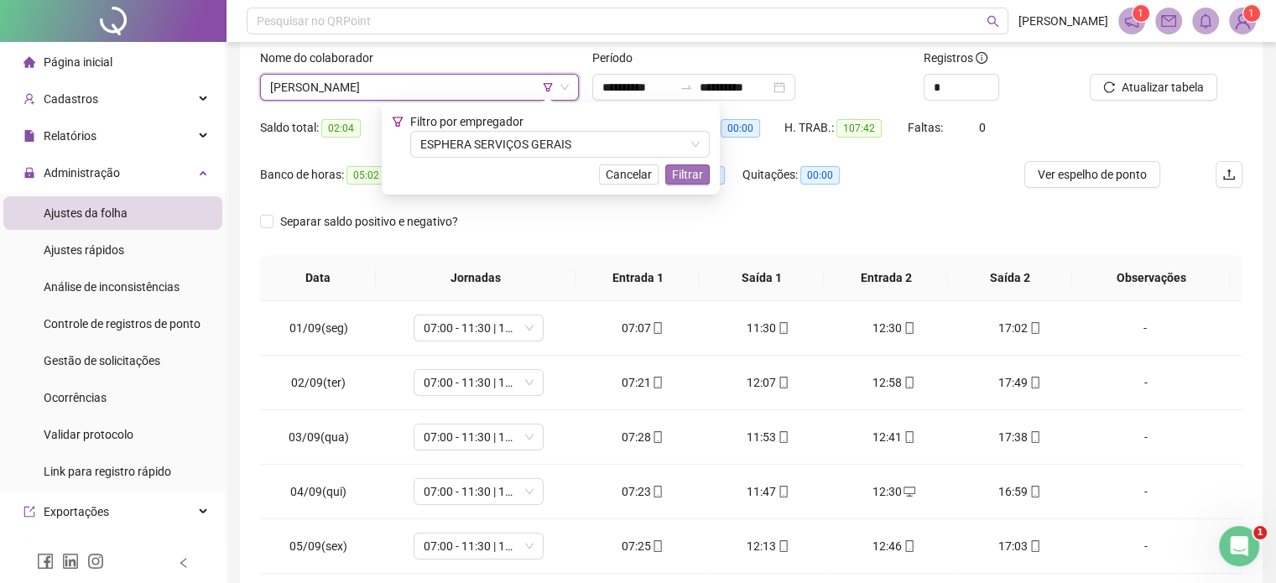
click at [690, 179] on span "Filtrar" at bounding box center [687, 174] width 31 height 18
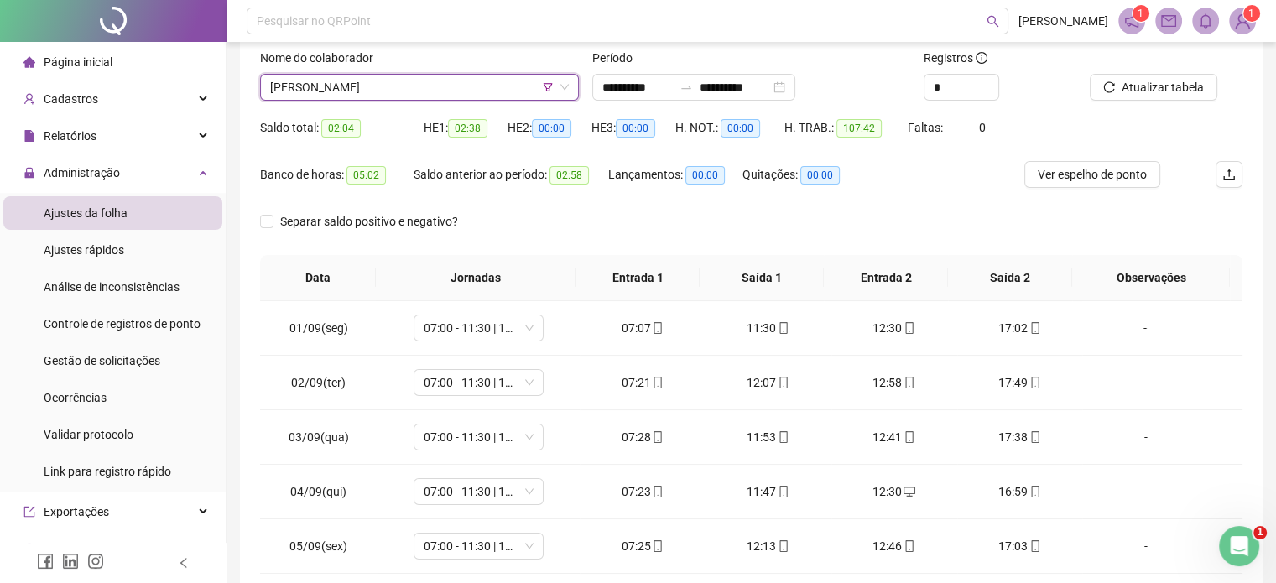
click at [544, 88] on icon "filter" at bounding box center [548, 87] width 10 height 10
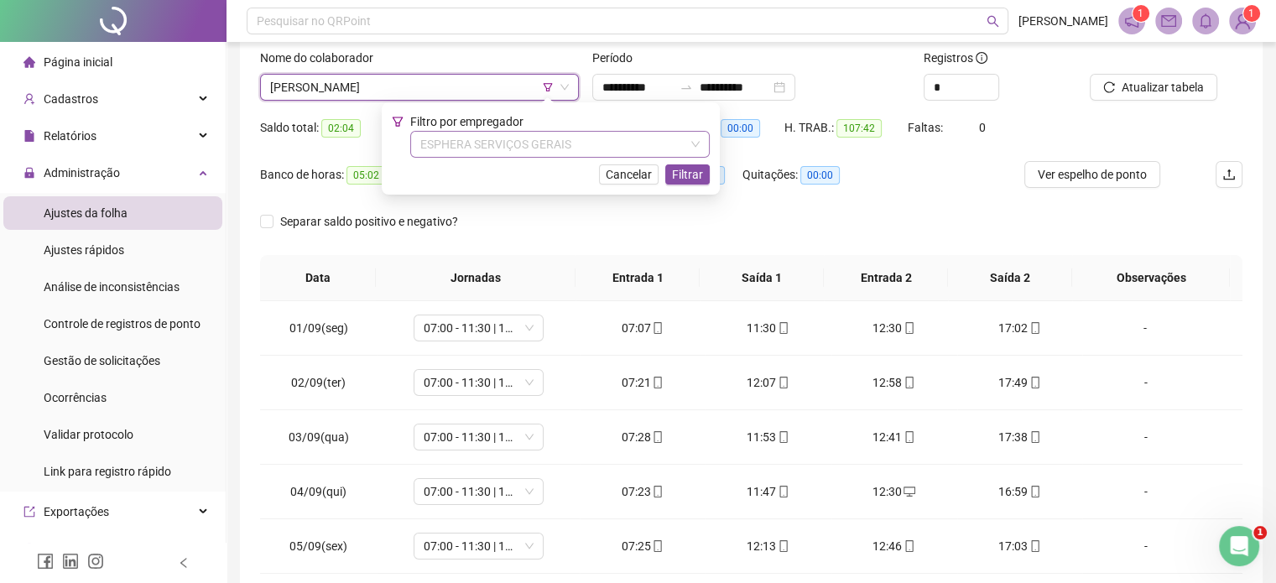
click at [556, 138] on span "ESPHERA SERVIÇOS GERAIS" at bounding box center [559, 144] width 279 height 25
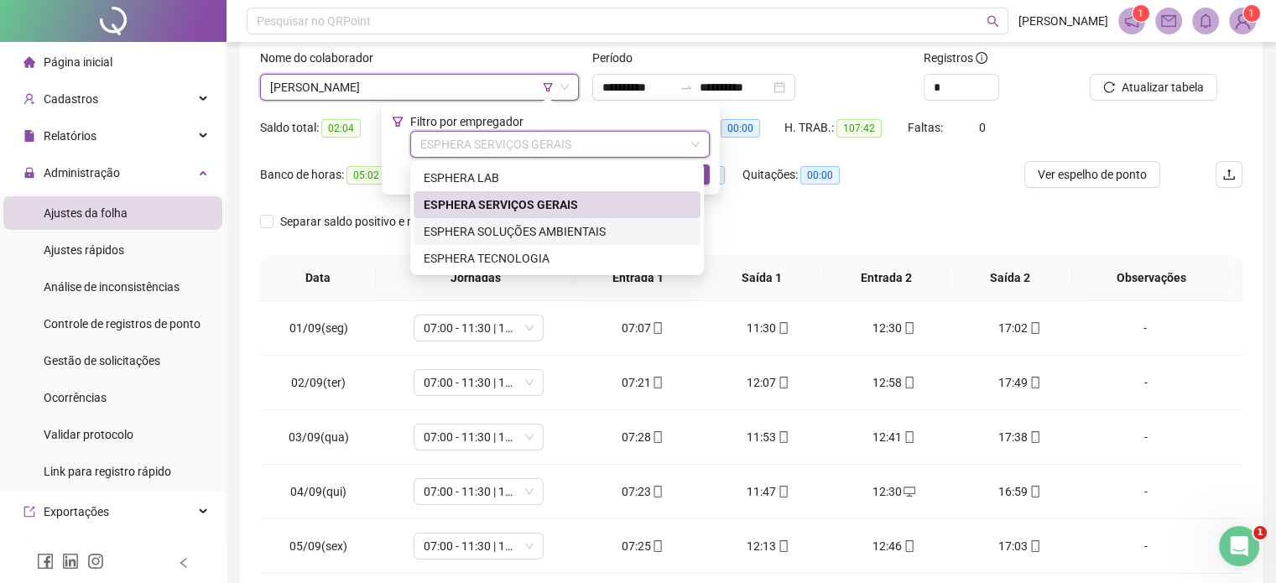
click at [534, 234] on div "ESPHERA SOLUÇÕES AMBIENTAIS" at bounding box center [557, 231] width 267 height 18
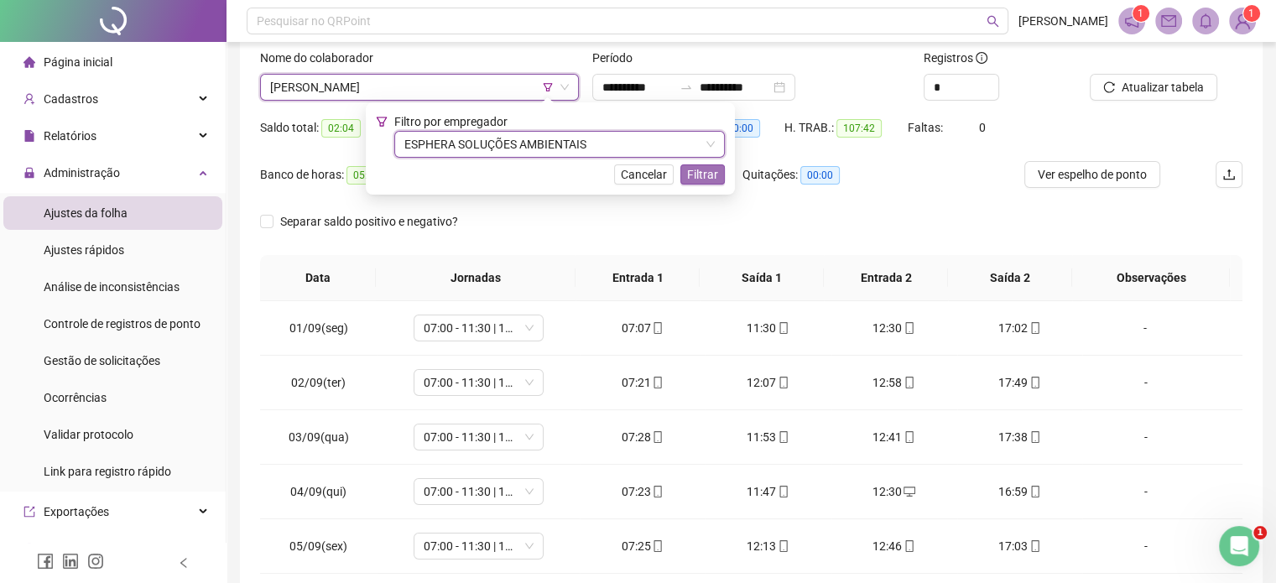
click at [682, 180] on button "Filtrar" at bounding box center [702, 174] width 44 height 20
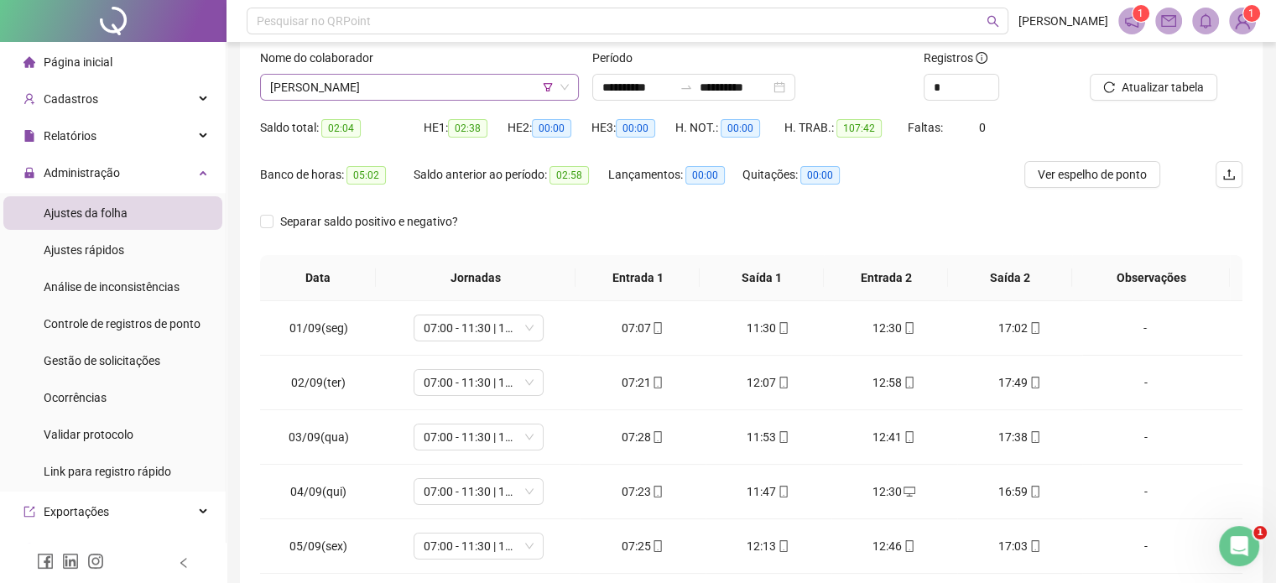
click at [419, 97] on span "[PERSON_NAME]" at bounding box center [419, 87] width 299 height 25
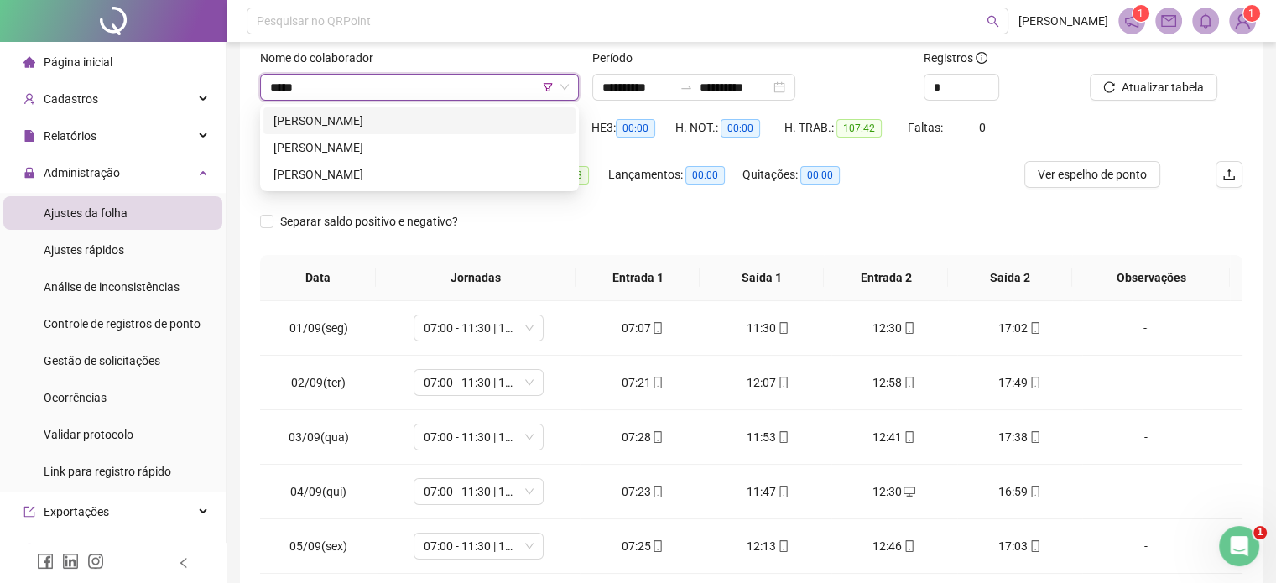
type input "******"
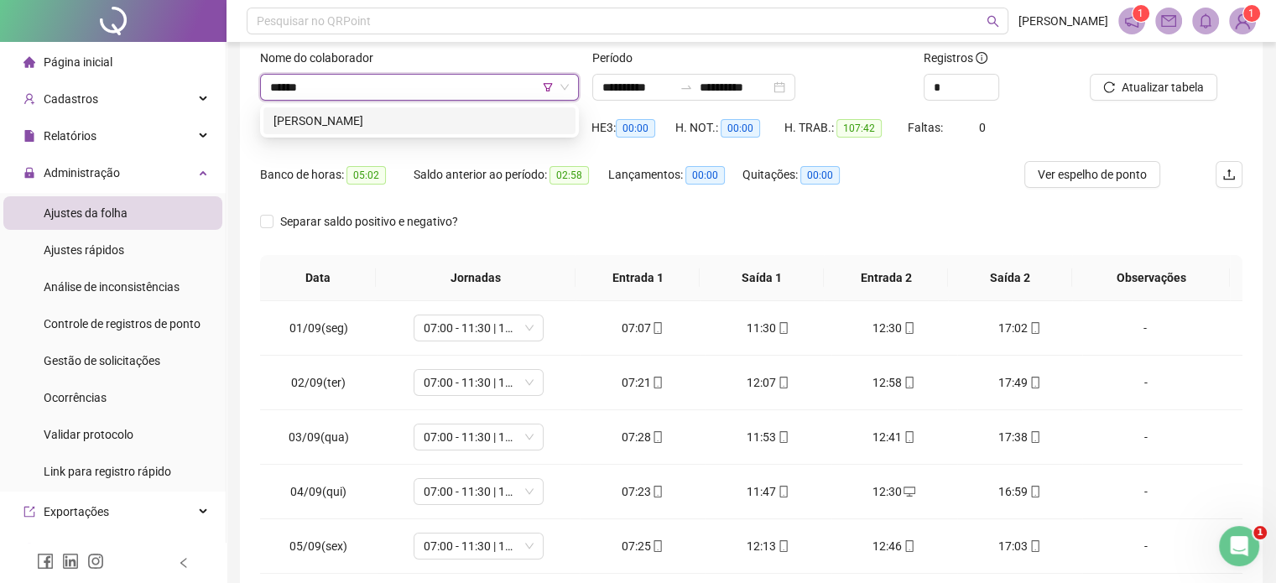
click at [436, 112] on div "[PERSON_NAME]" at bounding box center [419, 121] width 292 height 18
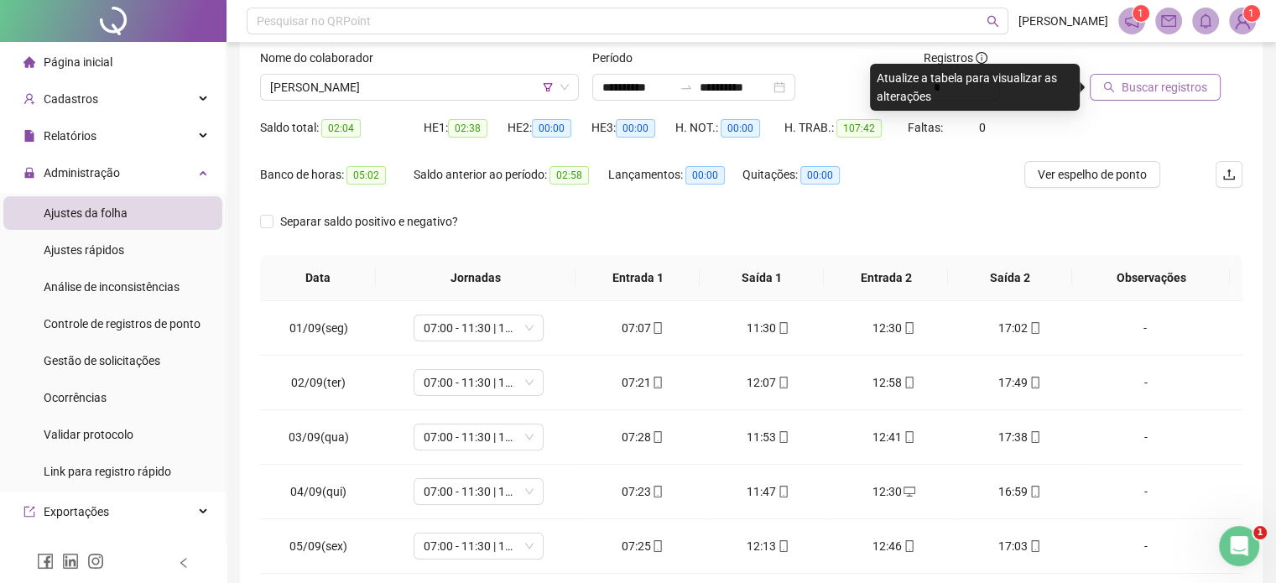
click at [1191, 85] on span "Buscar registros" at bounding box center [1165, 87] width 86 height 18
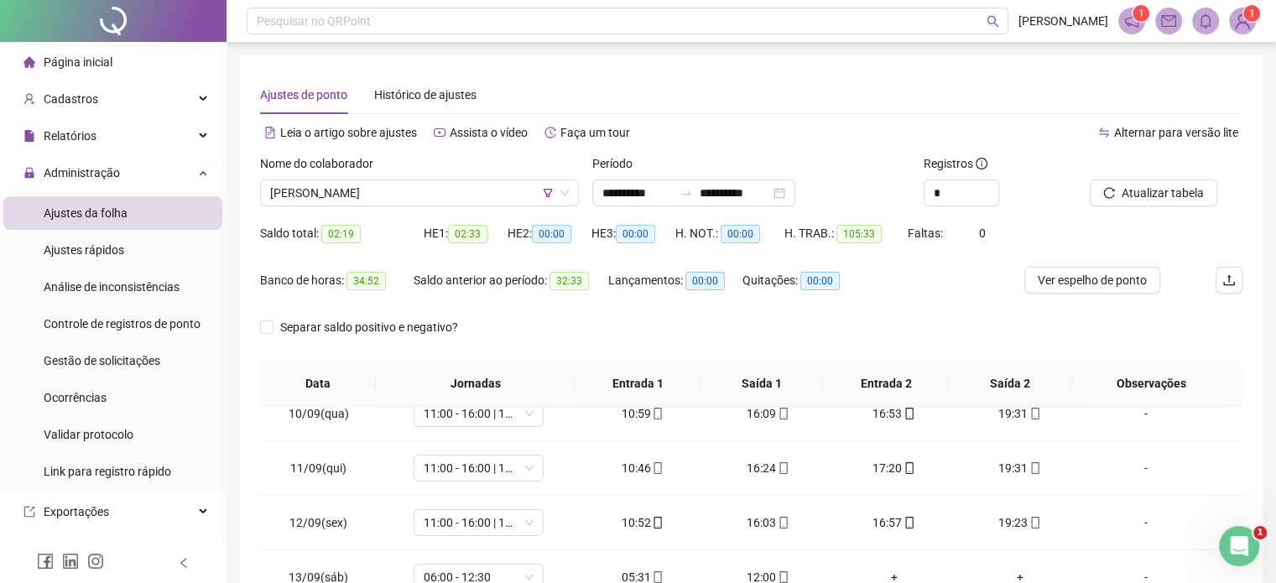
click at [450, 226] on div "HE 1: 02:33" at bounding box center [466, 233] width 84 height 19
click at [474, 186] on span "[PERSON_NAME]" at bounding box center [419, 192] width 299 height 25
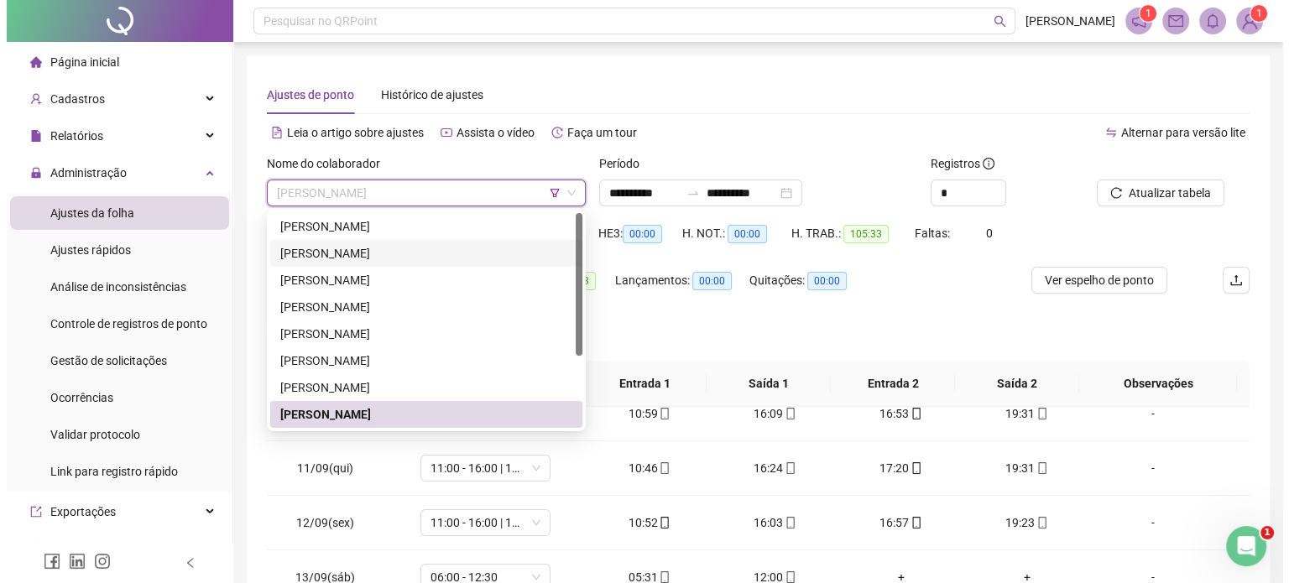
scroll to position [0, 0]
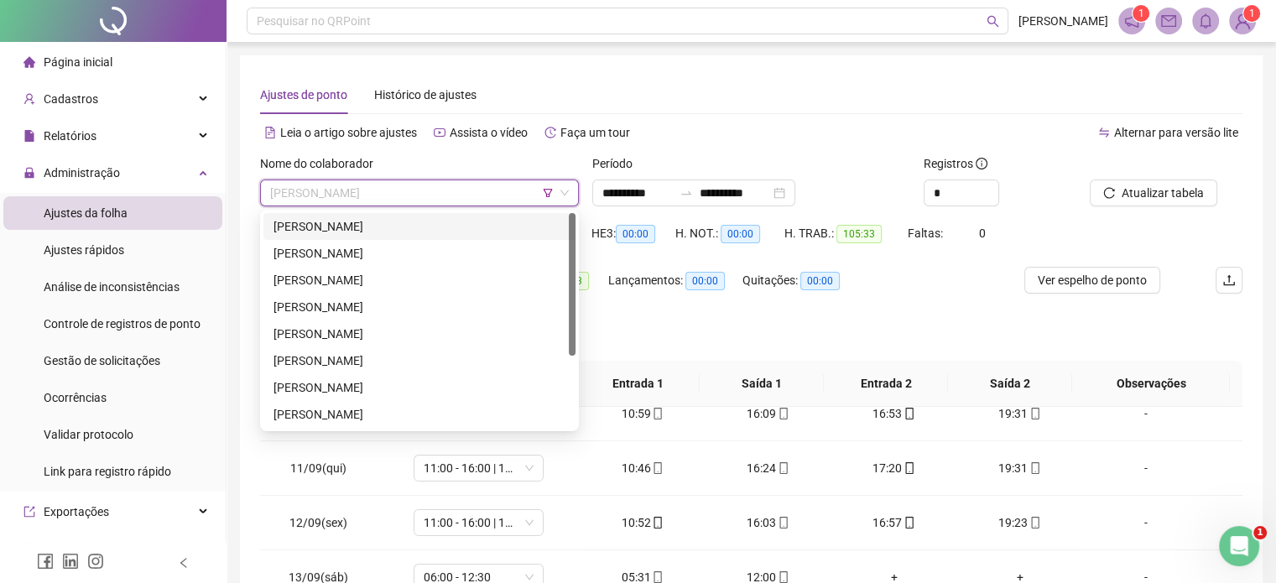
click at [546, 188] on icon "filter" at bounding box center [548, 193] width 10 height 10
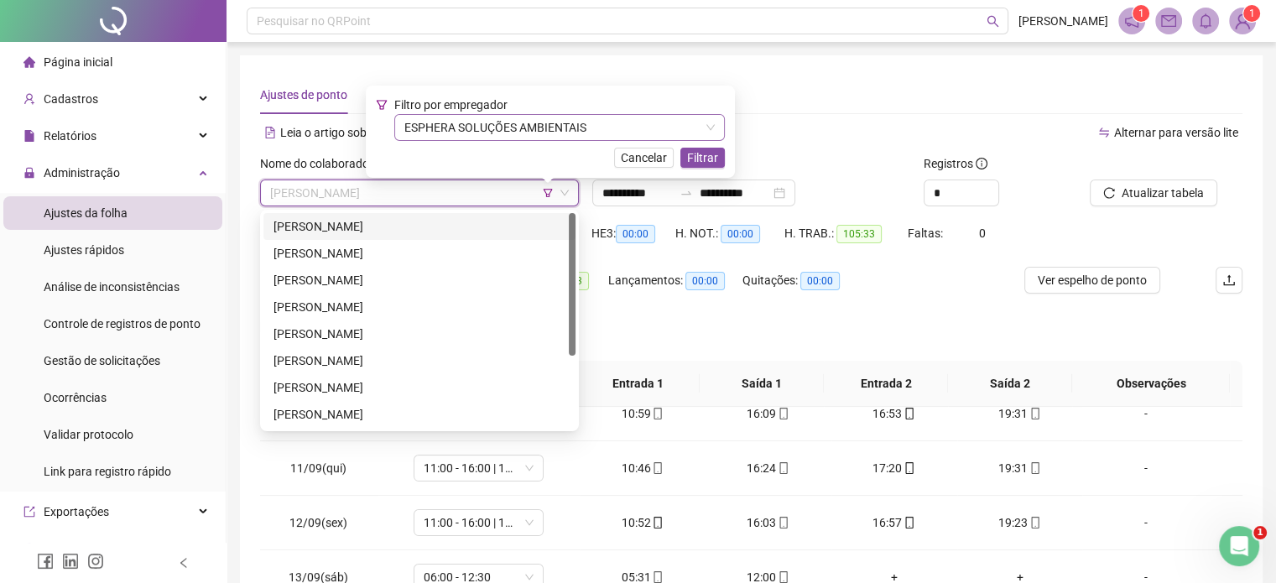
click at [538, 126] on span "ESPHERA SOLUÇÕES AMBIENTAIS" at bounding box center [559, 127] width 310 height 25
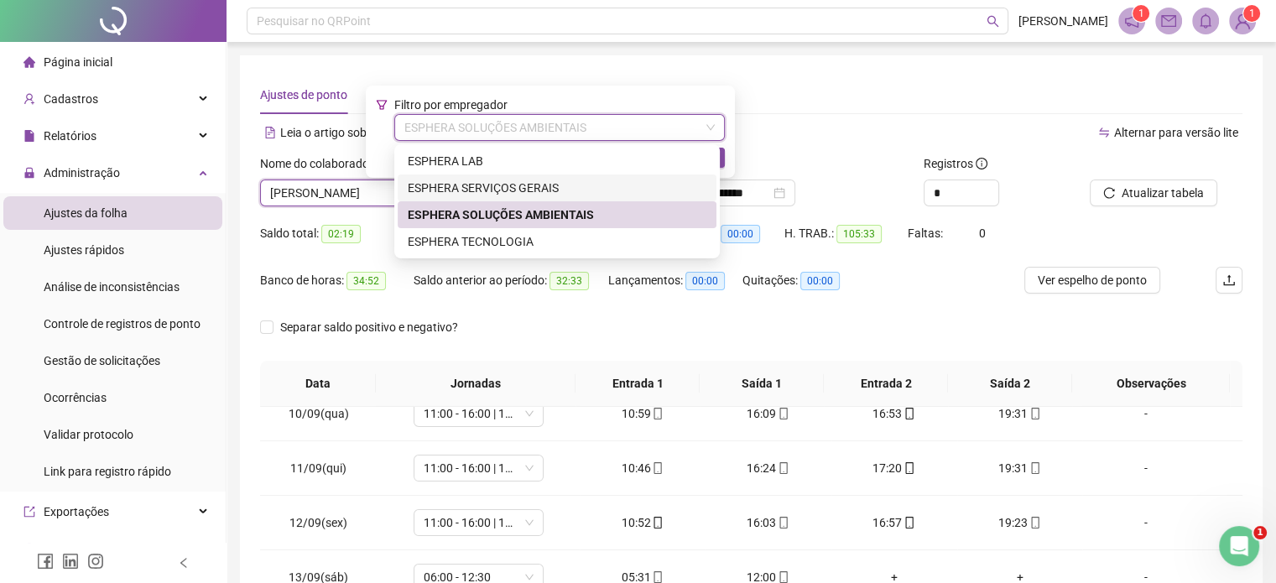
click at [536, 181] on div "ESPHERA SERVIÇOS GERAIS" at bounding box center [557, 188] width 299 height 18
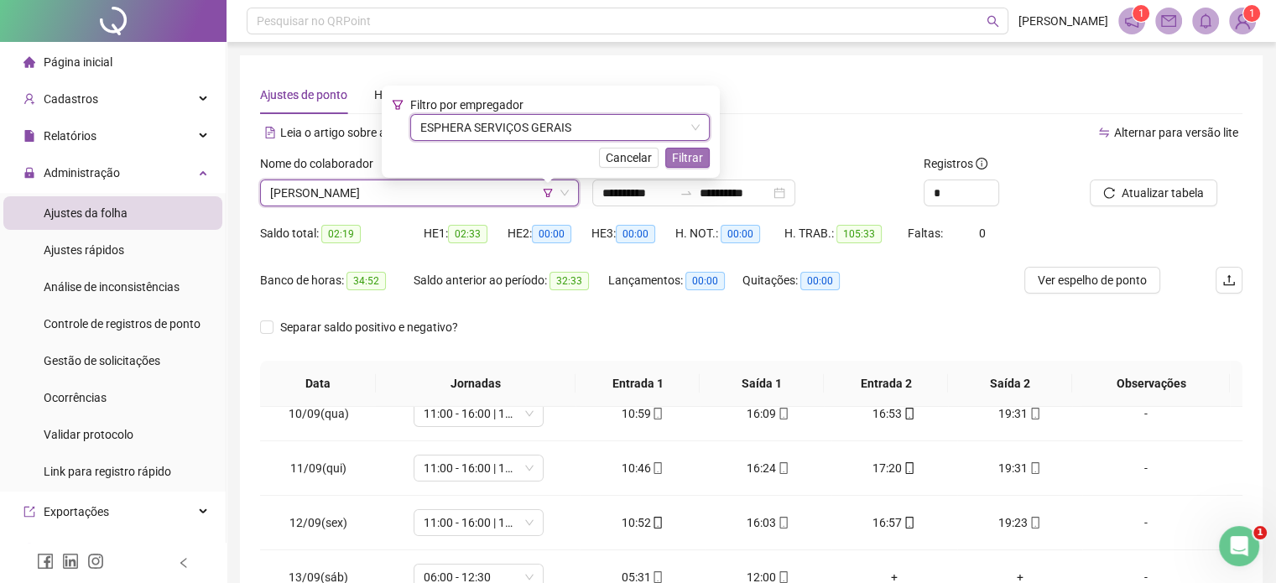
click at [682, 163] on span "Filtrar" at bounding box center [687, 157] width 31 height 18
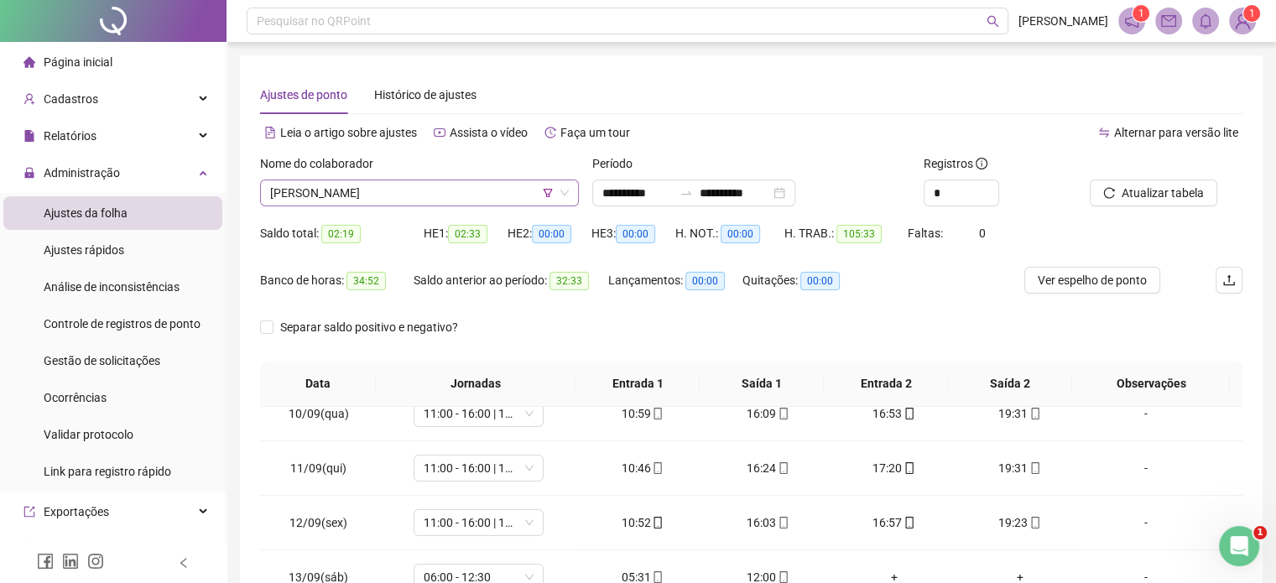
click at [476, 195] on span "[PERSON_NAME]" at bounding box center [419, 192] width 299 height 25
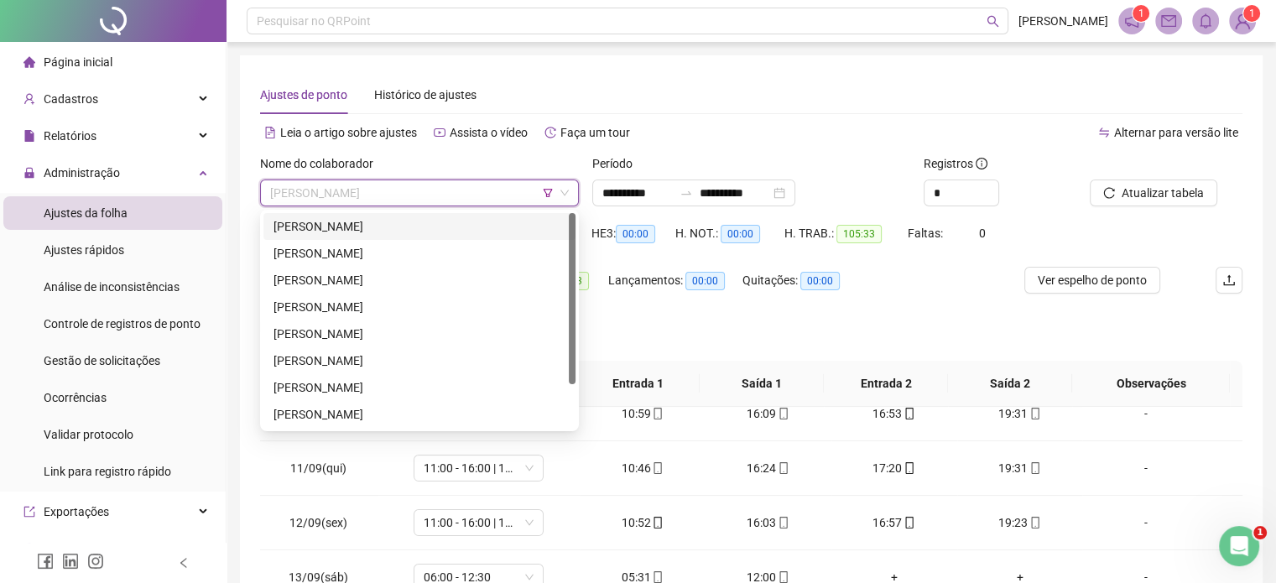
click at [404, 237] on div "[PERSON_NAME]" at bounding box center [419, 226] width 312 height 27
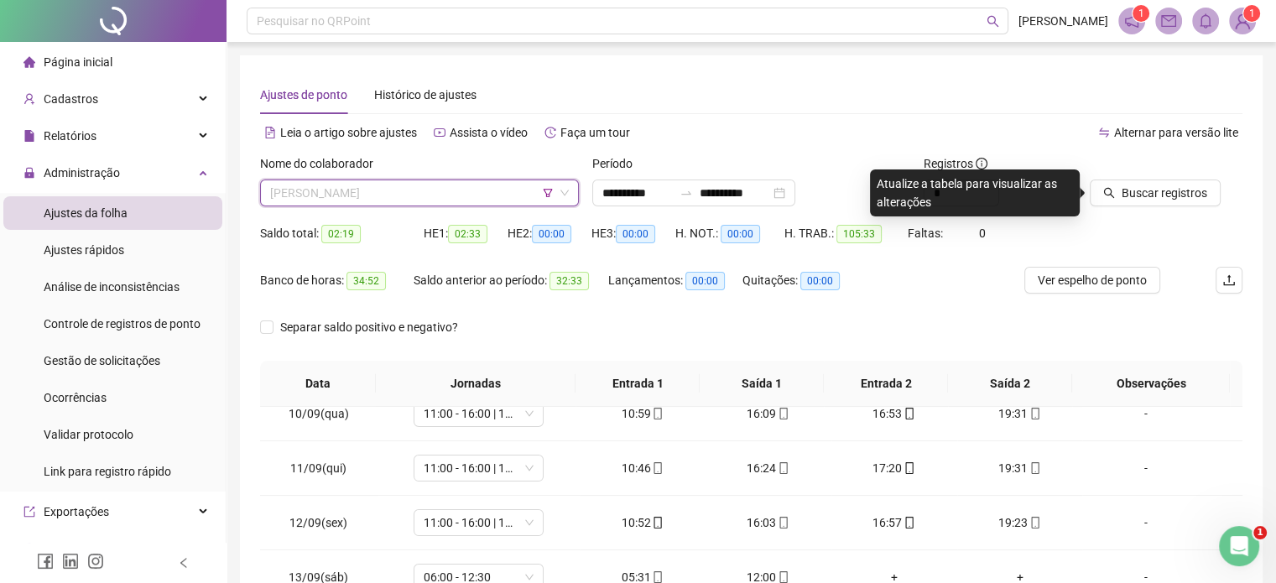
click at [457, 195] on span "[PERSON_NAME]" at bounding box center [419, 192] width 299 height 25
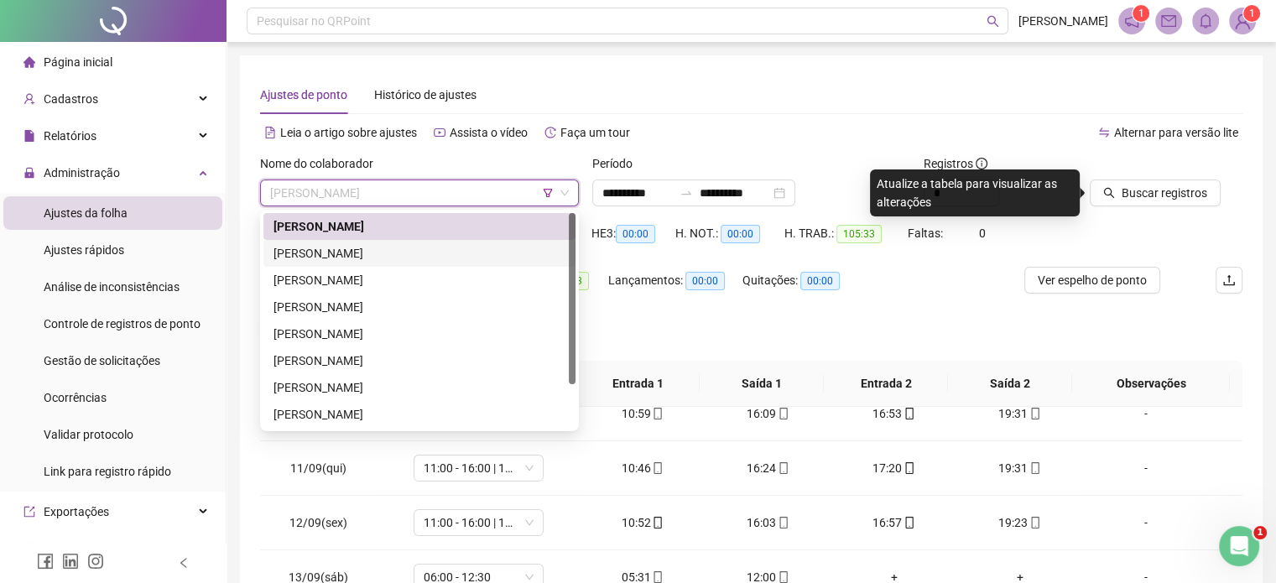
click at [431, 247] on div "[PERSON_NAME]" at bounding box center [419, 253] width 292 height 18
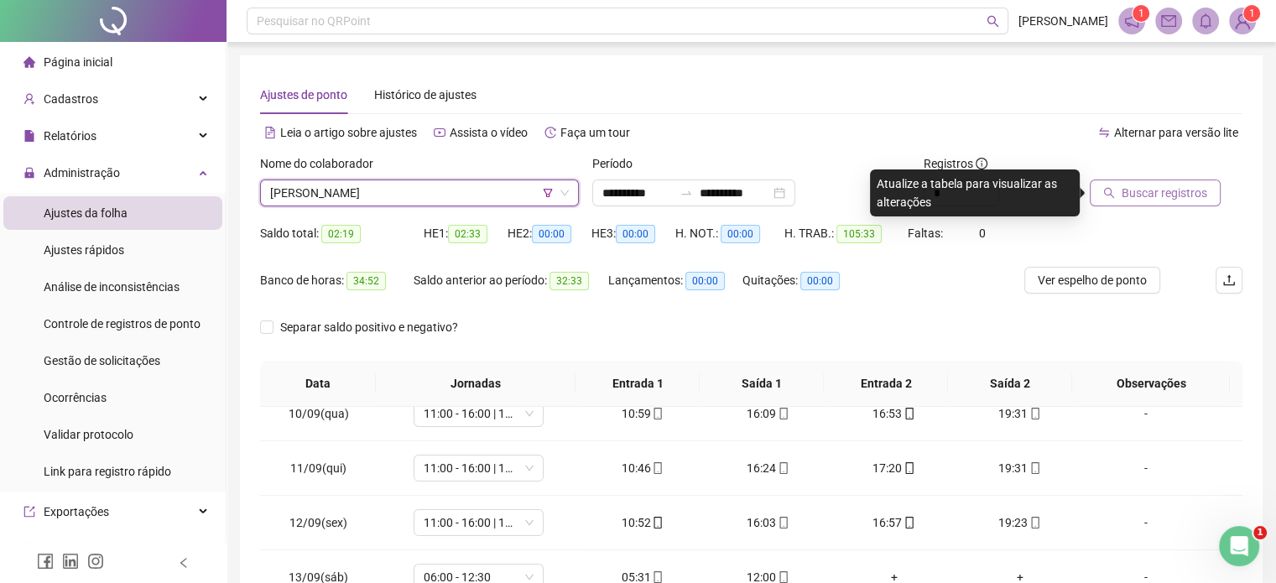
click at [1111, 181] on div "Buscar registros" at bounding box center [1145, 180] width 111 height 52
click at [1113, 184] on button "Buscar registros" at bounding box center [1155, 193] width 131 height 27
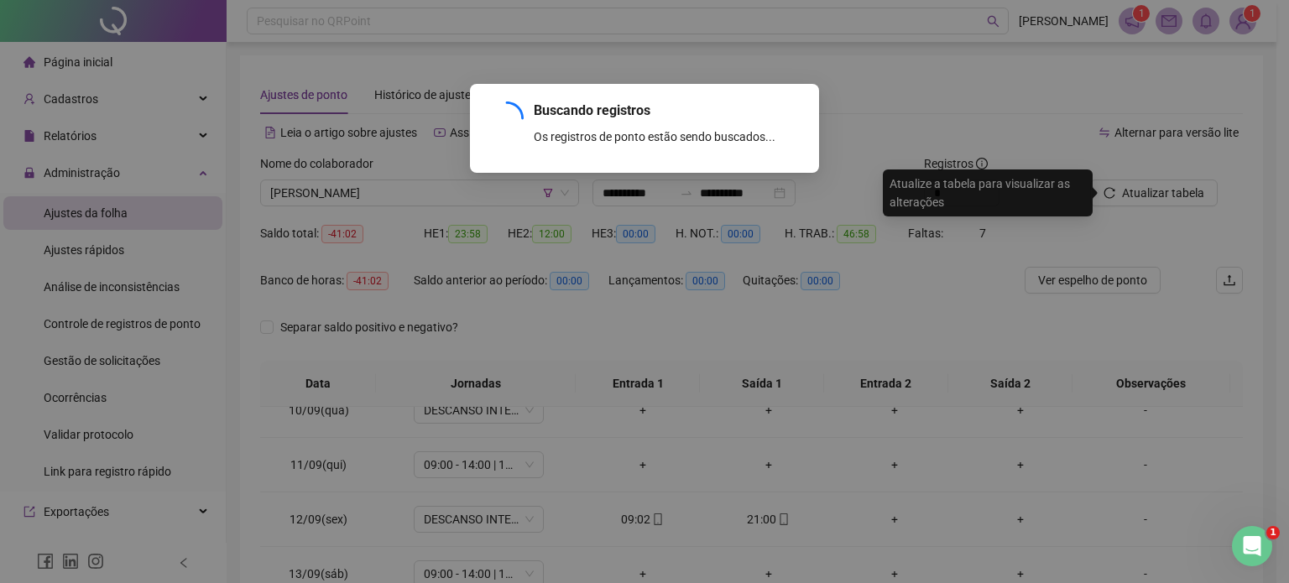
scroll to position [456, 0]
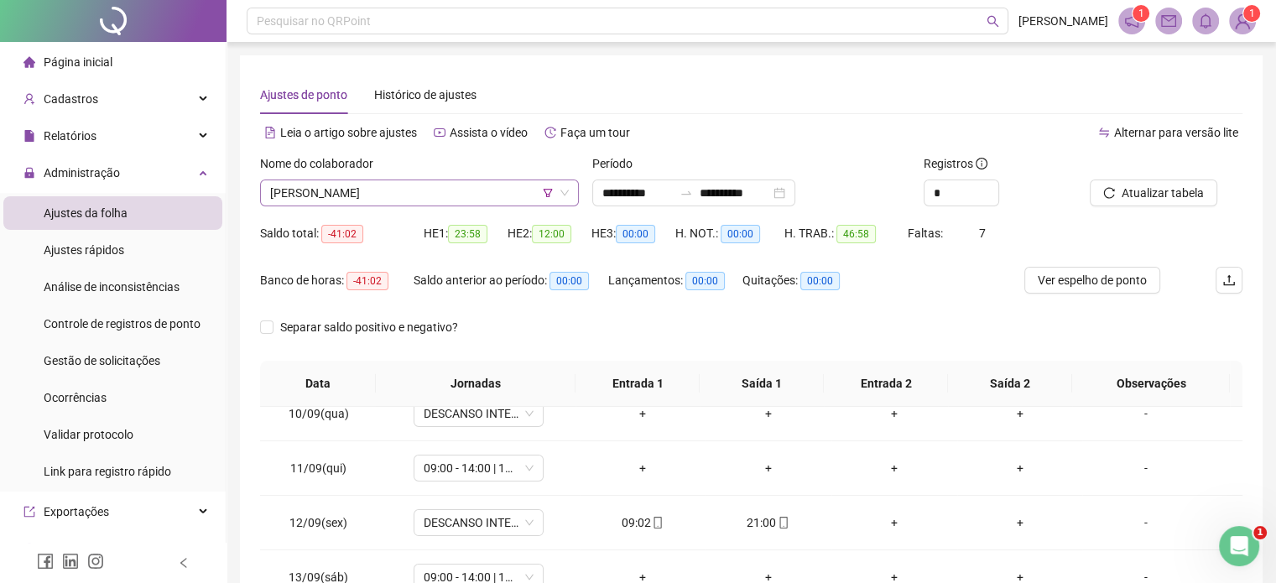
click at [372, 198] on span "[PERSON_NAME]" at bounding box center [419, 192] width 299 height 25
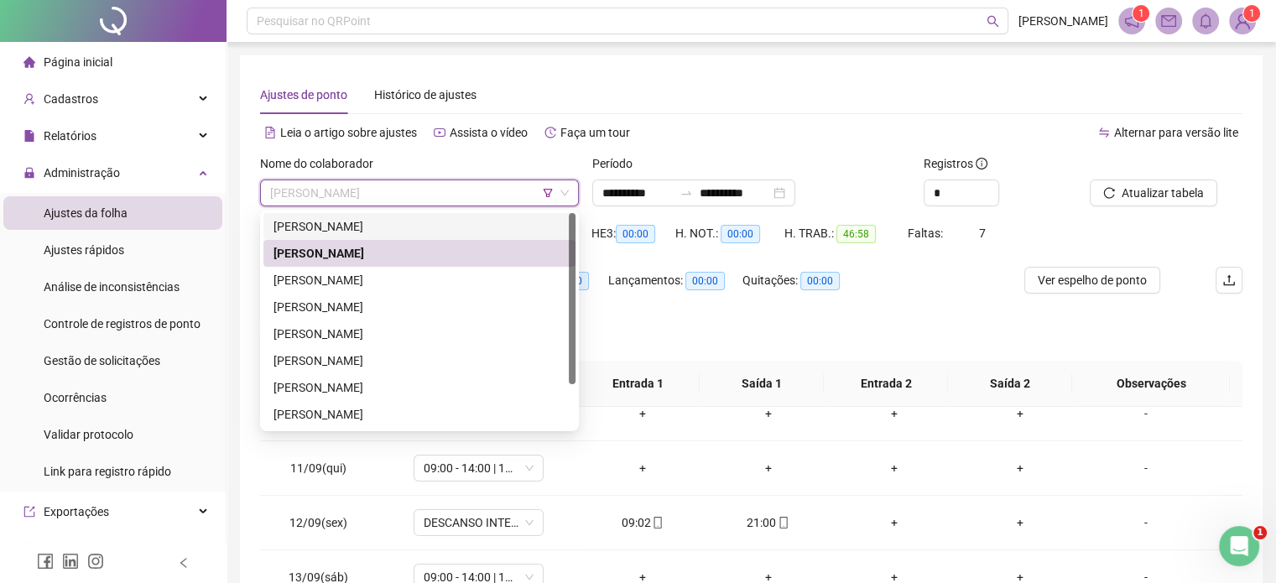
drag, startPoint x: 413, startPoint y: 220, endPoint x: 832, endPoint y: 241, distance: 420.0
click at [413, 220] on div "[PERSON_NAME]" at bounding box center [419, 226] width 292 height 18
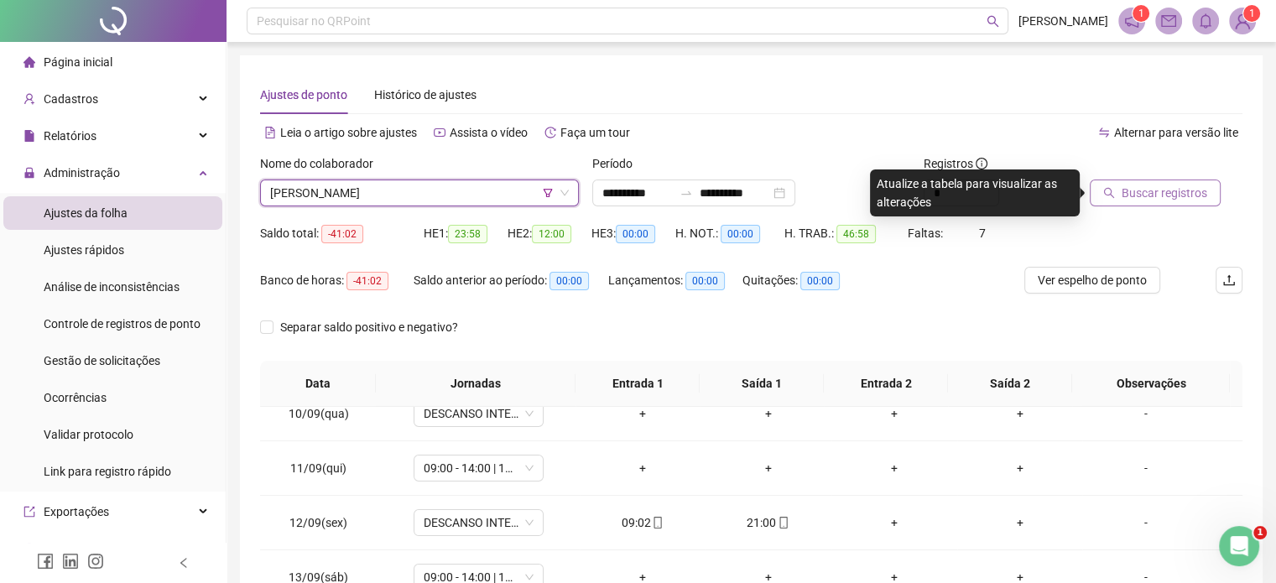
click at [1166, 184] on span "Buscar registros" at bounding box center [1165, 193] width 86 height 18
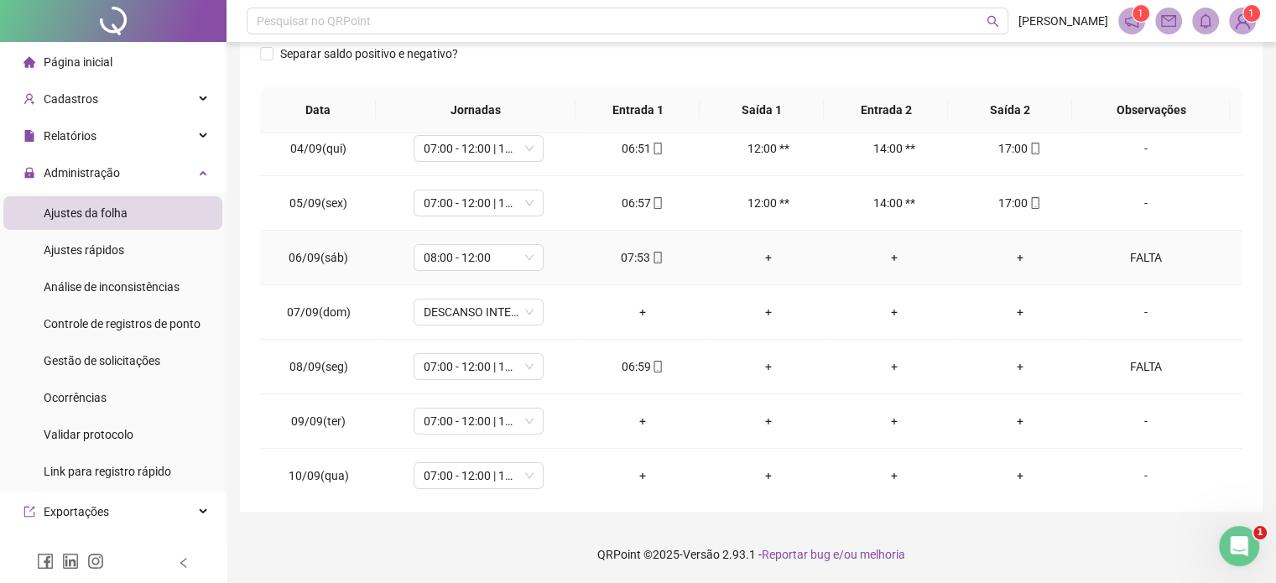
scroll to position [259, 0]
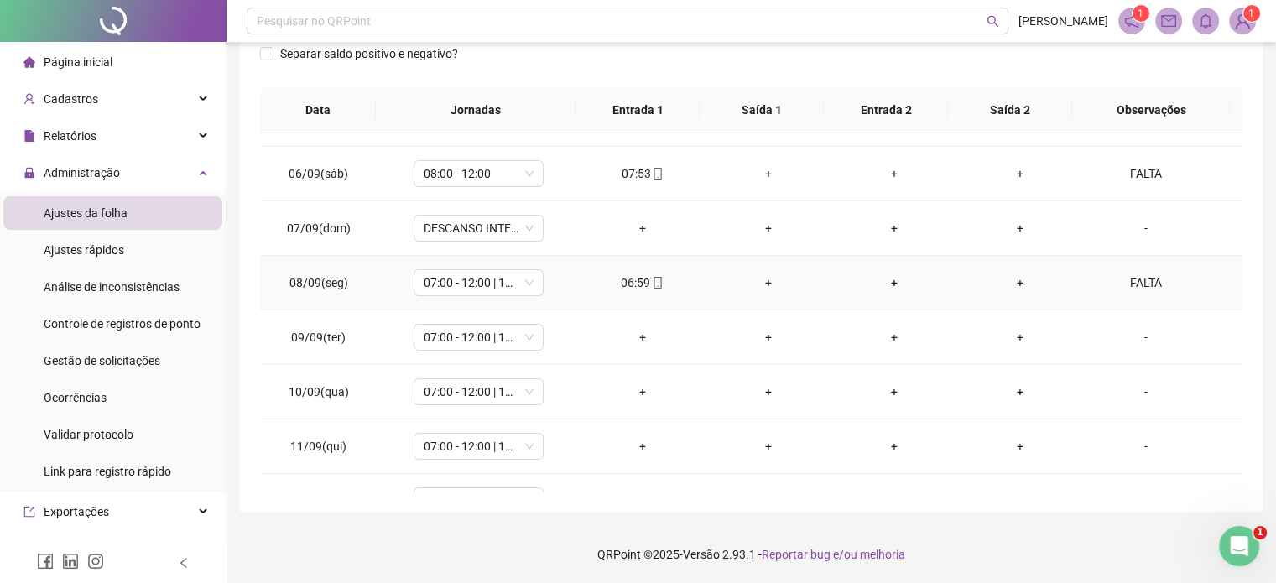
click at [1134, 278] on div "FALTA" at bounding box center [1145, 282] width 99 height 18
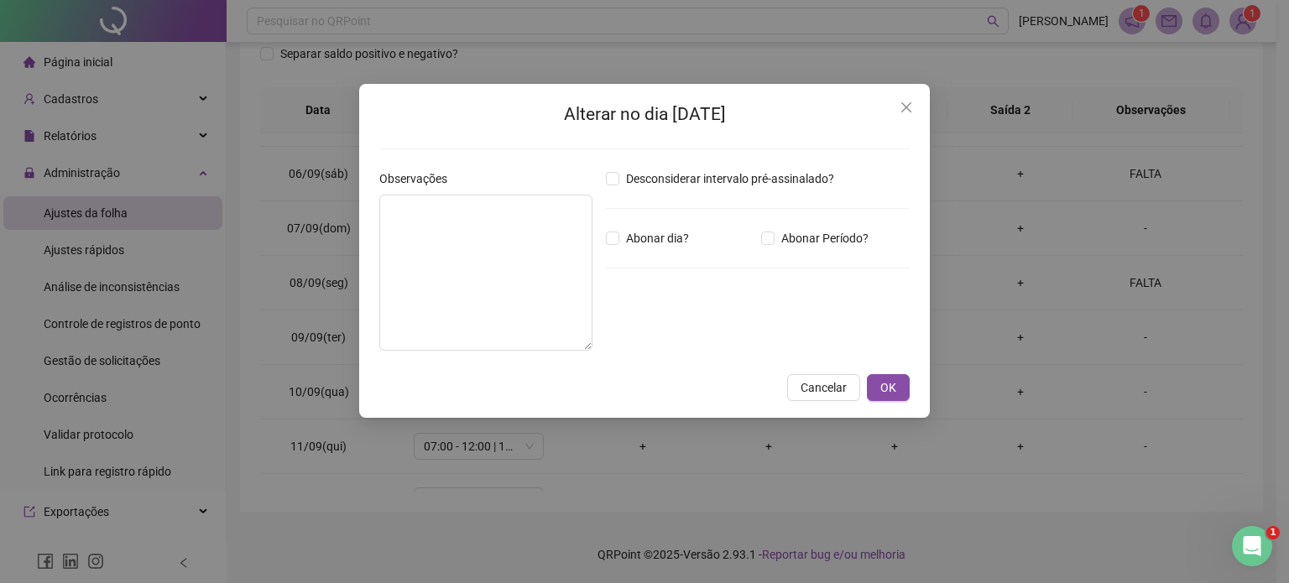
type textarea "*****"
click at [911, 110] on icon "close" at bounding box center [905, 107] width 13 height 13
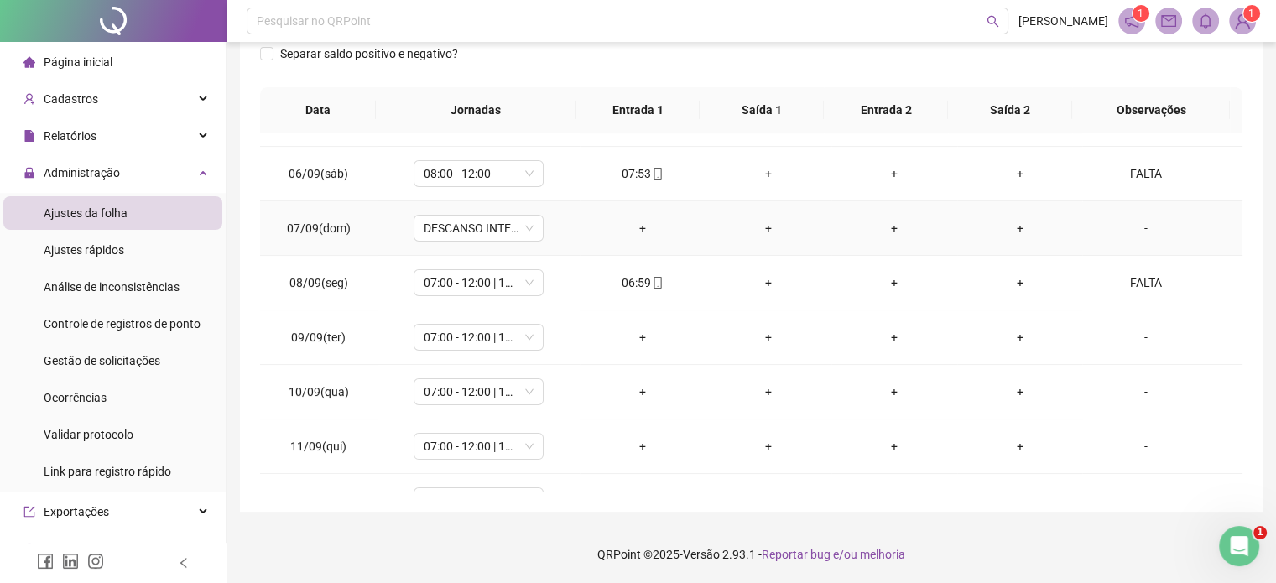
scroll to position [175, 0]
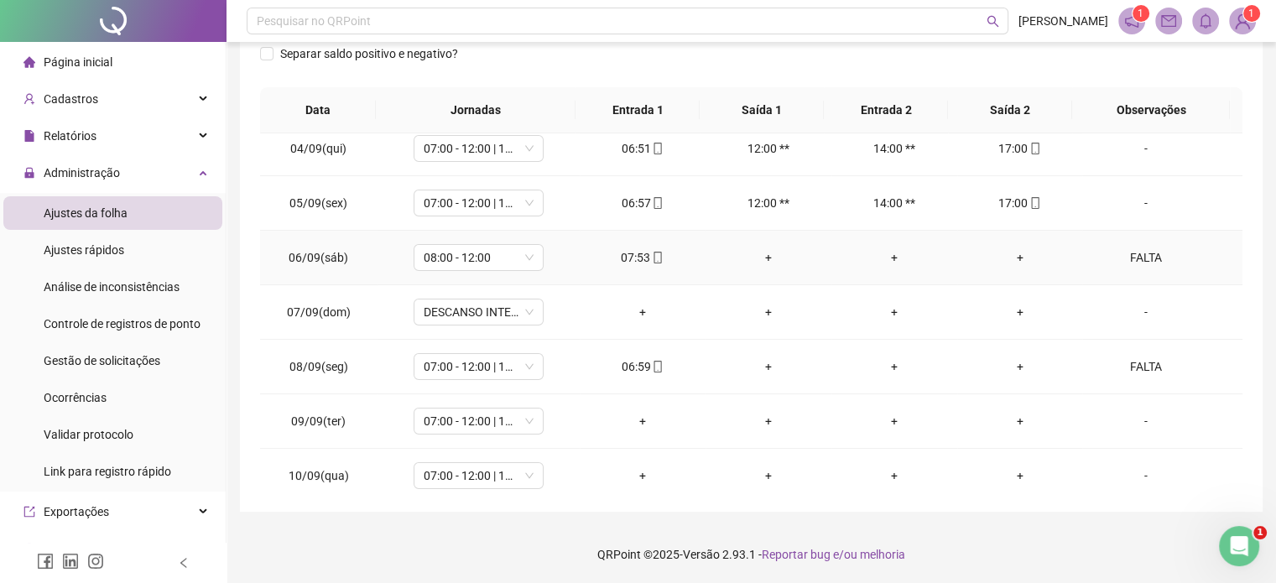
click at [1021, 251] on div "+" at bounding box center [1020, 257] width 99 height 18
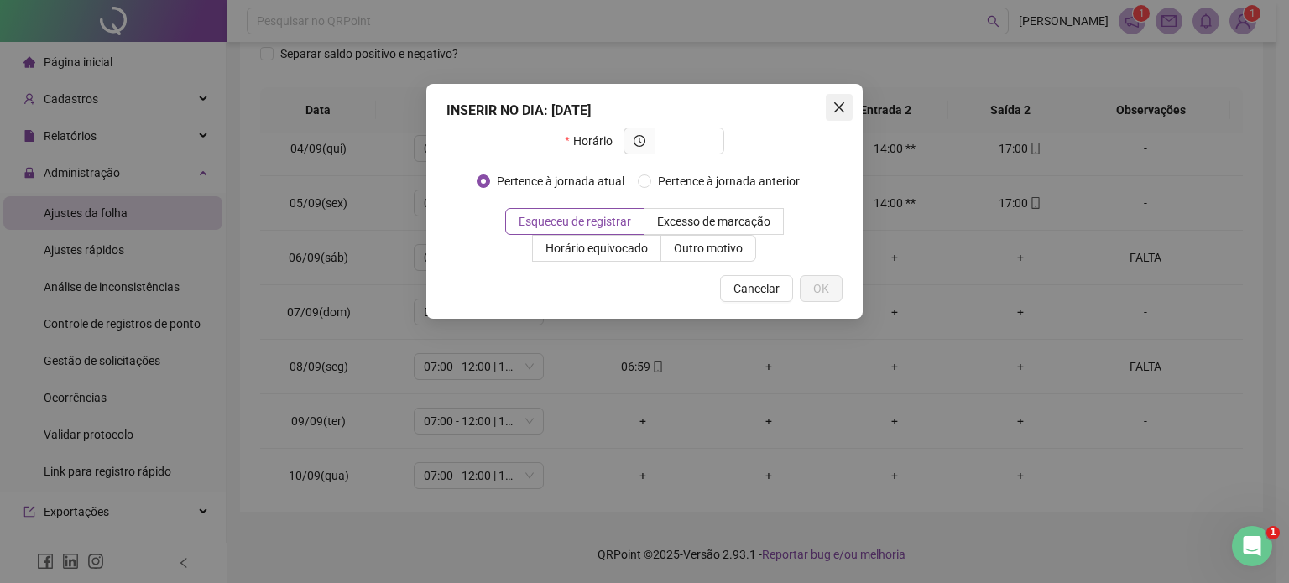
click at [840, 107] on icon "close" at bounding box center [839, 107] width 10 height 10
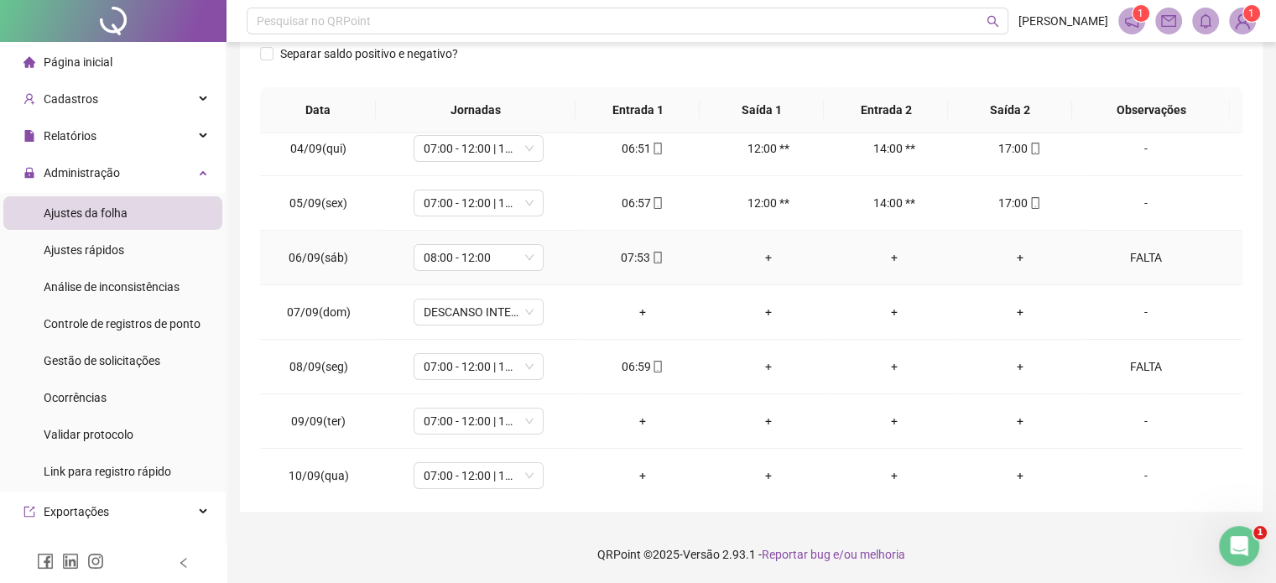
click at [761, 263] on div "+" at bounding box center [768, 257] width 99 height 18
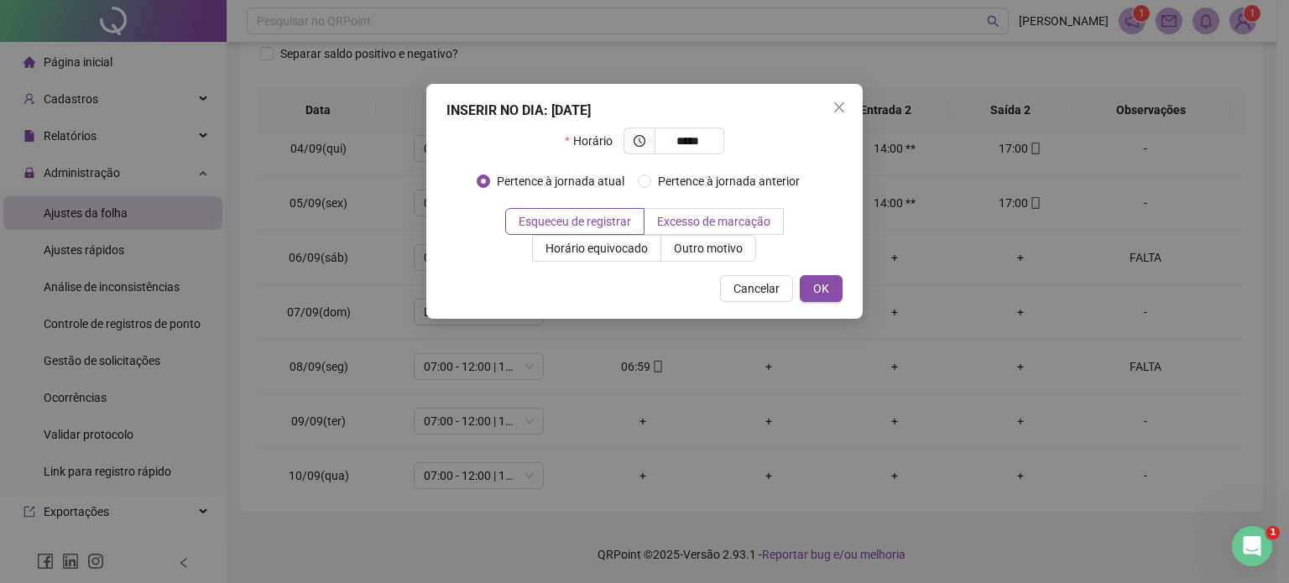
type input "*****"
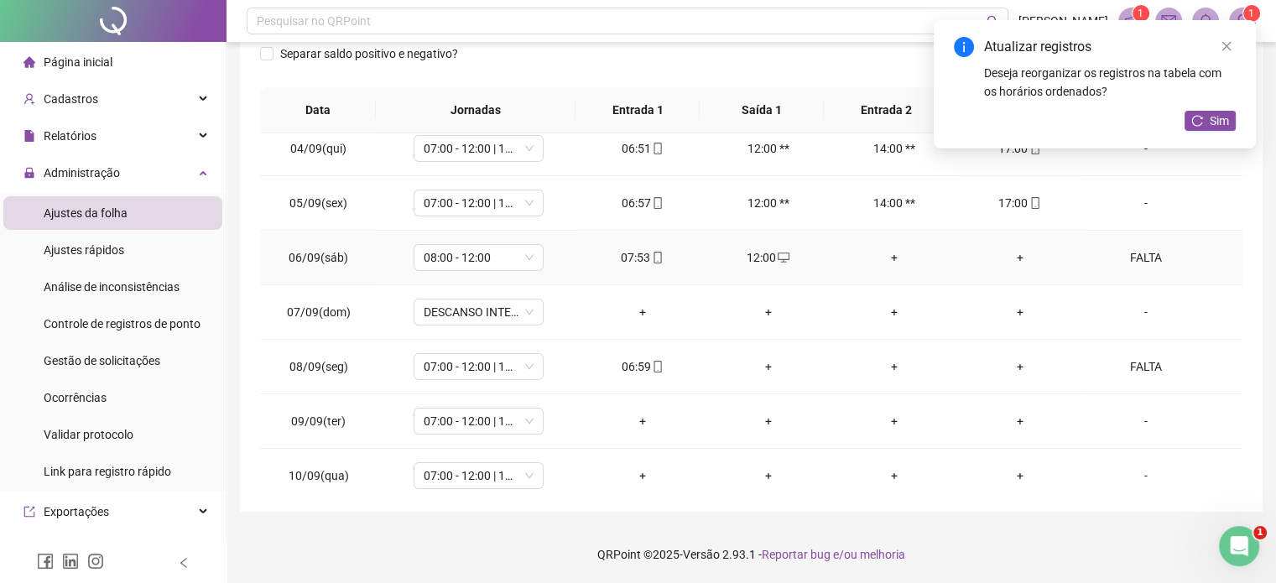
click at [1119, 254] on div "FALTA" at bounding box center [1145, 257] width 99 height 18
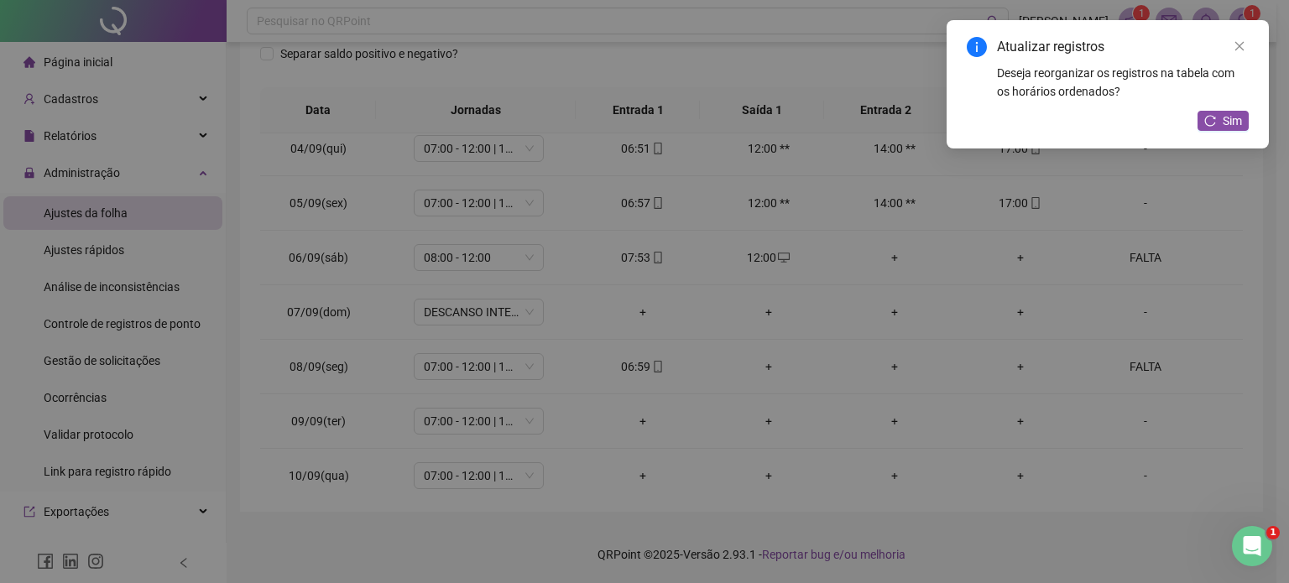
type textarea "*****"
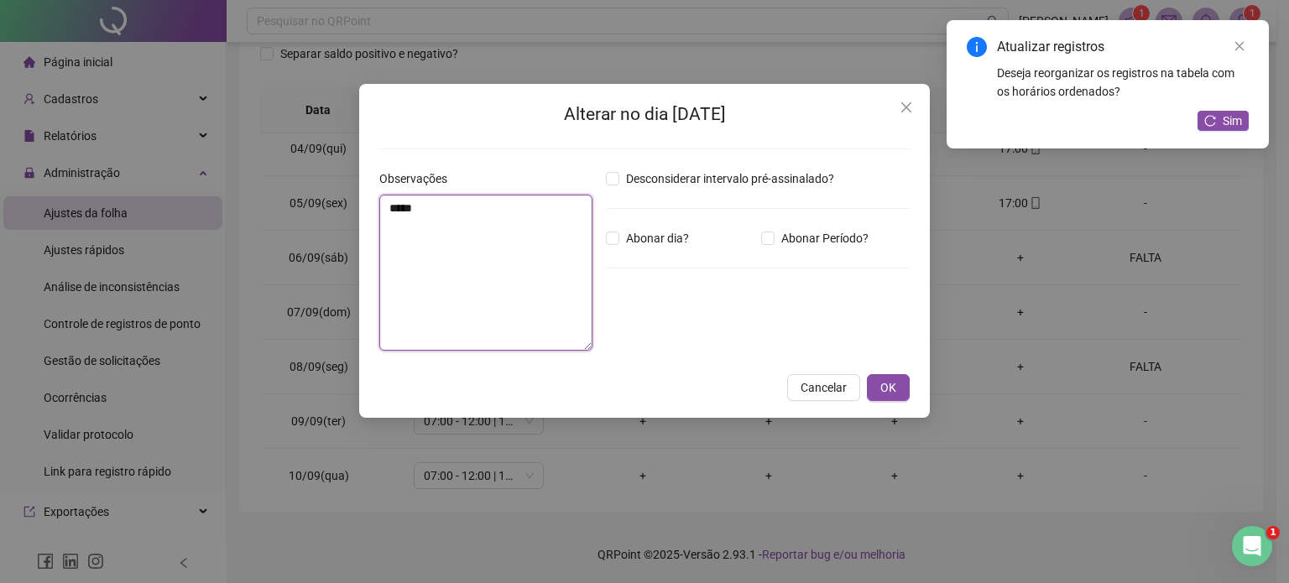
click at [455, 226] on textarea "*****" at bounding box center [485, 273] width 213 height 156
click at [881, 379] on span "OK" at bounding box center [888, 387] width 16 height 18
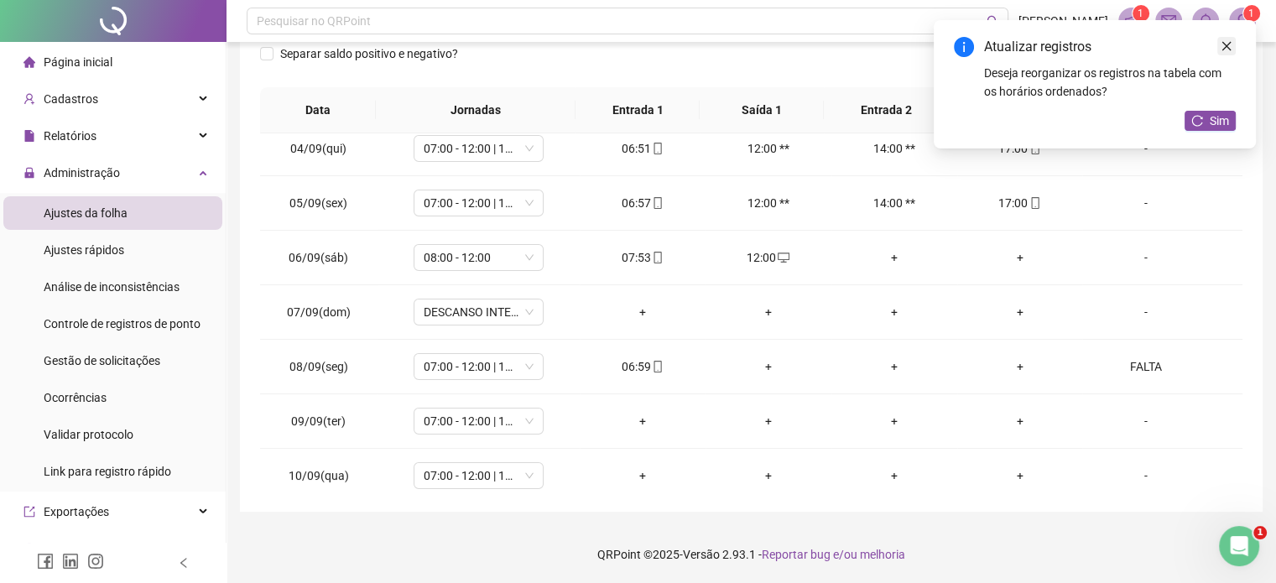
click at [1233, 50] on link "Close" at bounding box center [1226, 46] width 18 height 18
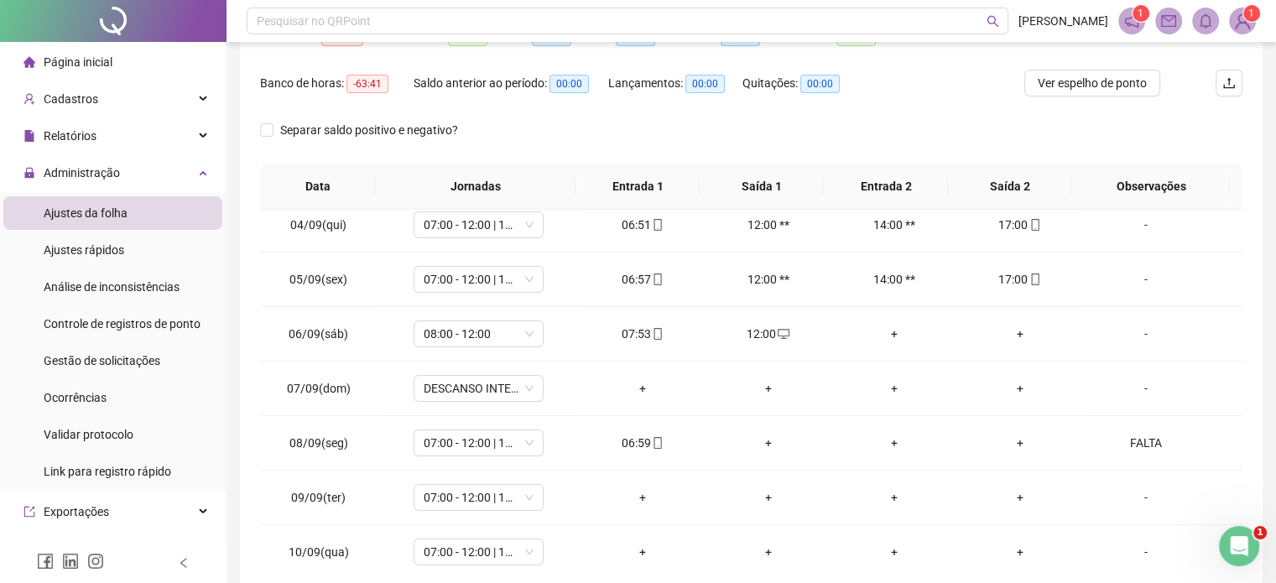
scroll to position [22, 0]
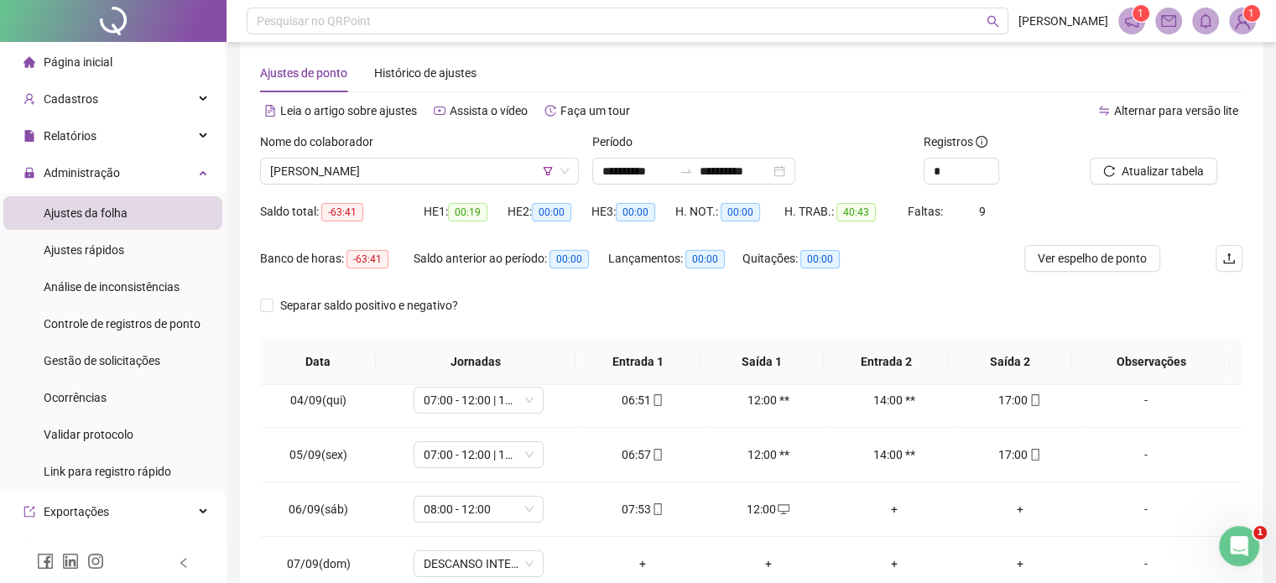
click at [1134, 156] on div at bounding box center [1145, 145] width 111 height 25
click at [1136, 172] on span "Atualizar tabela" at bounding box center [1163, 171] width 82 height 18
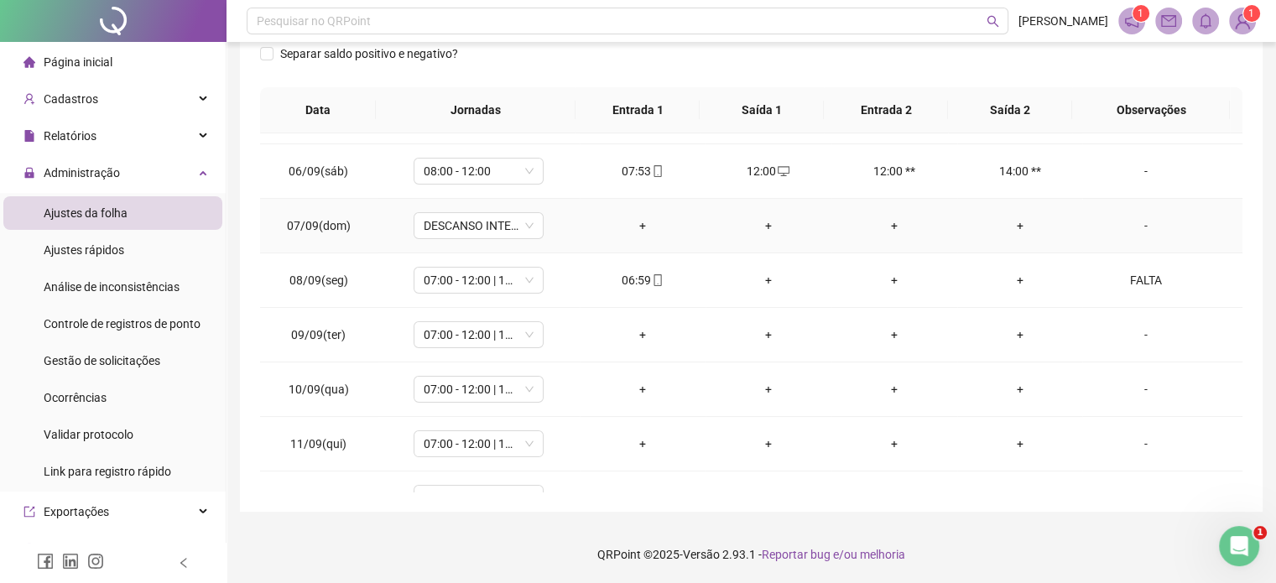
scroll to position [343, 0]
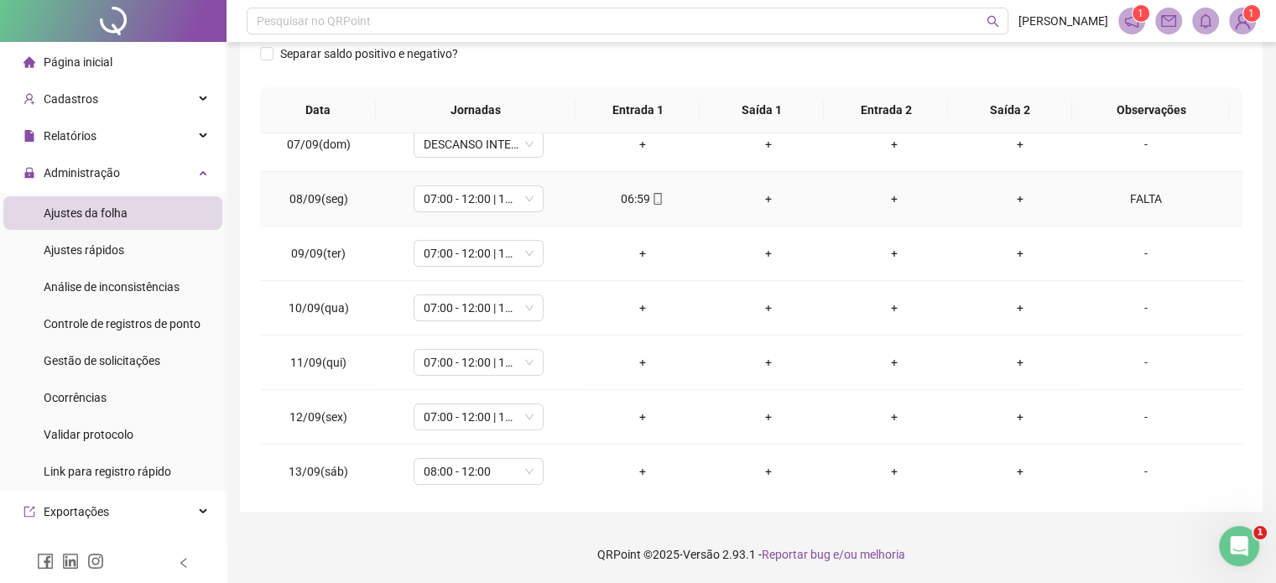
click at [1119, 207] on td "FALTA" at bounding box center [1162, 199] width 160 height 55
click at [1131, 191] on div "FALTA" at bounding box center [1145, 199] width 99 height 18
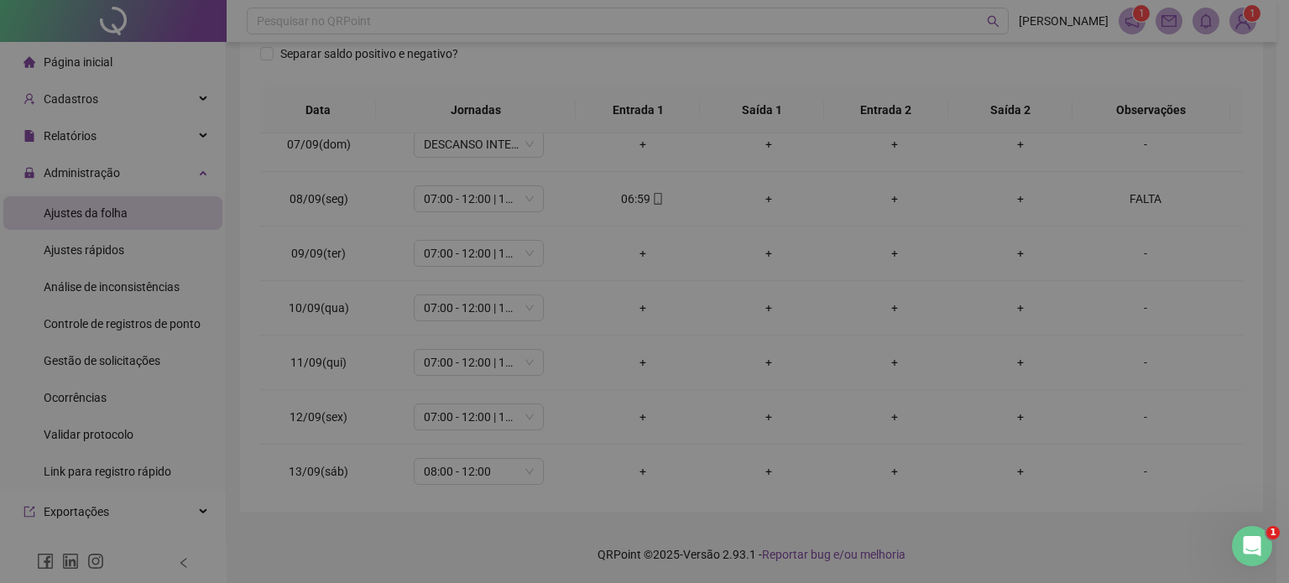
type textarea "*****"
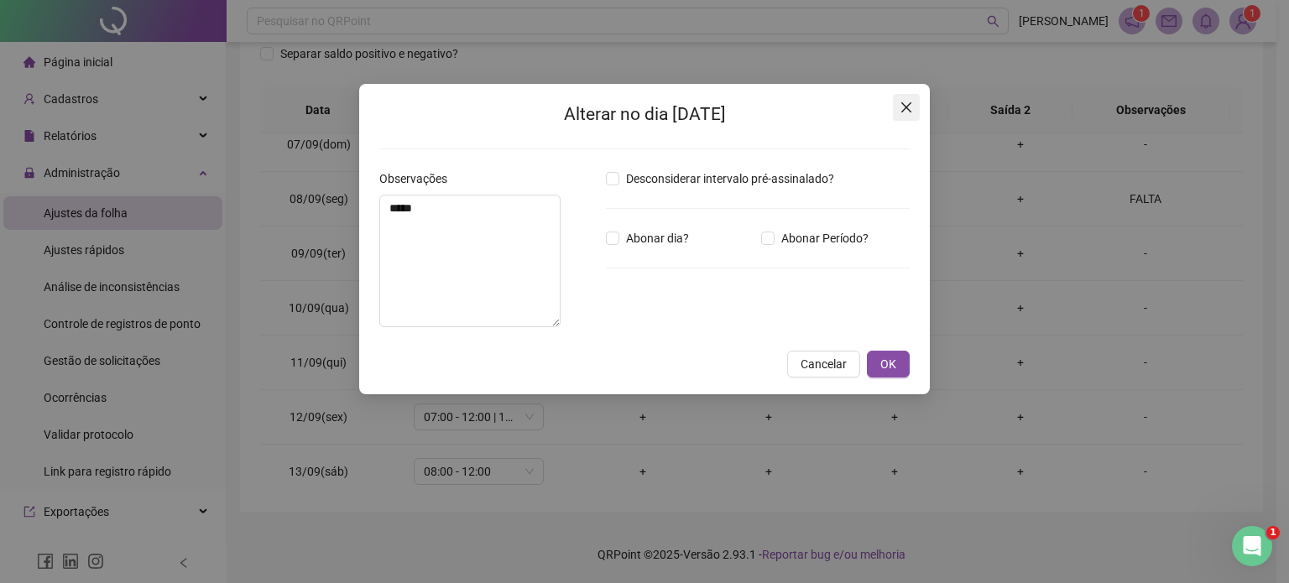
click at [904, 109] on icon "close" at bounding box center [906, 107] width 10 height 10
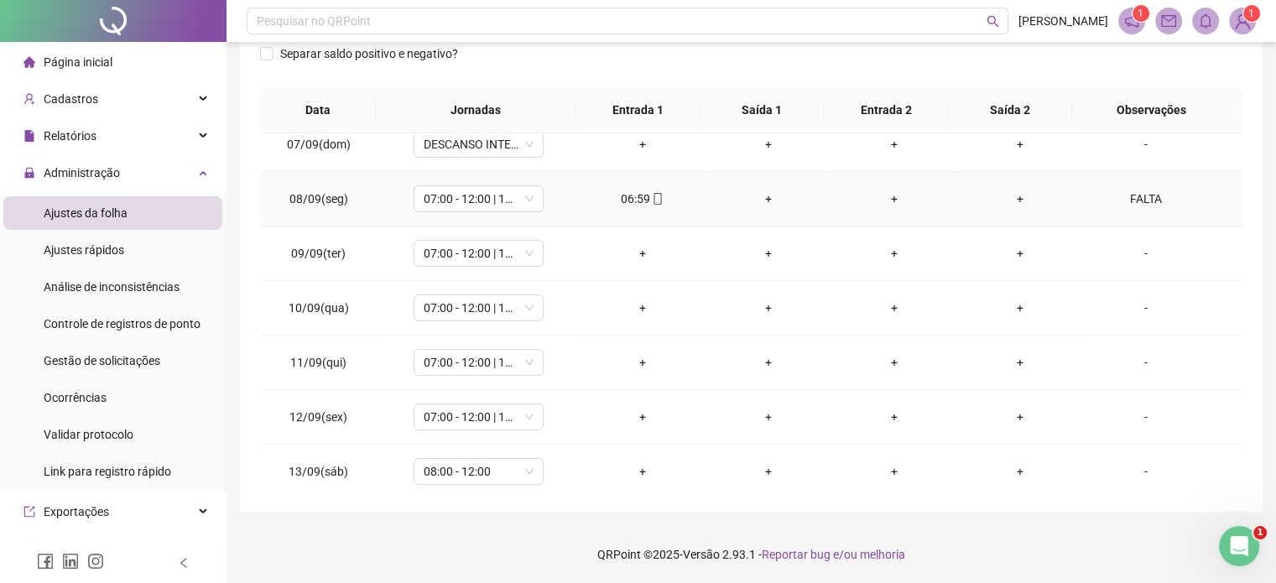
click at [1144, 203] on div "FALTA" at bounding box center [1145, 199] width 99 height 18
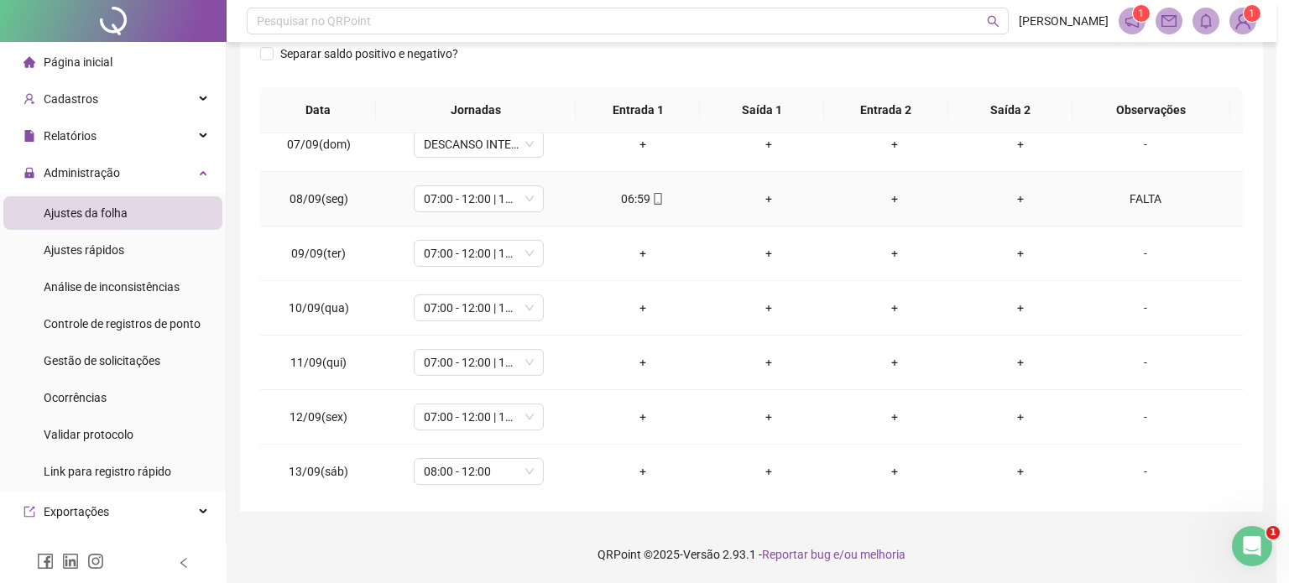
type textarea "*****"
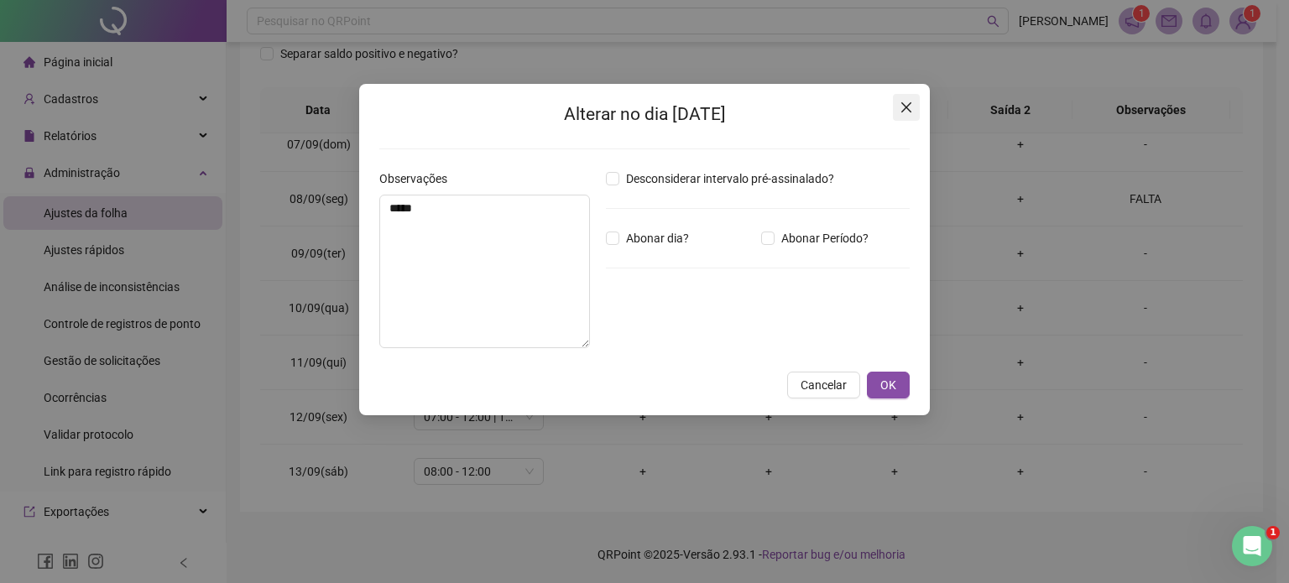
click at [898, 105] on span "Close" at bounding box center [906, 107] width 27 height 13
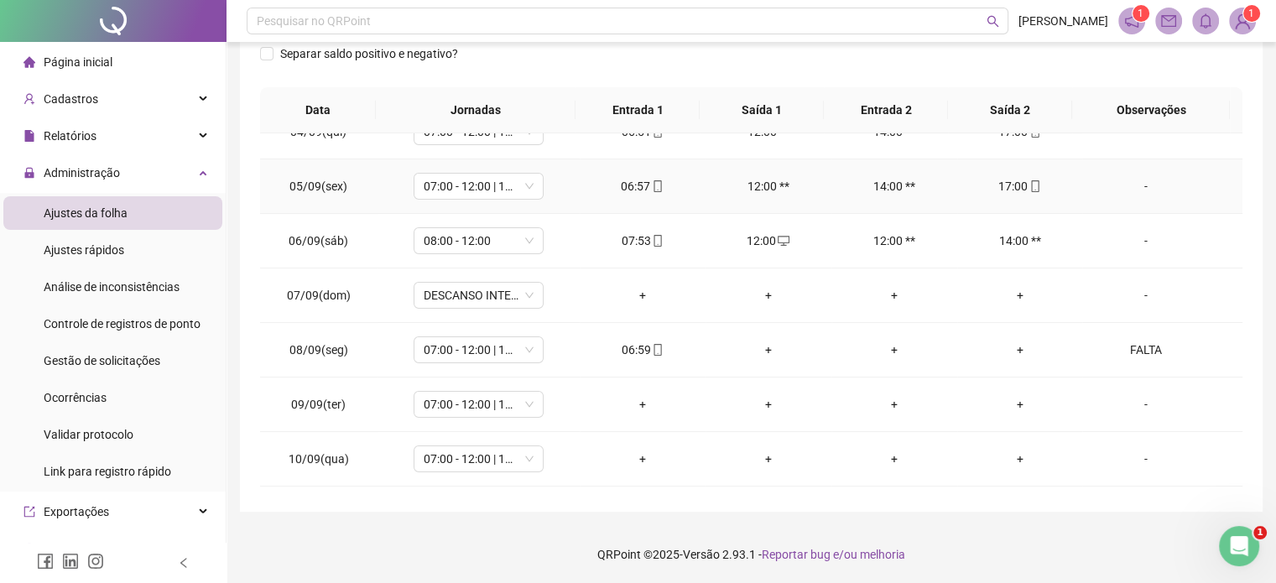
scroll to position [175, 0]
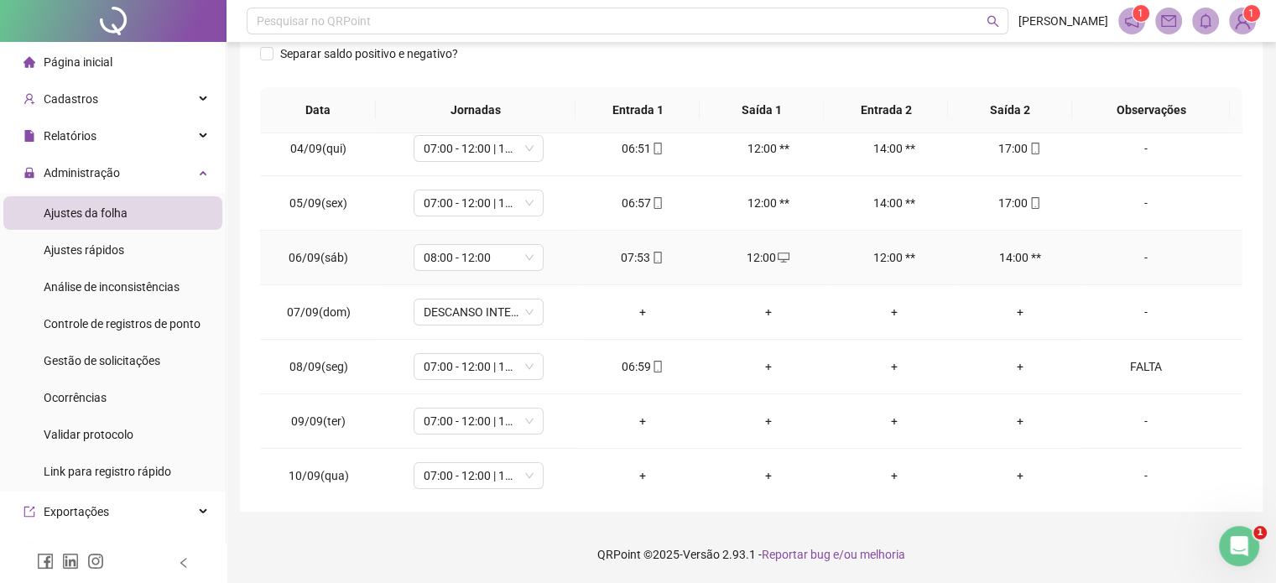
click at [1132, 256] on div "-" at bounding box center [1145, 257] width 99 height 18
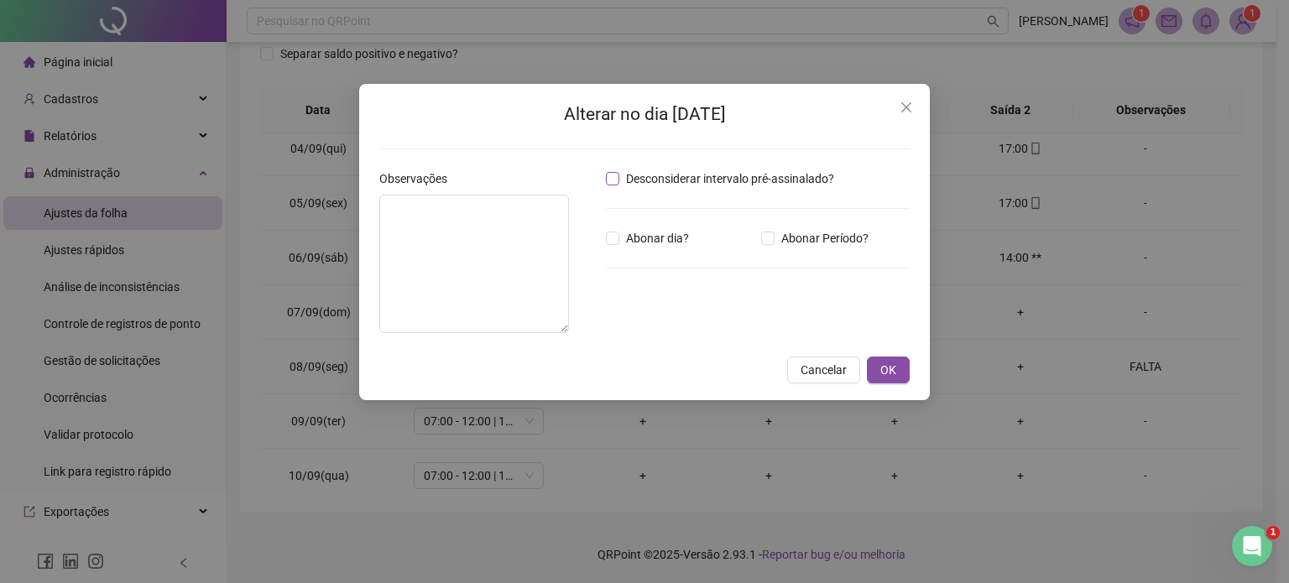
click at [718, 185] on span "Desconsiderar intervalo pré-assinalado?" at bounding box center [729, 178] width 221 height 18
click at [887, 379] on span "OK" at bounding box center [888, 370] width 16 height 18
click at [891, 379] on span "OK" at bounding box center [888, 370] width 16 height 18
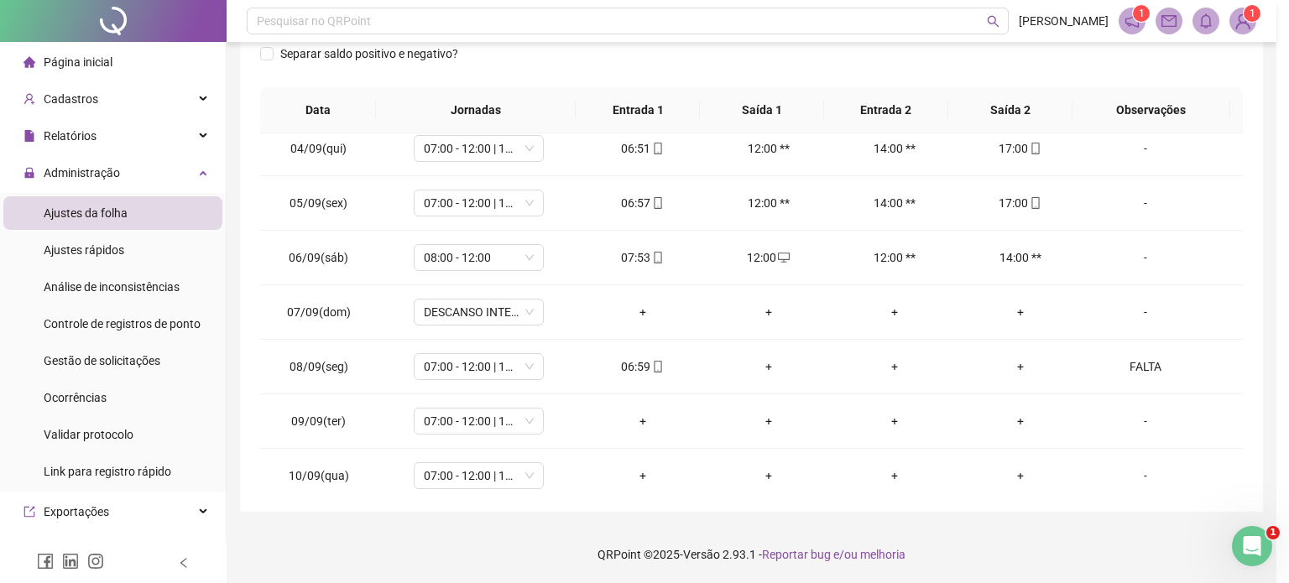
click at [896, 310] on body "**********" at bounding box center [638, 18] width 1276 height 583
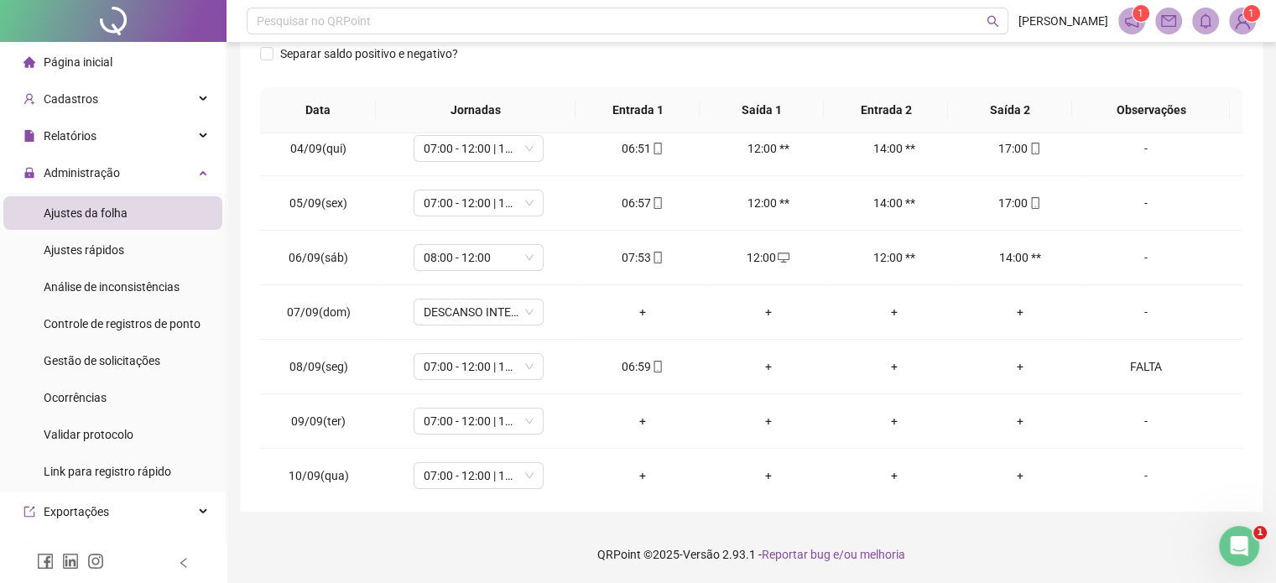
scroll to position [22, 0]
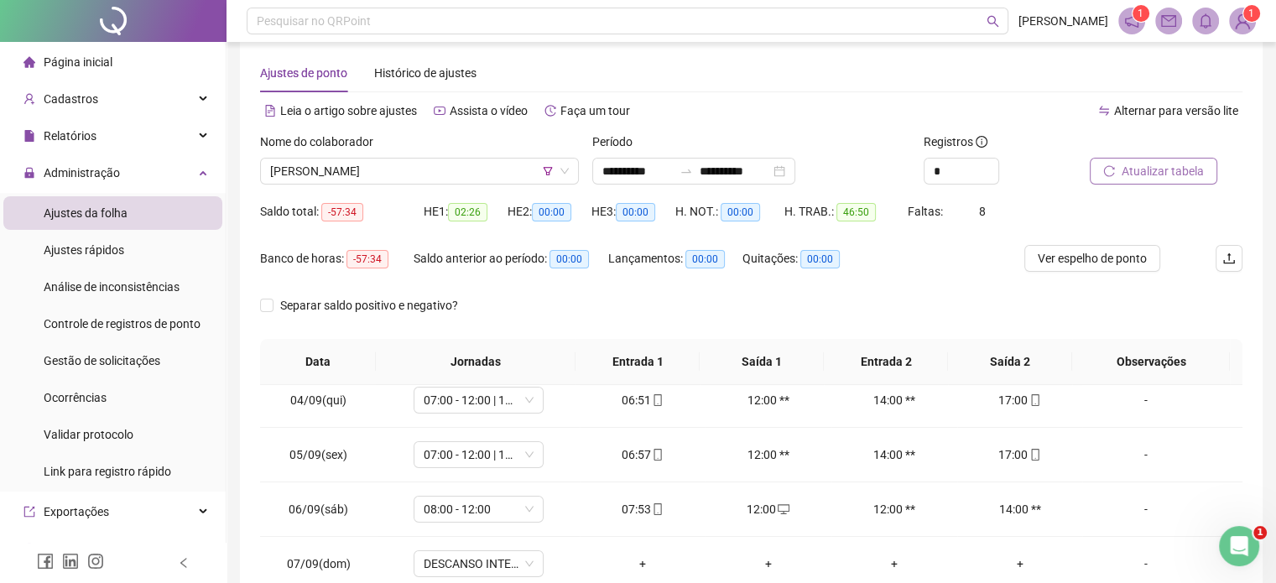
click at [1133, 168] on span "Atualizar tabela" at bounding box center [1163, 171] width 82 height 18
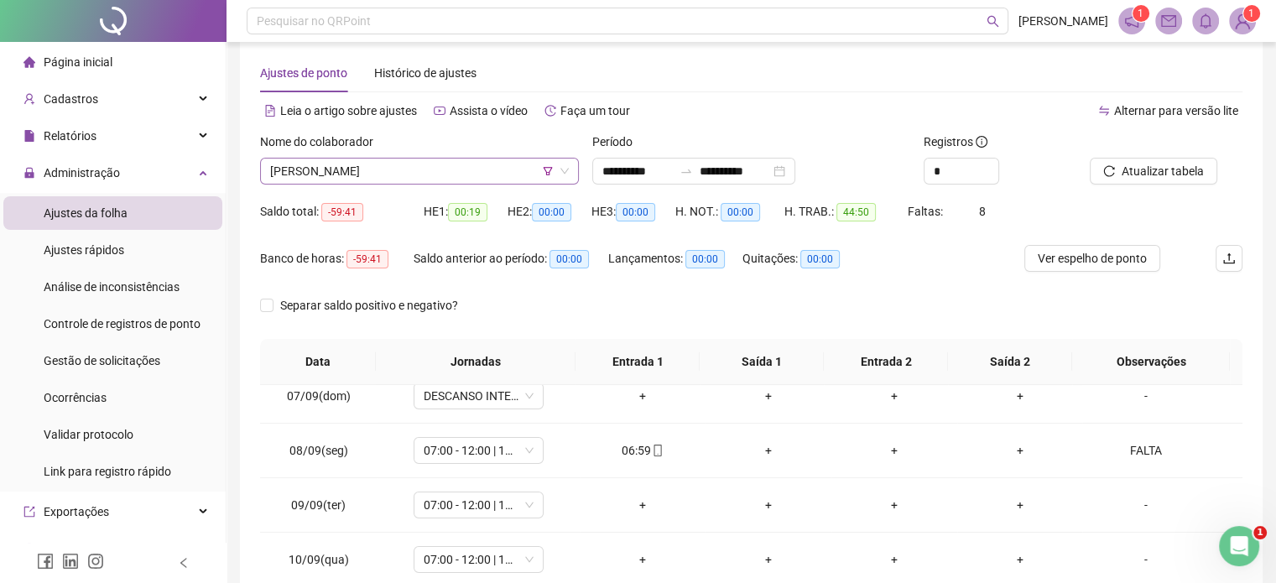
click at [475, 172] on span "[PERSON_NAME]" at bounding box center [419, 171] width 299 height 25
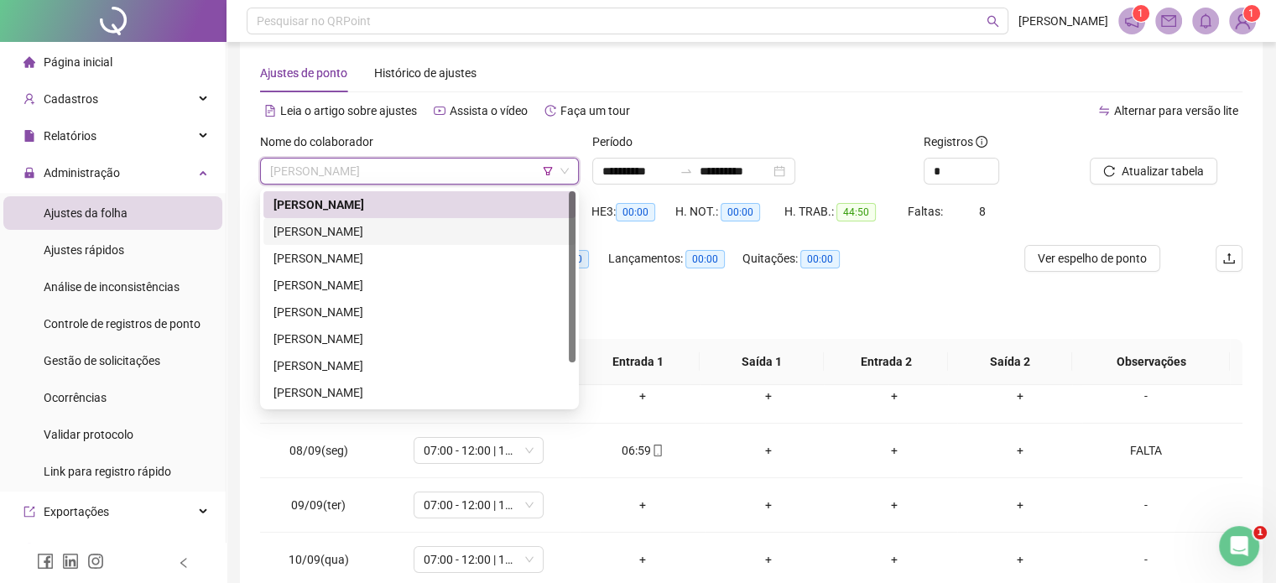
click at [439, 231] on div "[PERSON_NAME]" at bounding box center [419, 231] width 292 height 18
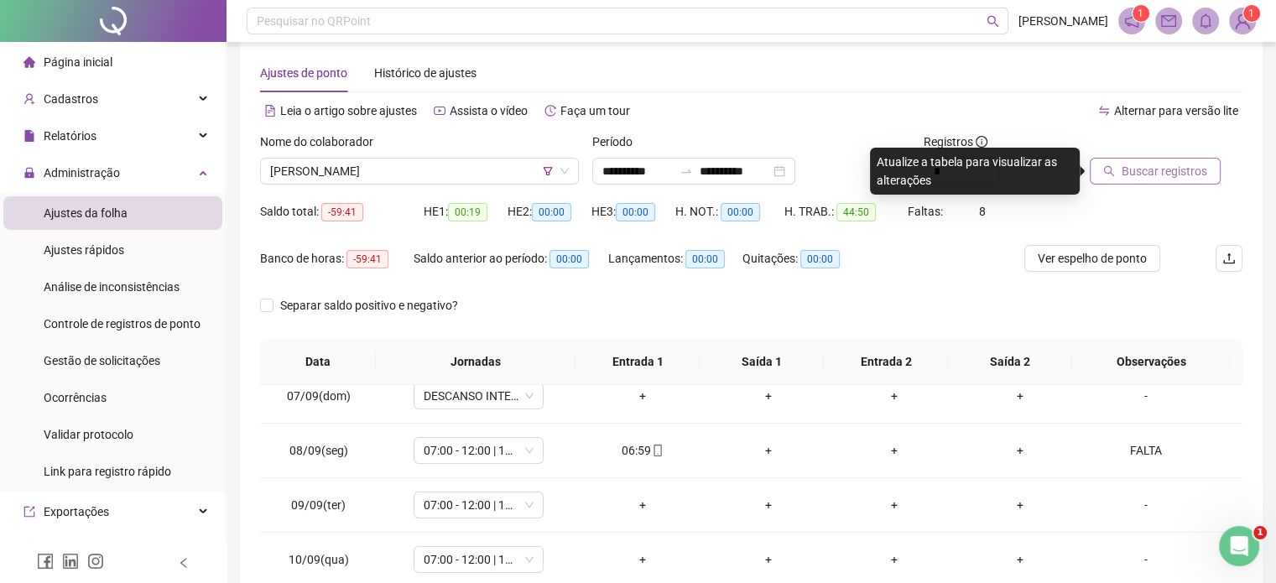
click at [1139, 170] on span "Buscar registros" at bounding box center [1165, 171] width 86 height 18
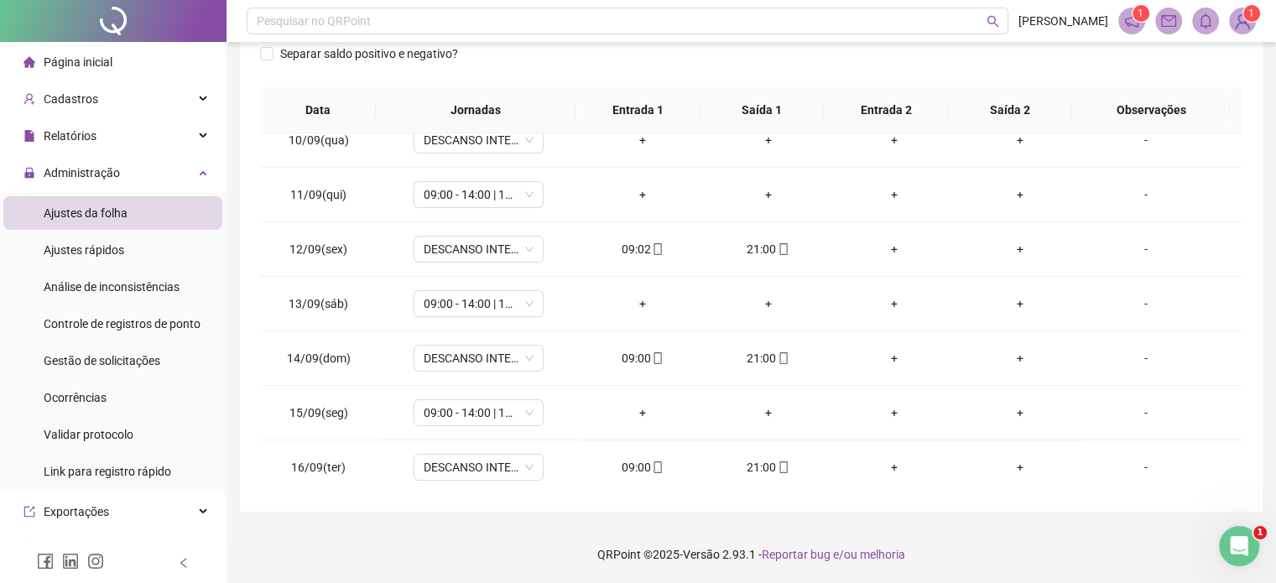
scroll to position [0, 0]
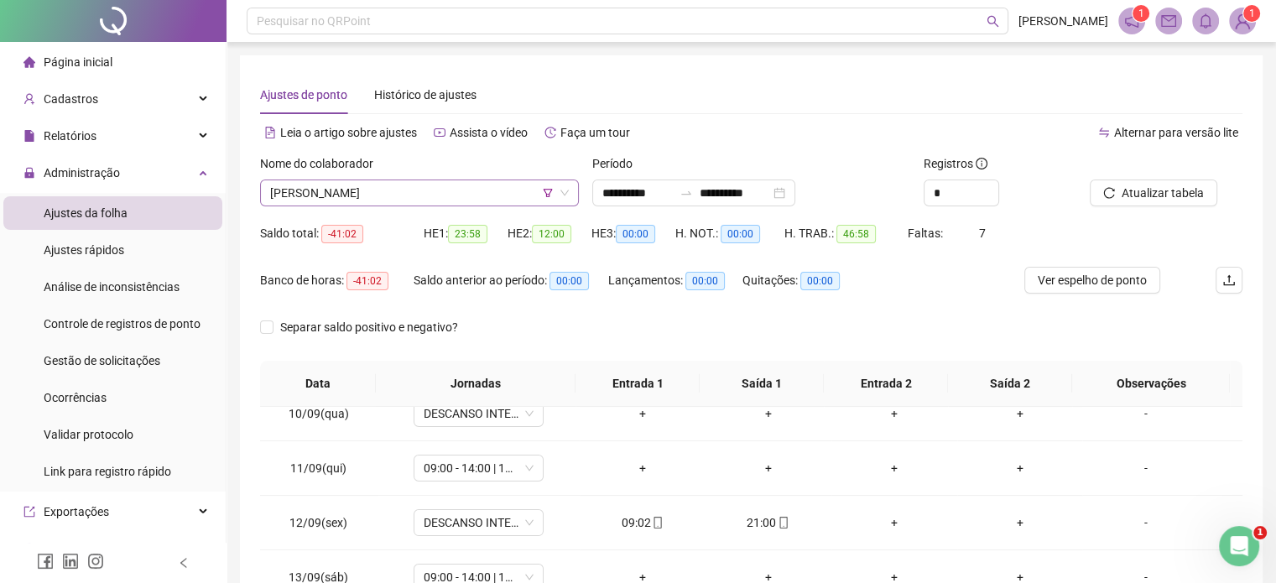
click at [446, 195] on span "[PERSON_NAME]" at bounding box center [419, 192] width 299 height 25
click at [623, 147] on div "Leia o artigo sobre ajustes Assista o vídeo Faça um tour" at bounding box center [506, 141] width 492 height 27
click at [1143, 181] on button "Atualizar tabela" at bounding box center [1154, 193] width 128 height 27
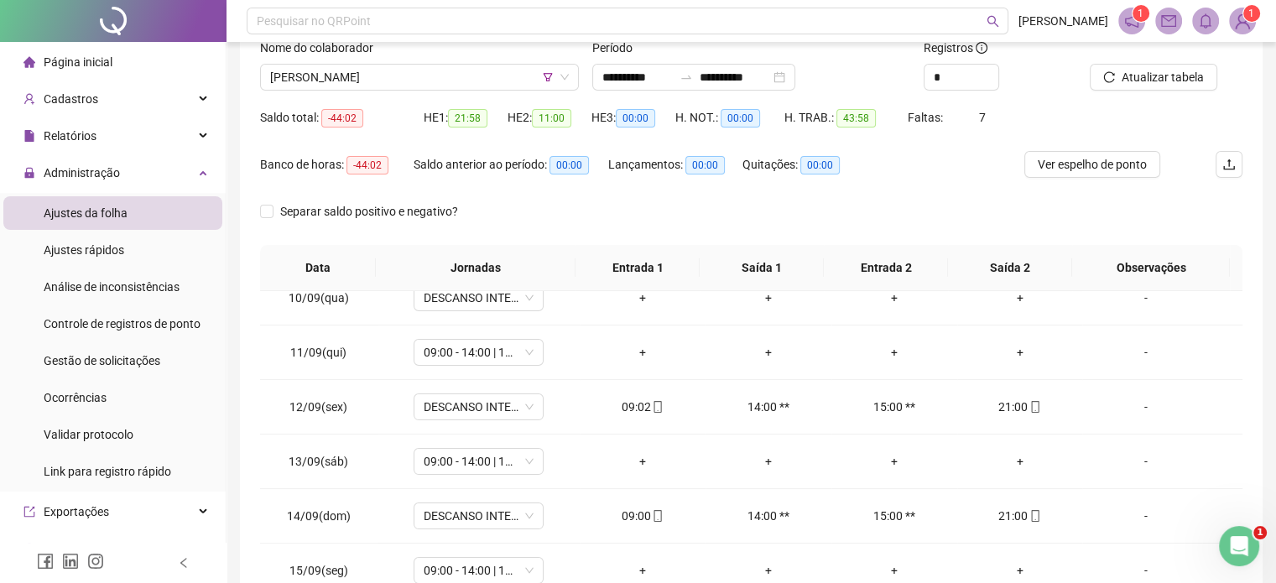
scroll to position [106, 0]
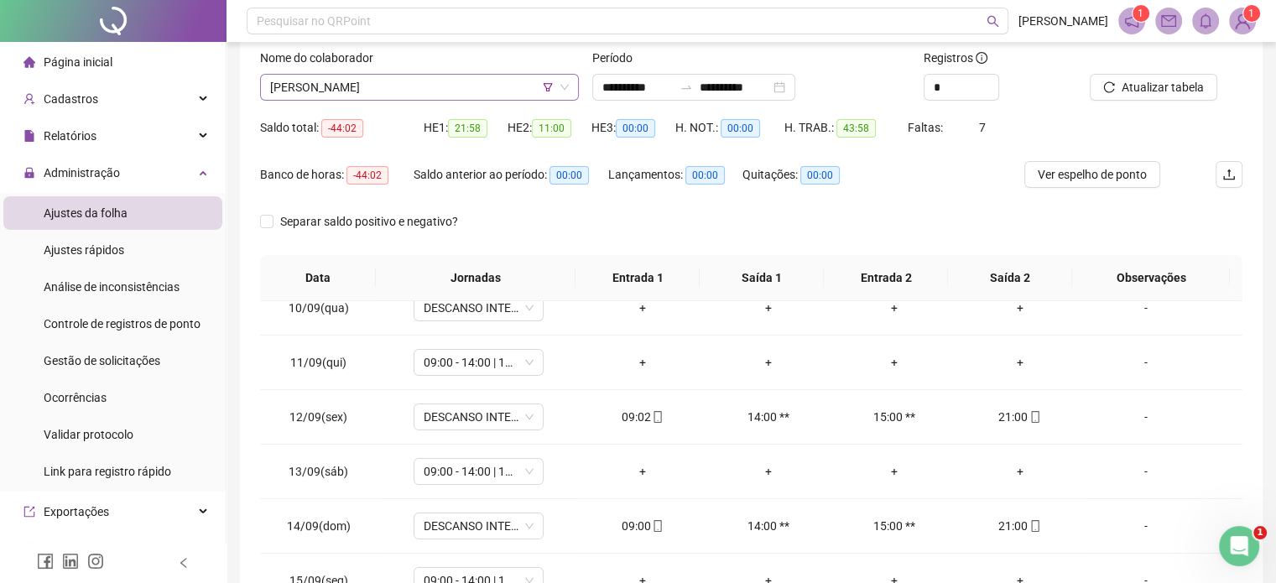
click at [486, 83] on span "[PERSON_NAME]" at bounding box center [419, 87] width 299 height 25
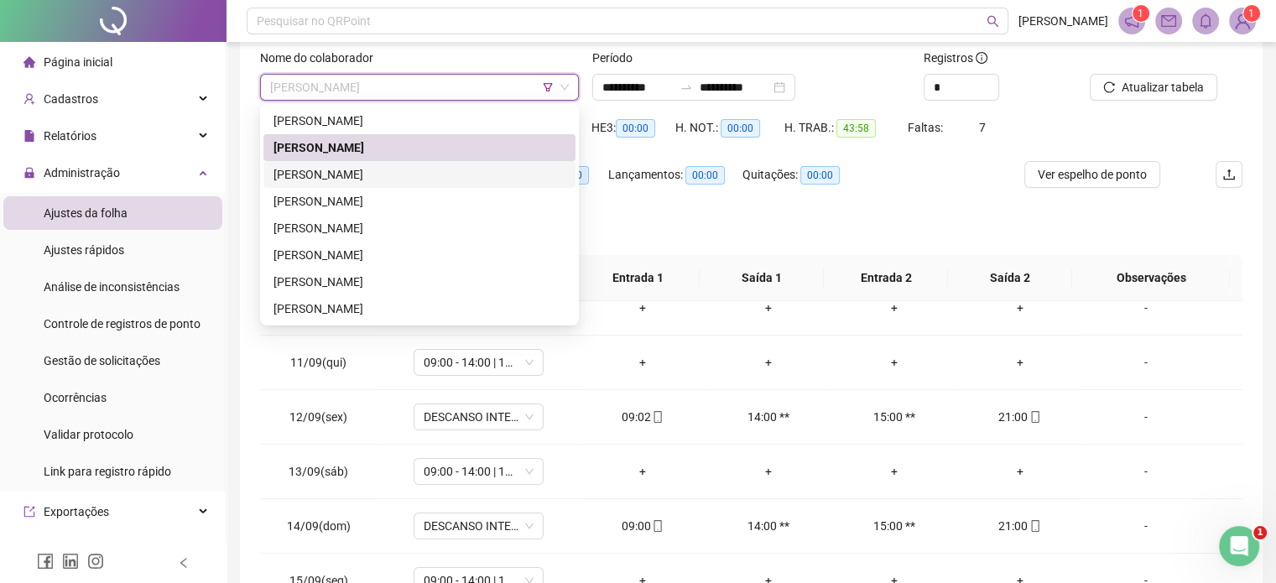
click at [435, 177] on div "[PERSON_NAME]" at bounding box center [419, 174] width 292 height 18
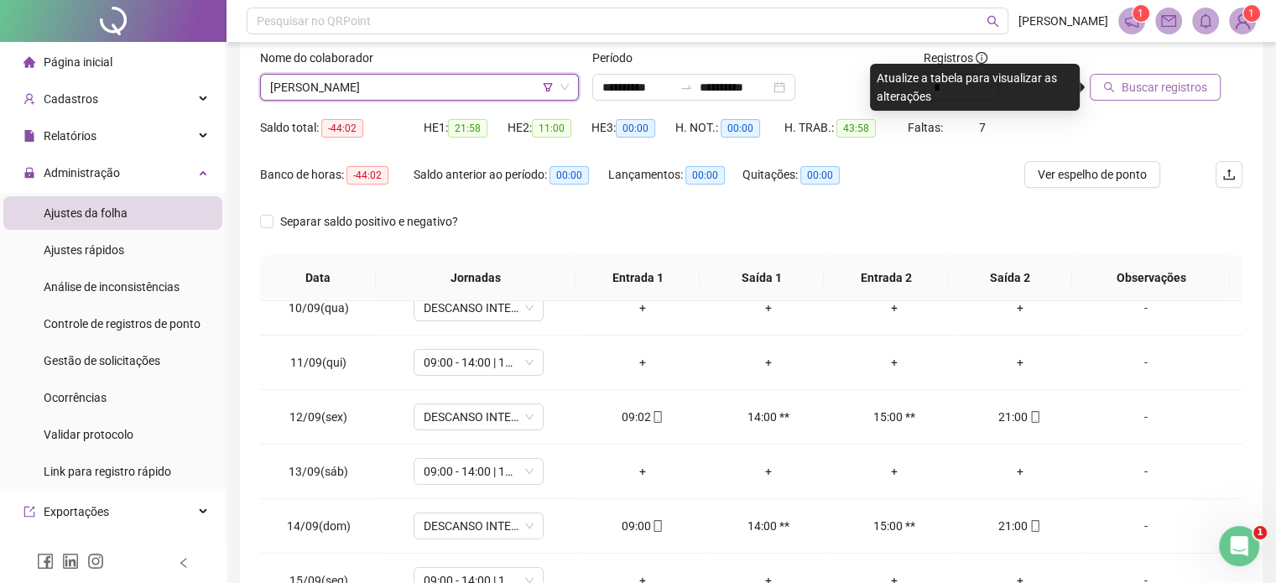
click at [1168, 78] on span "Buscar registros" at bounding box center [1165, 87] width 86 height 18
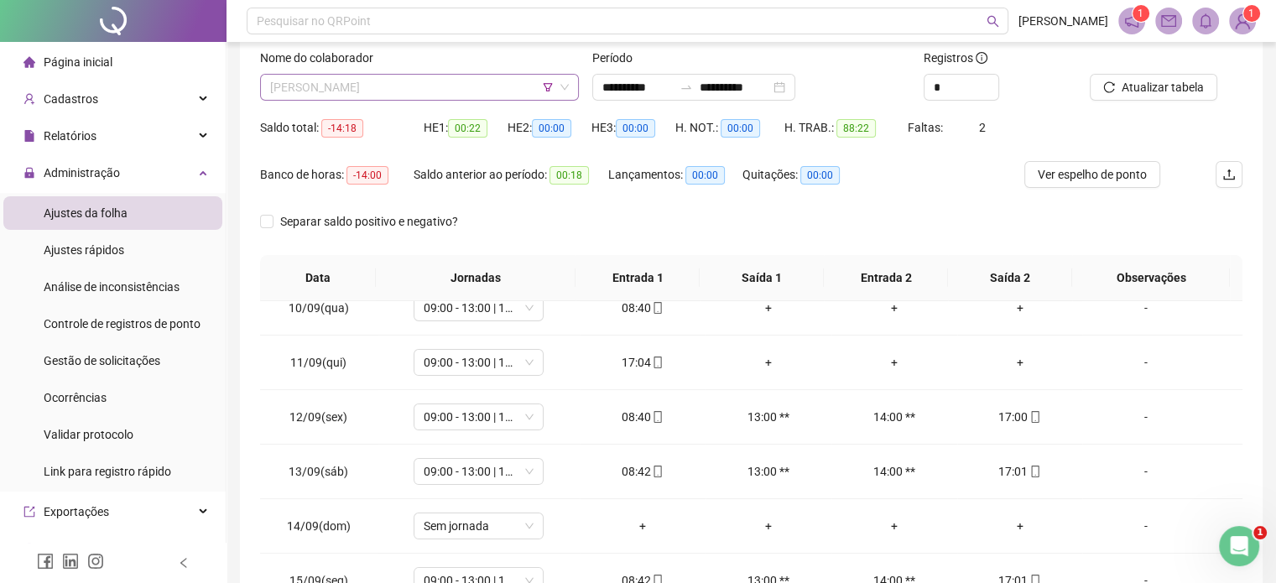
click at [446, 90] on span "[PERSON_NAME]" at bounding box center [419, 87] width 299 height 25
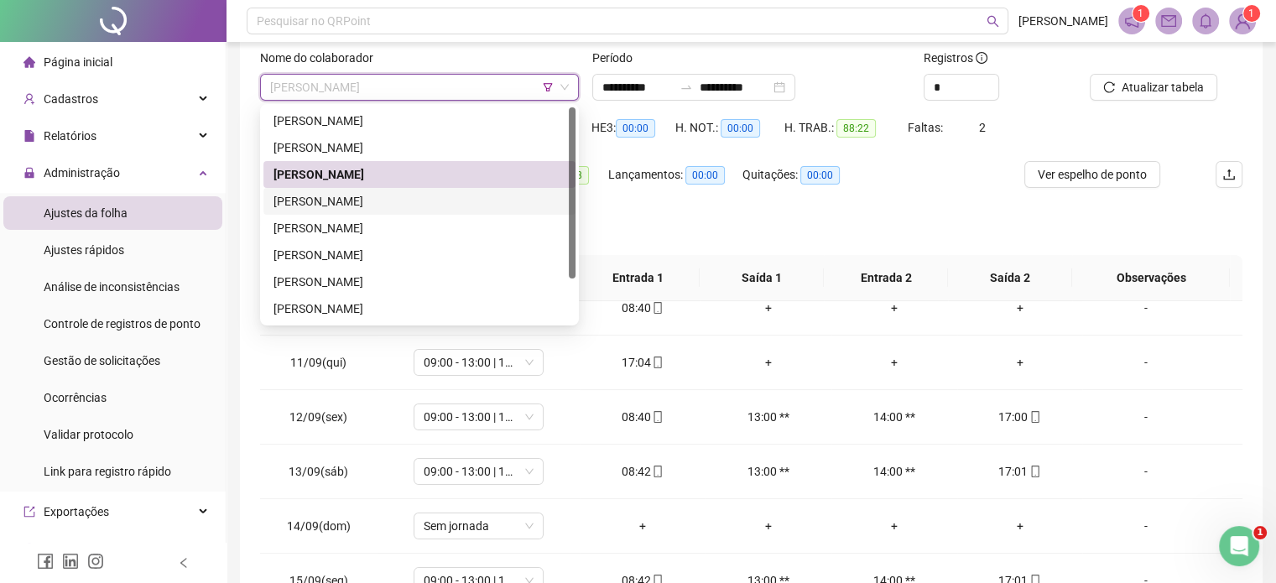
click at [440, 198] on div "[PERSON_NAME]" at bounding box center [419, 201] width 292 height 18
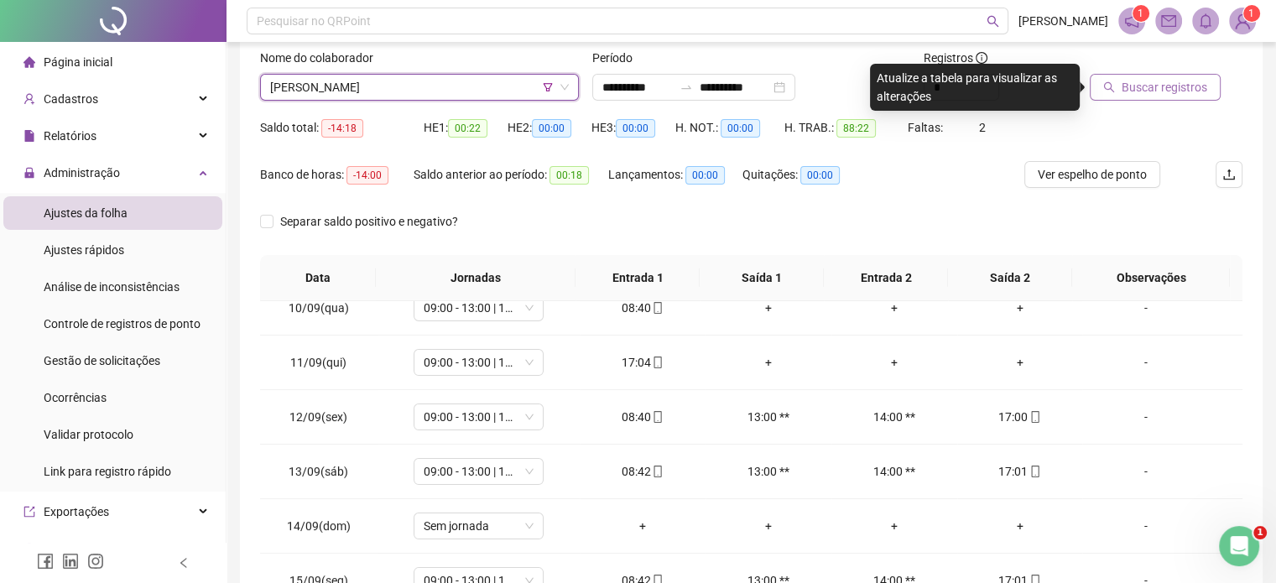
click at [1161, 93] on span "Buscar registros" at bounding box center [1165, 87] width 86 height 18
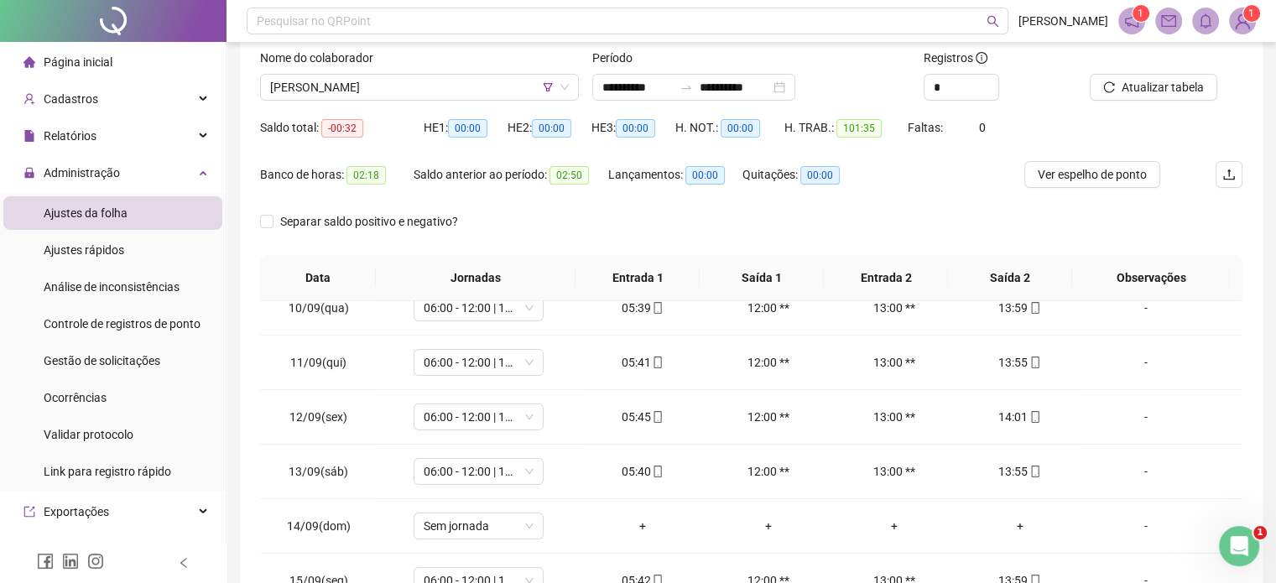
click at [474, 103] on div "Nome do colaborador JULIANA ALVES TEIXEIRA" at bounding box center [419, 81] width 332 height 65
click at [473, 86] on span "[PERSON_NAME]" at bounding box center [419, 87] width 299 height 25
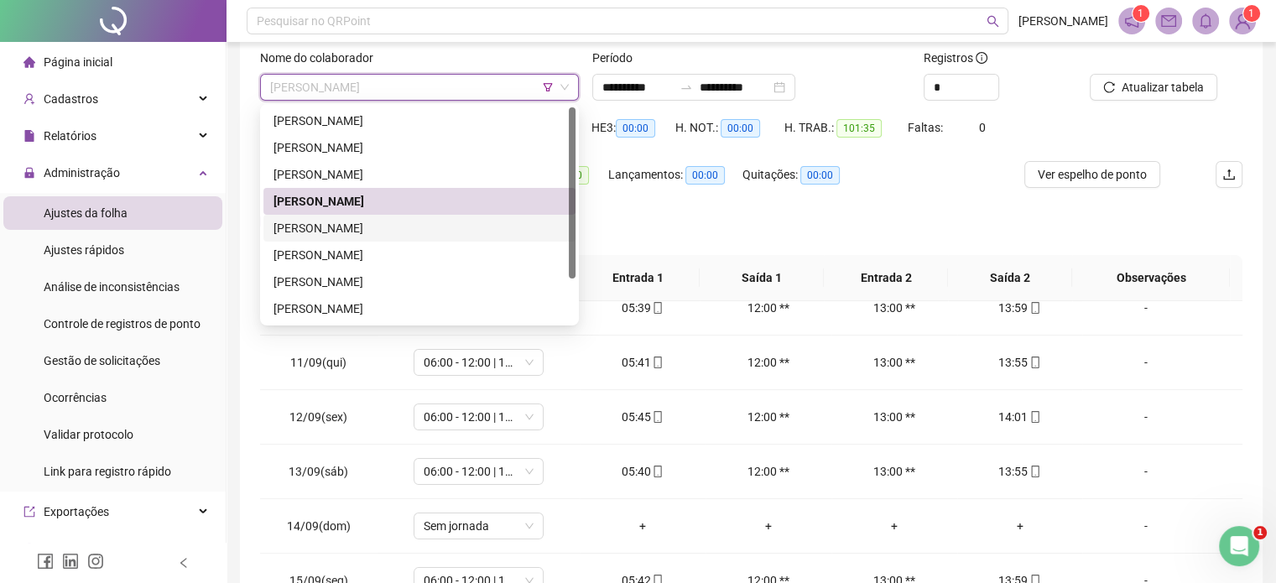
click at [440, 220] on div "[PERSON_NAME]" at bounding box center [419, 228] width 292 height 18
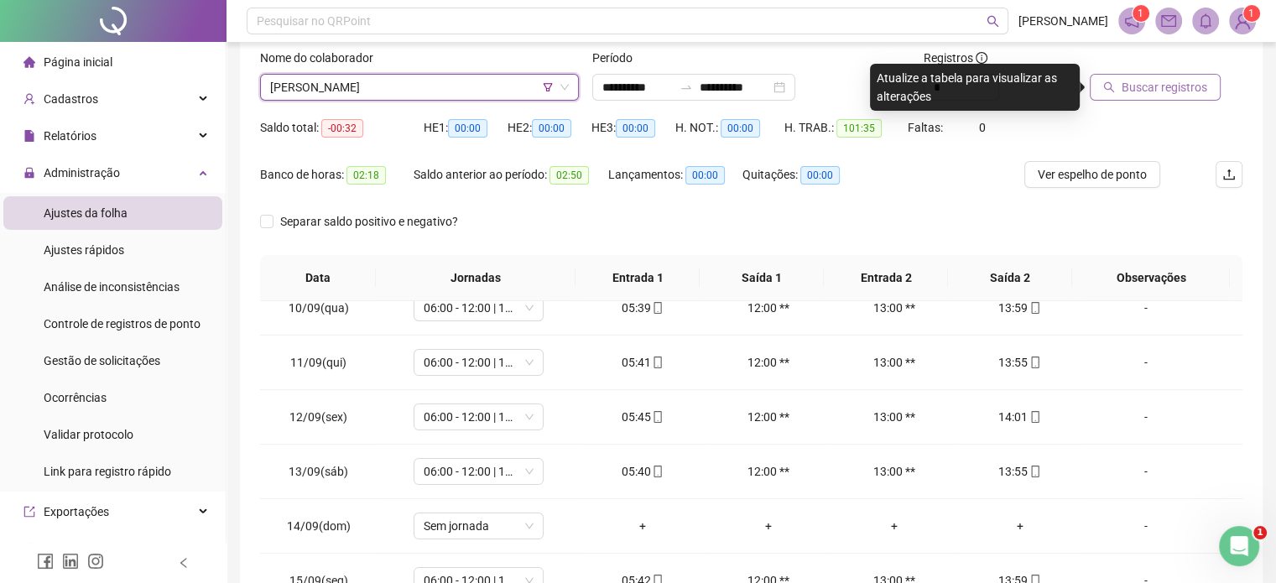
click at [1192, 82] on span "Buscar registros" at bounding box center [1165, 87] width 86 height 18
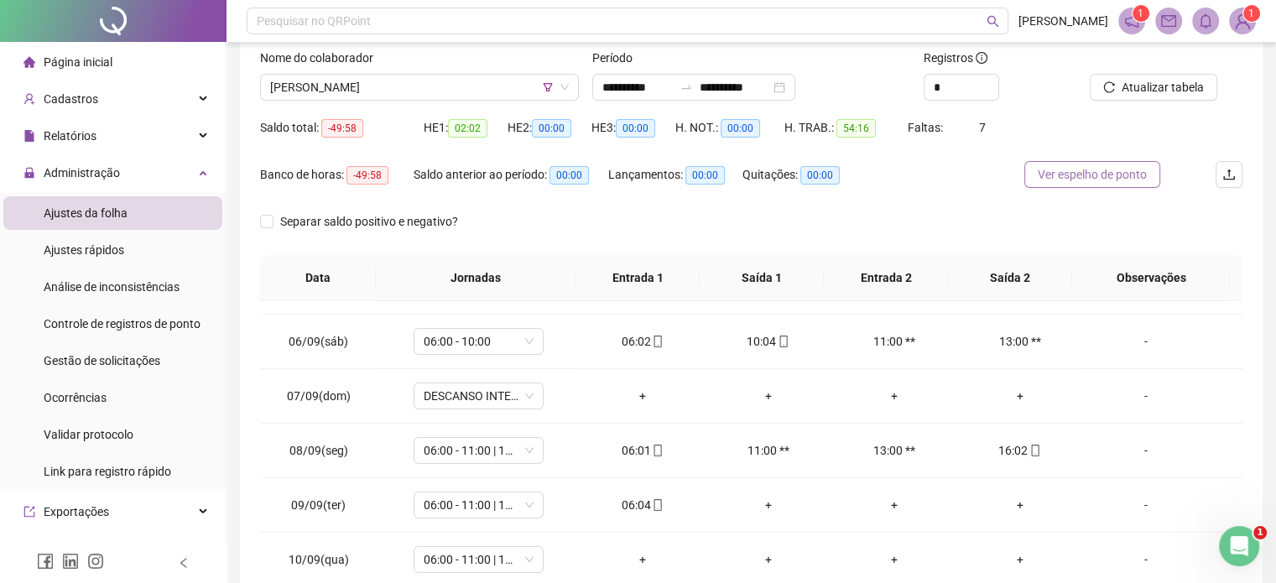
click at [1108, 181] on span "Ver espelho de ponto" at bounding box center [1092, 174] width 109 height 18
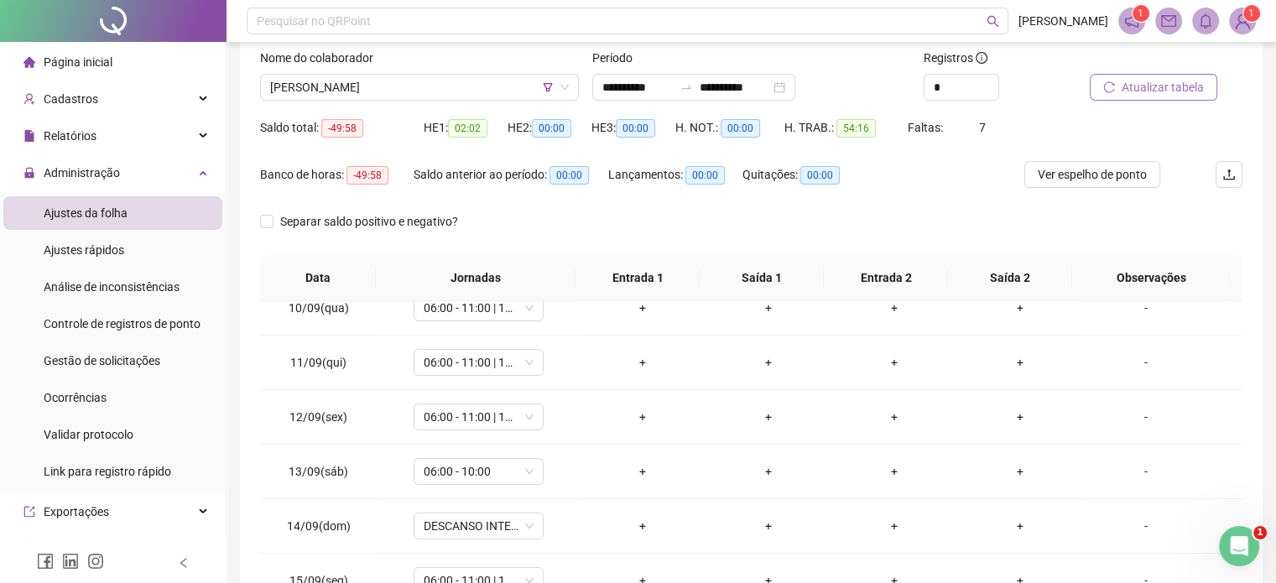
click at [1136, 97] on button "Atualizar tabela" at bounding box center [1154, 87] width 128 height 27
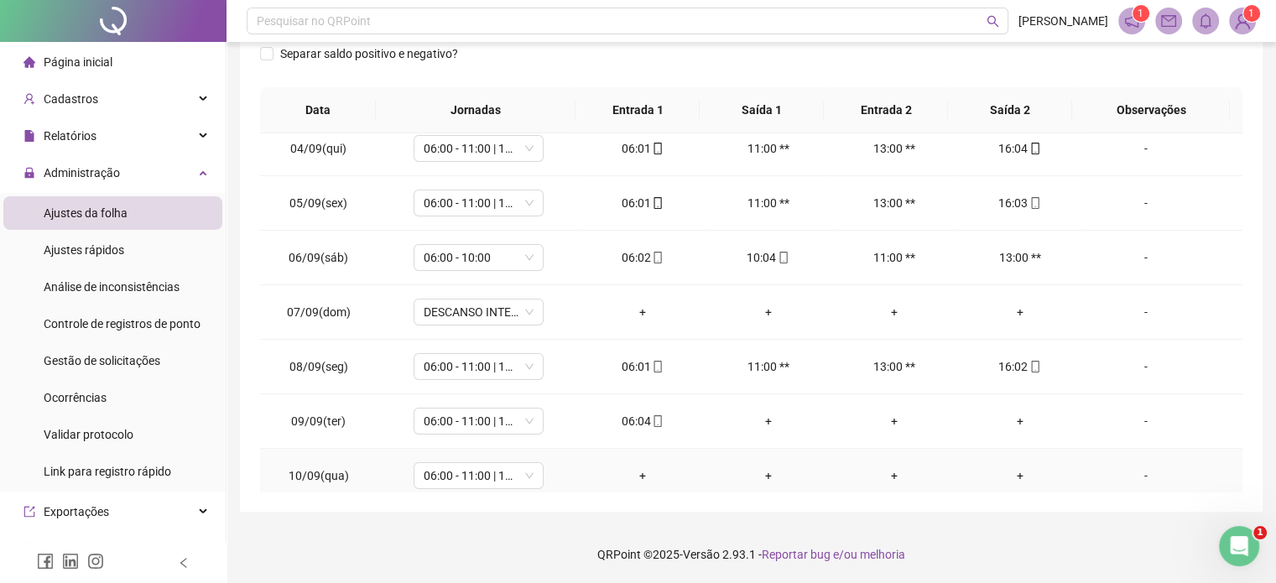
scroll to position [91, 0]
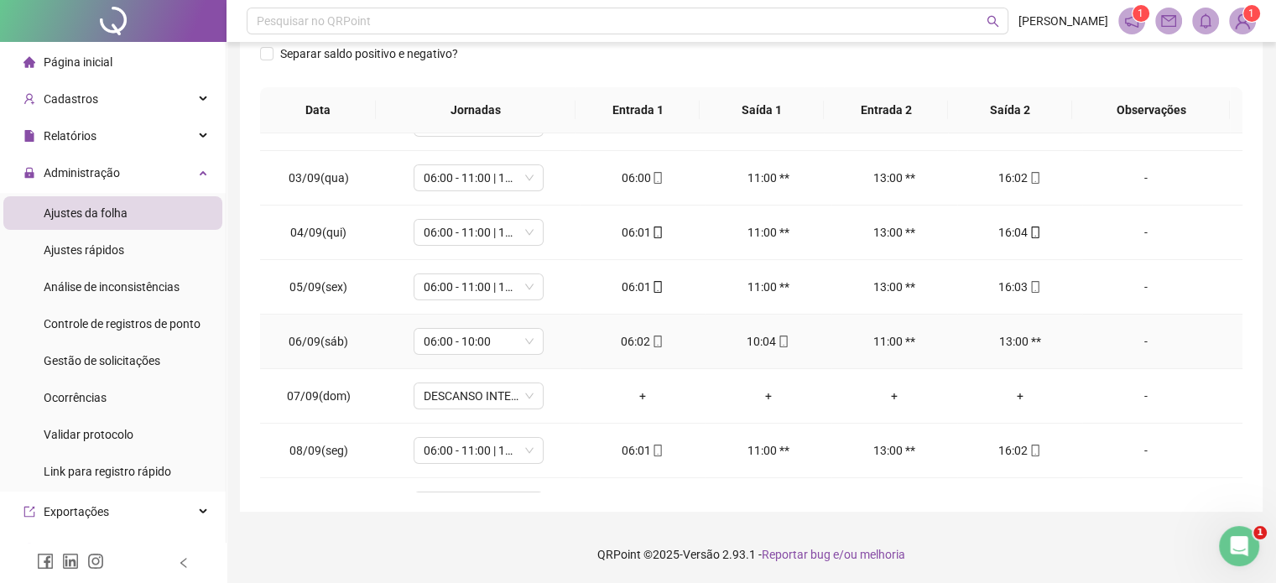
click at [1128, 341] on div "-" at bounding box center [1145, 341] width 99 height 18
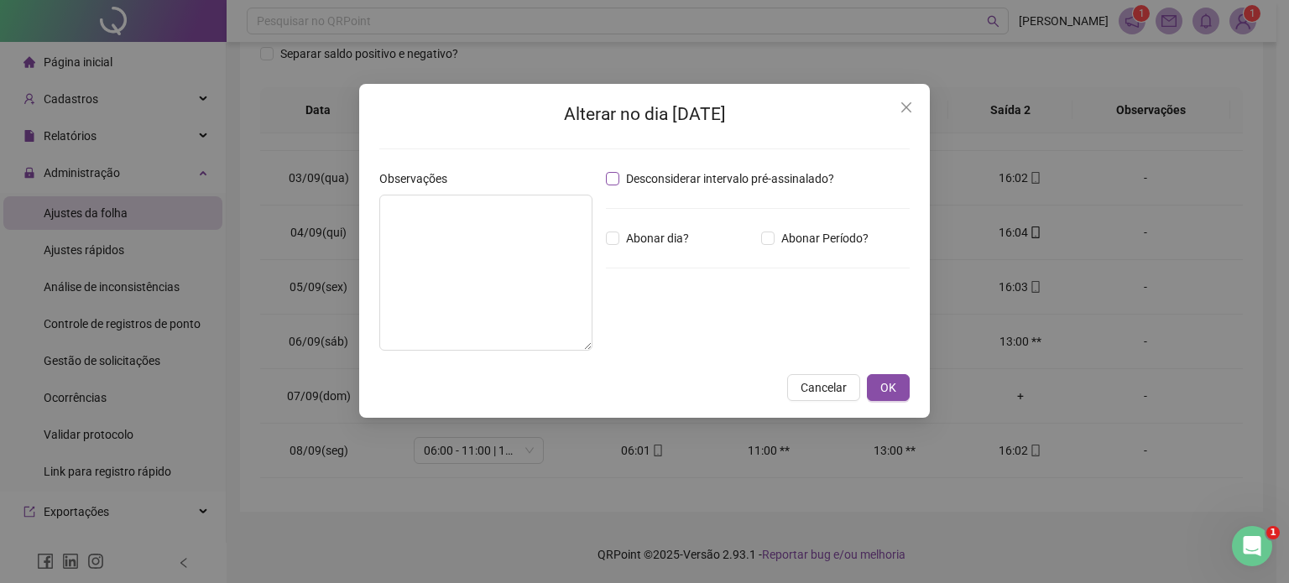
click at [753, 175] on span "Desconsiderar intervalo pré-assinalado?" at bounding box center [729, 178] width 221 height 18
click at [885, 383] on span "OK" at bounding box center [888, 387] width 16 height 18
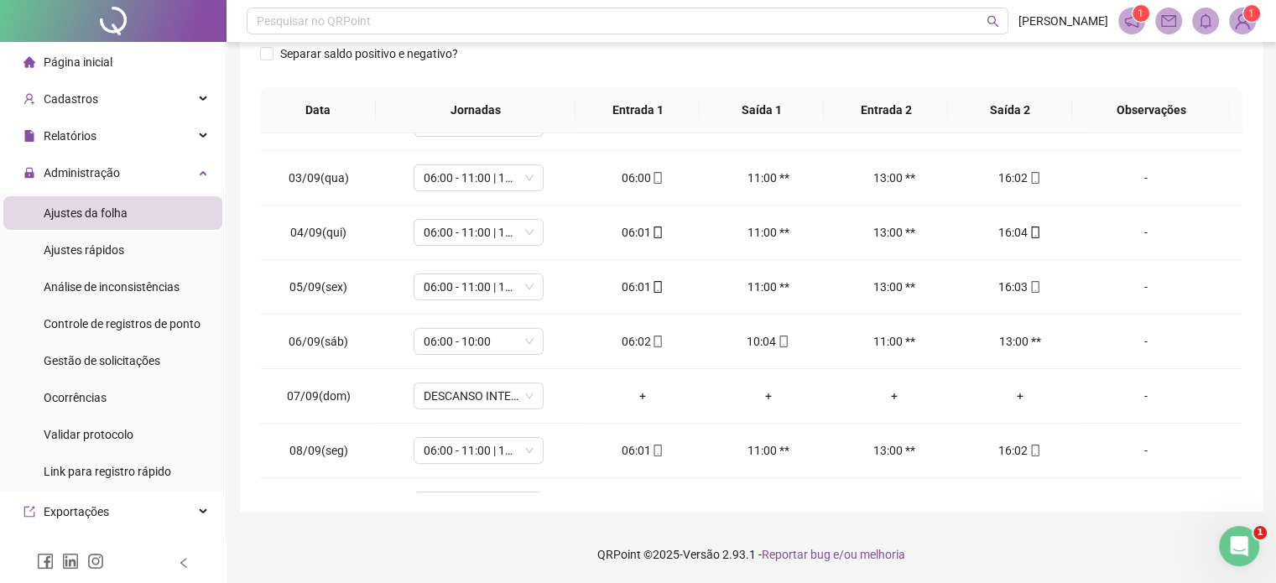
scroll to position [106, 0]
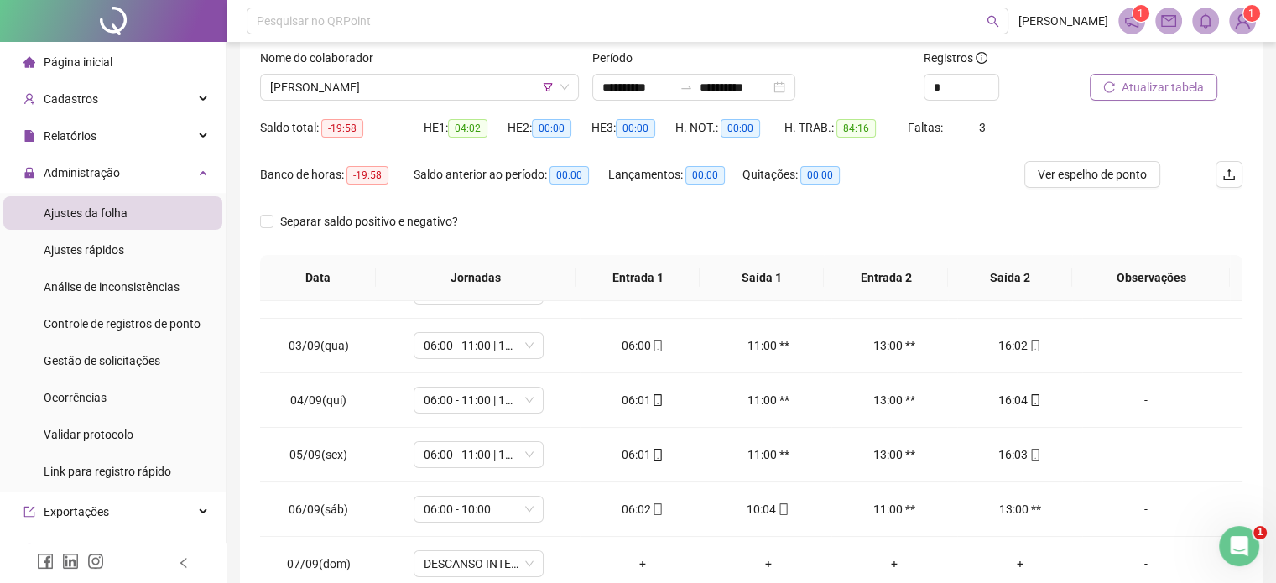
click at [1142, 82] on span "Atualizar tabela" at bounding box center [1163, 87] width 82 height 18
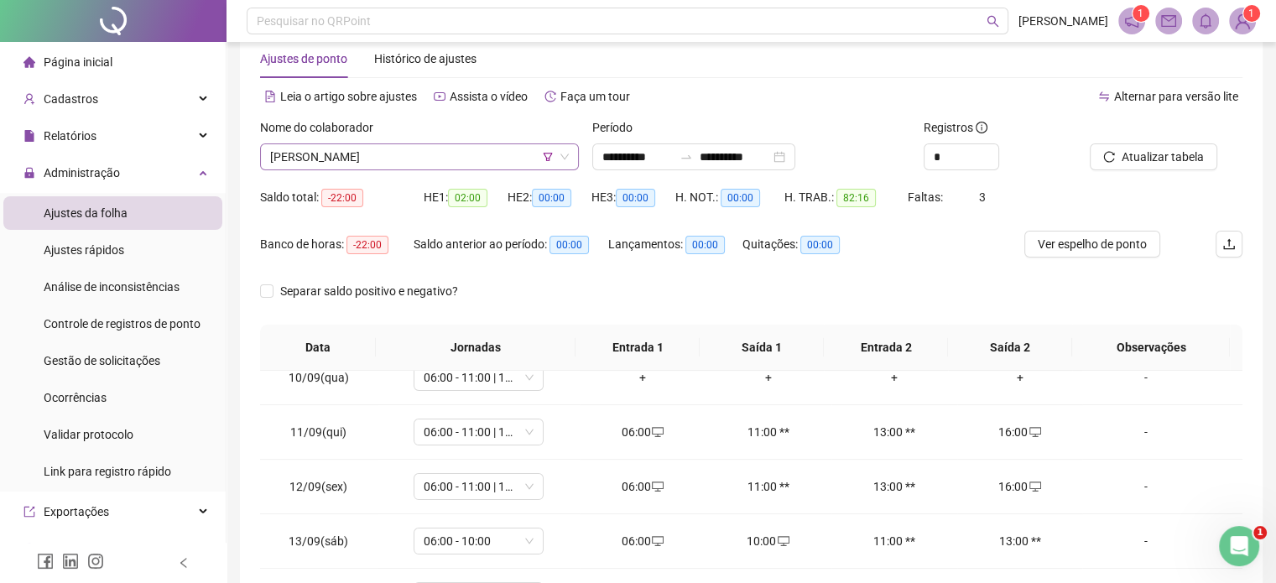
scroll to position [22, 0]
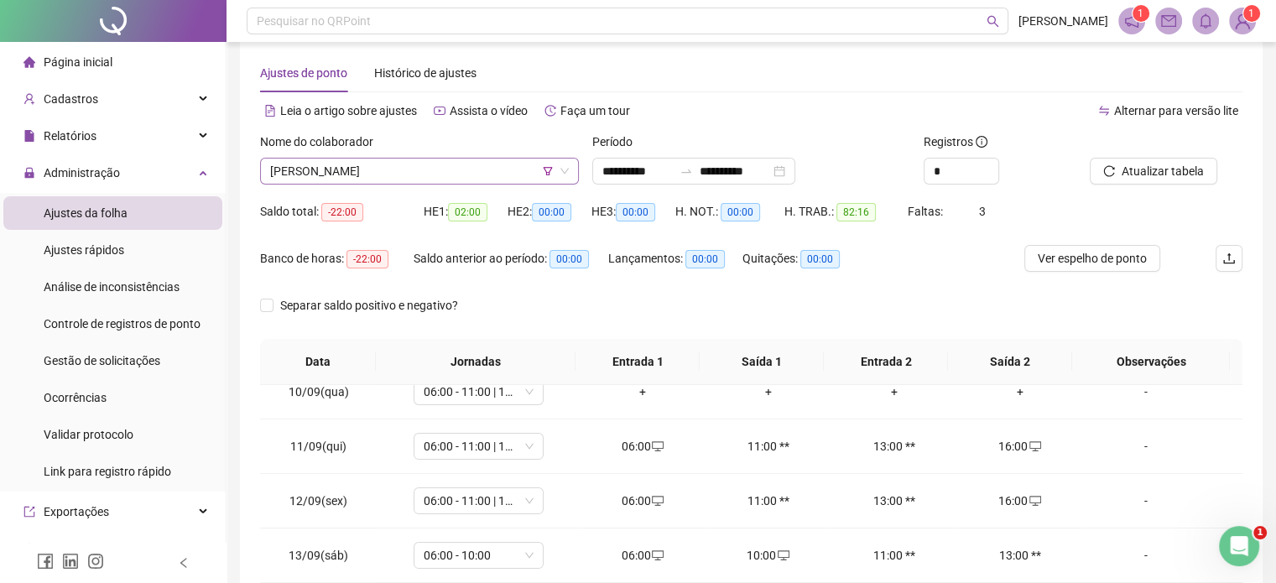
click at [517, 174] on span "[PERSON_NAME]" at bounding box center [419, 171] width 299 height 25
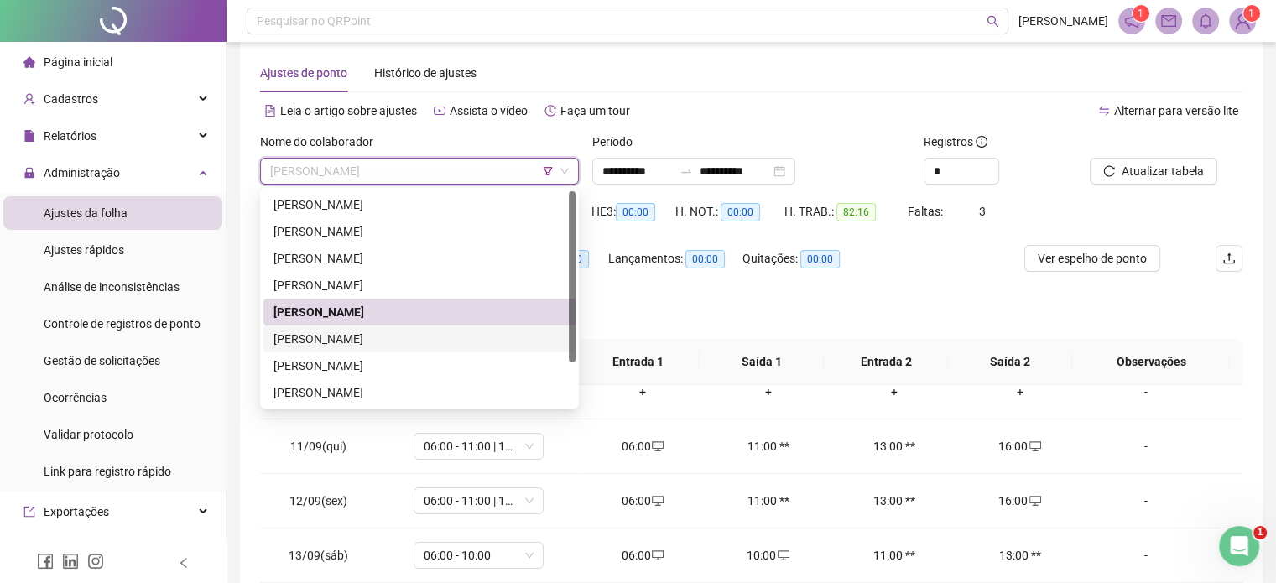
click at [441, 341] on div "[PERSON_NAME]" at bounding box center [419, 339] width 292 height 18
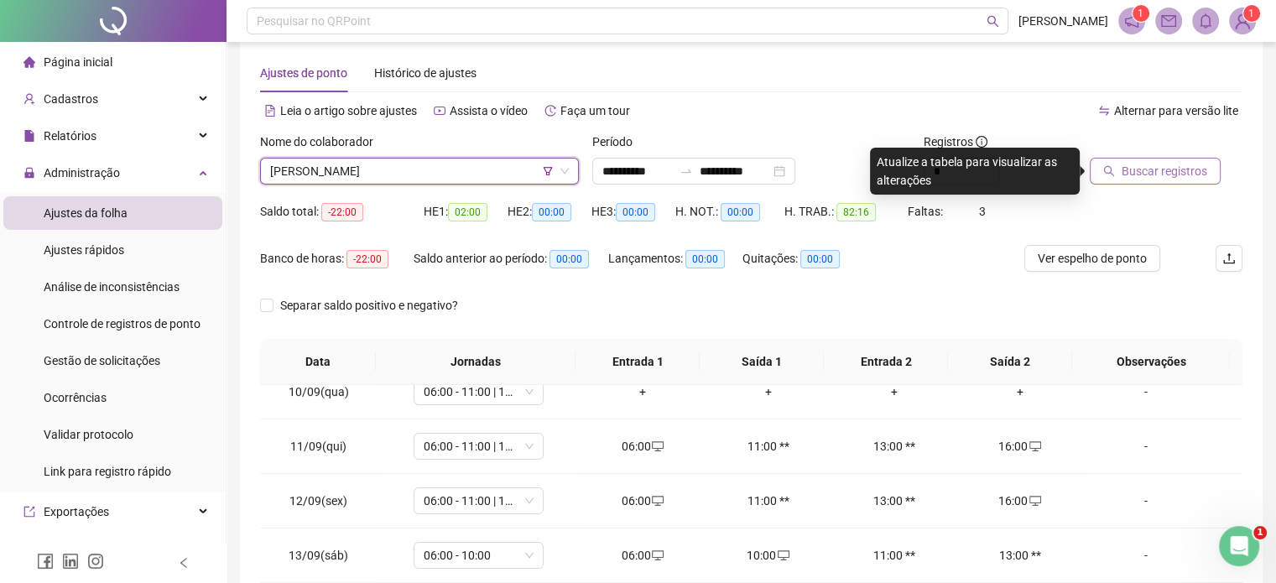
click at [1125, 174] on span "Buscar registros" at bounding box center [1165, 171] width 86 height 18
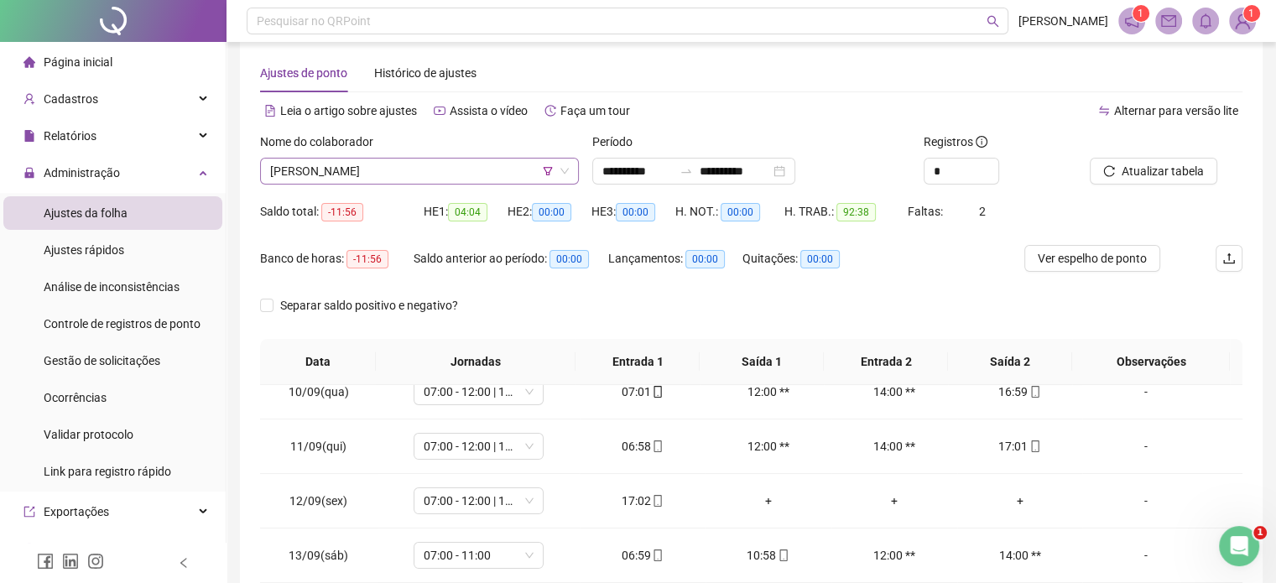
click at [440, 181] on span "[PERSON_NAME]" at bounding box center [419, 171] width 299 height 25
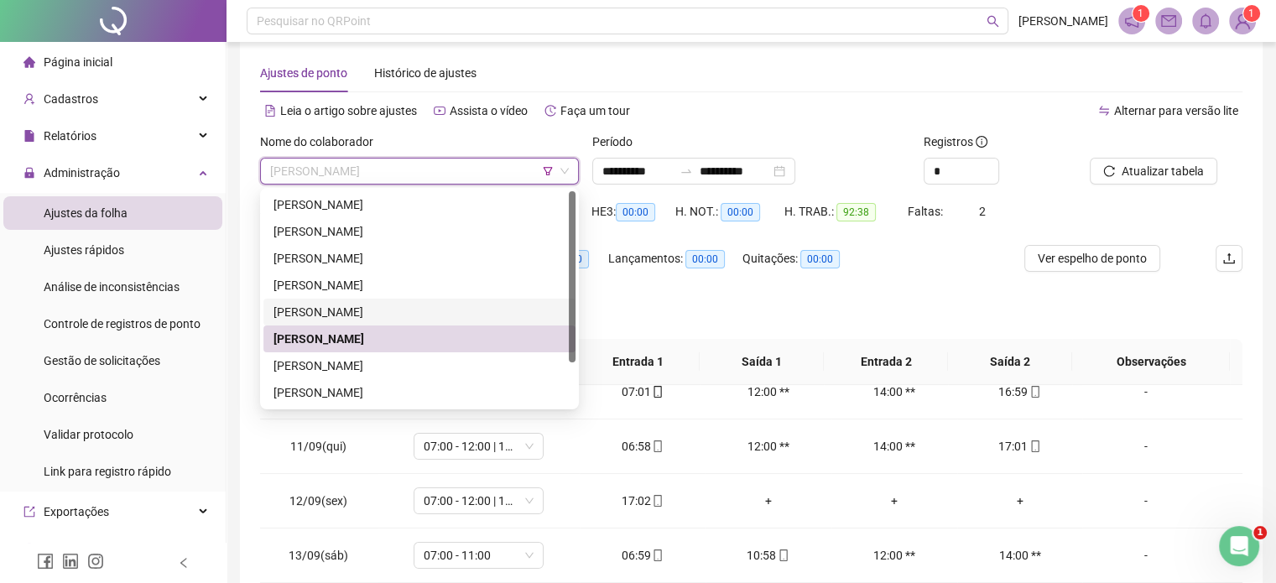
scroll to position [54, 0]
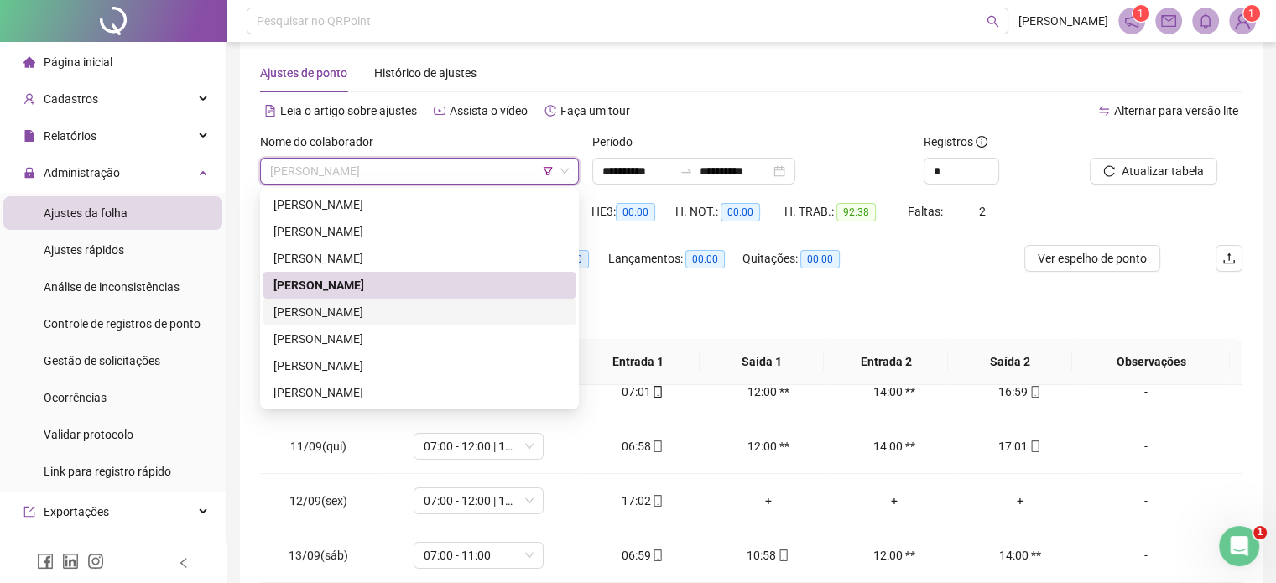
click at [471, 311] on div "PEDRO RIBEIRO DOS SANTOS NETO" at bounding box center [419, 312] width 292 height 18
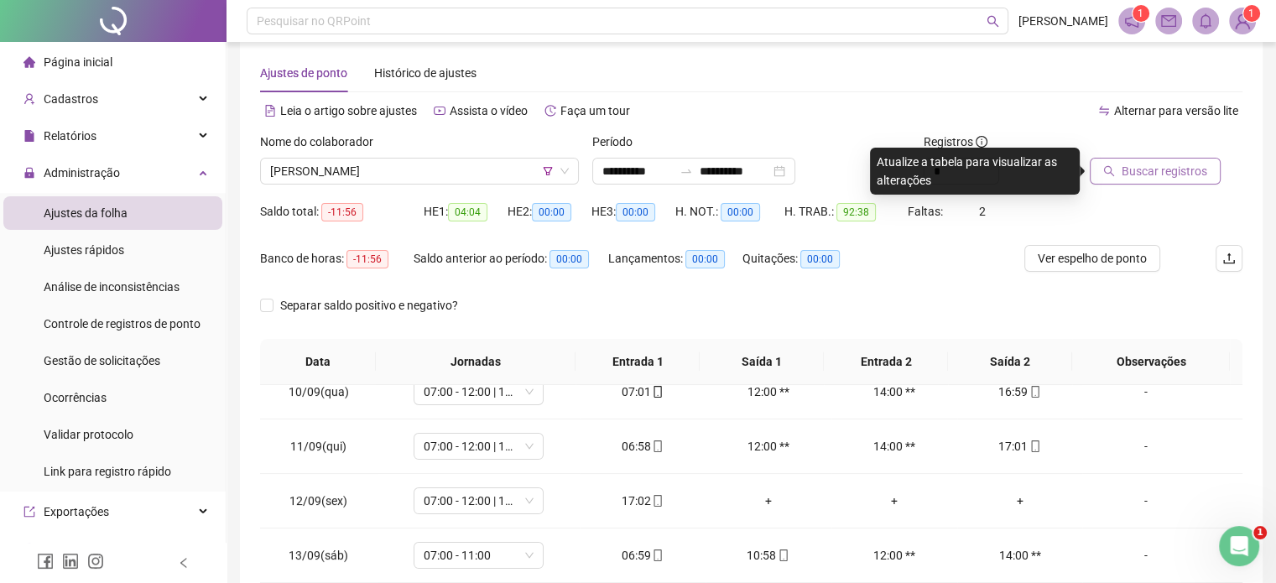
click at [1148, 162] on span "Buscar registros" at bounding box center [1165, 171] width 86 height 18
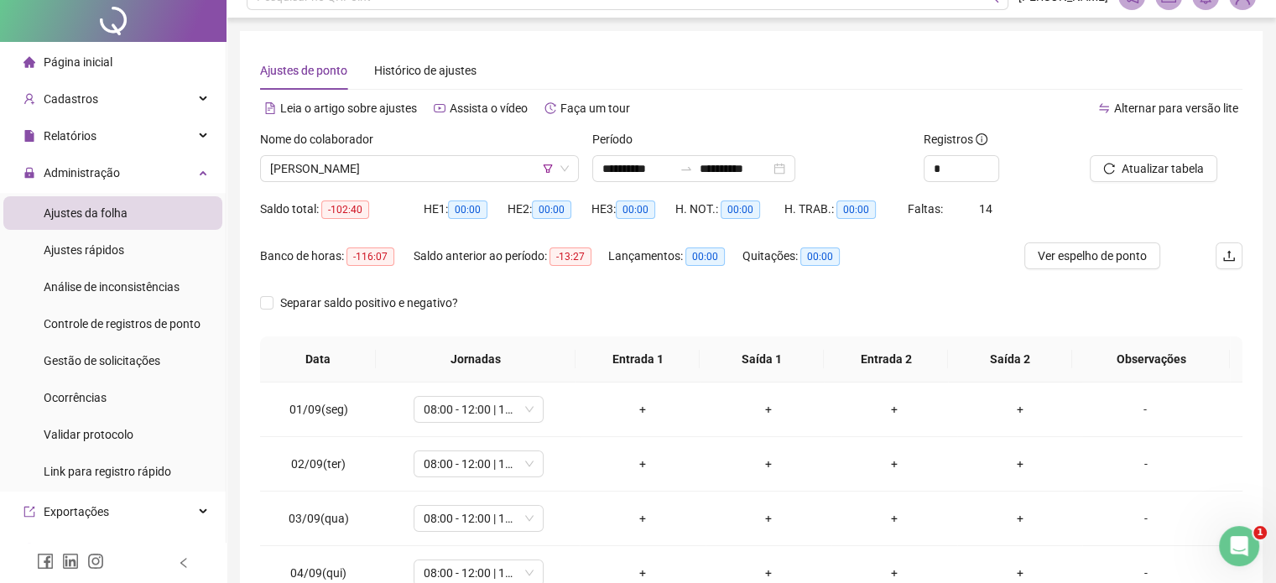
scroll to position [0, 0]
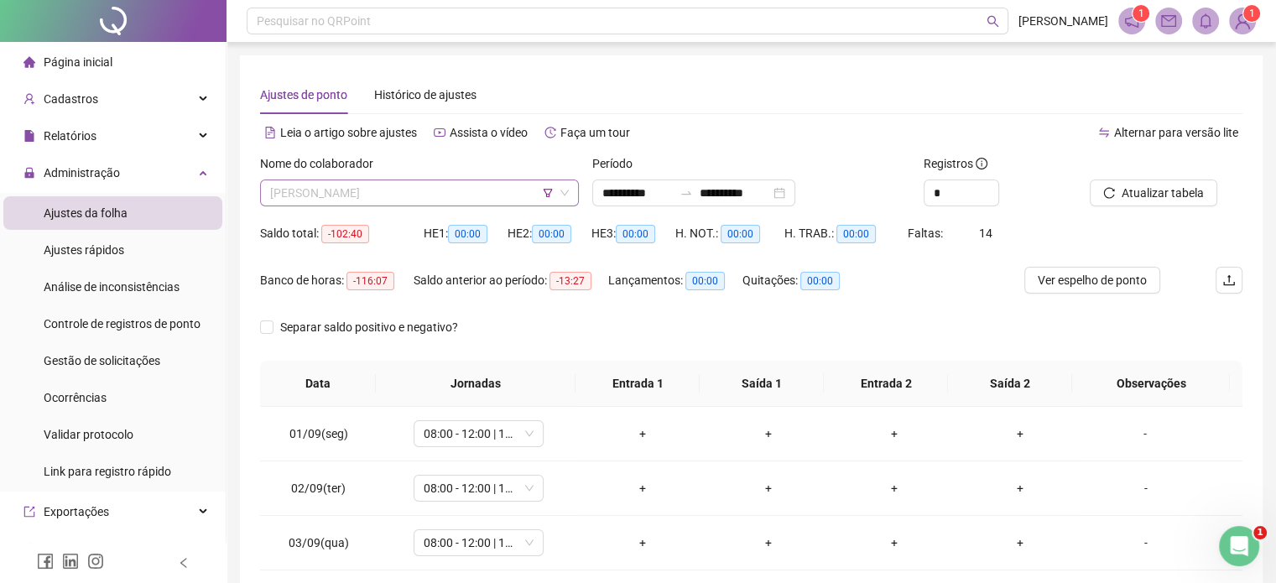
click at [443, 180] on span "PEDRO RIBEIRO DOS SANTOS NETO" at bounding box center [419, 192] width 299 height 25
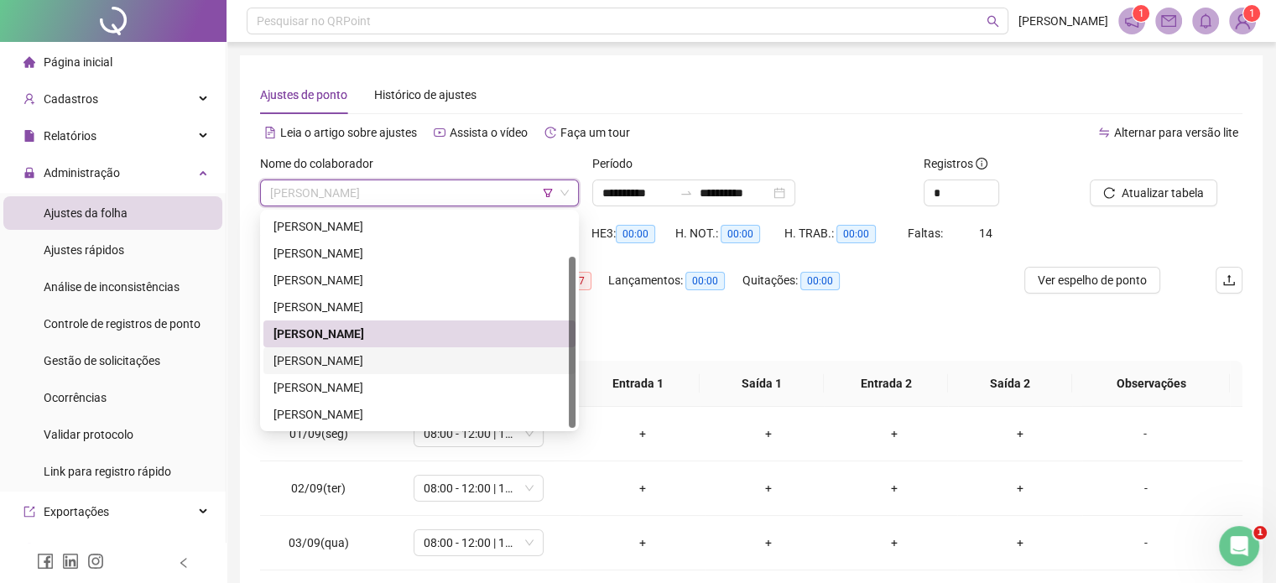
click at [452, 363] on div "REGINALDO DE CARVALHO" at bounding box center [419, 361] width 292 height 18
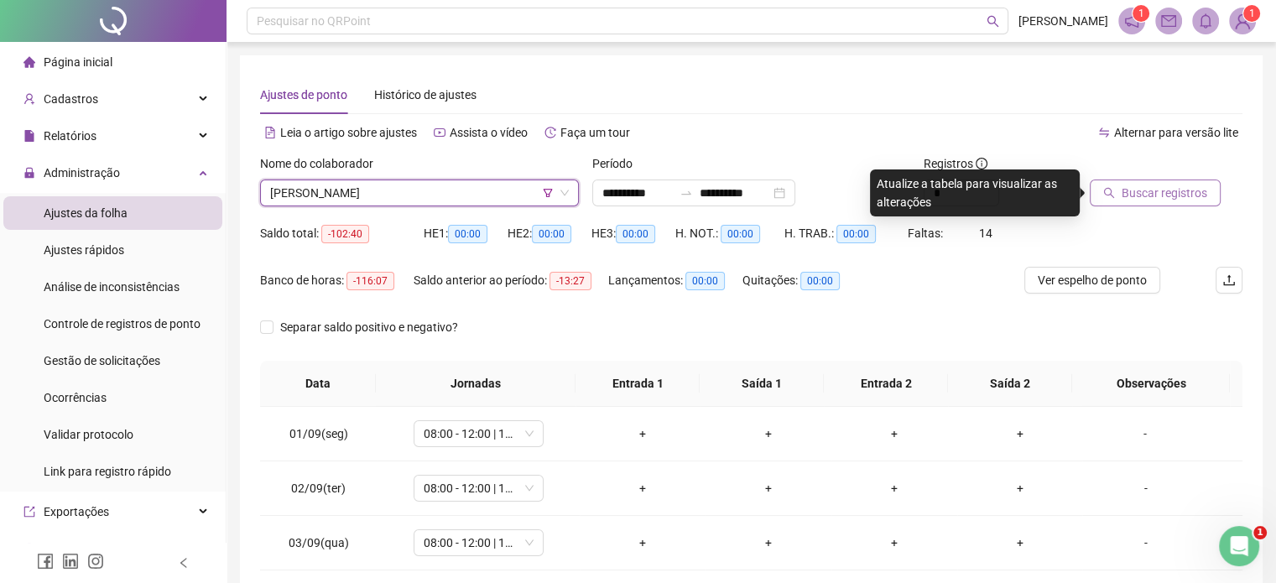
click at [1119, 185] on button "Buscar registros" at bounding box center [1155, 193] width 131 height 27
